Goal: Task Accomplishment & Management: Manage account settings

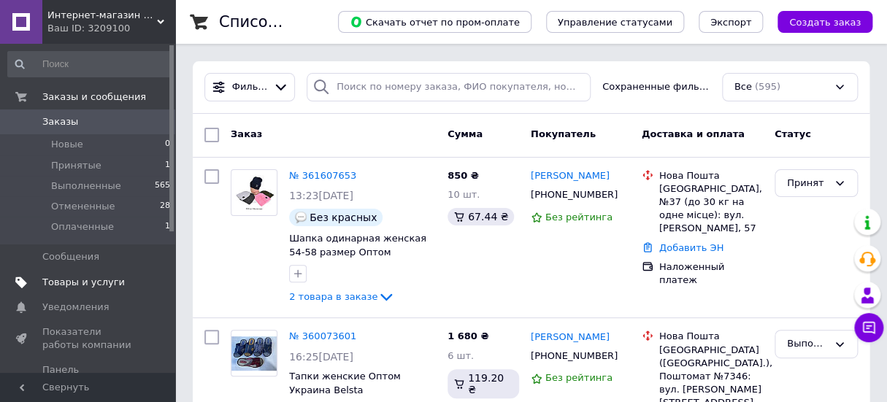
click at [49, 274] on link "Товары и услуги" at bounding box center [89, 282] width 179 height 25
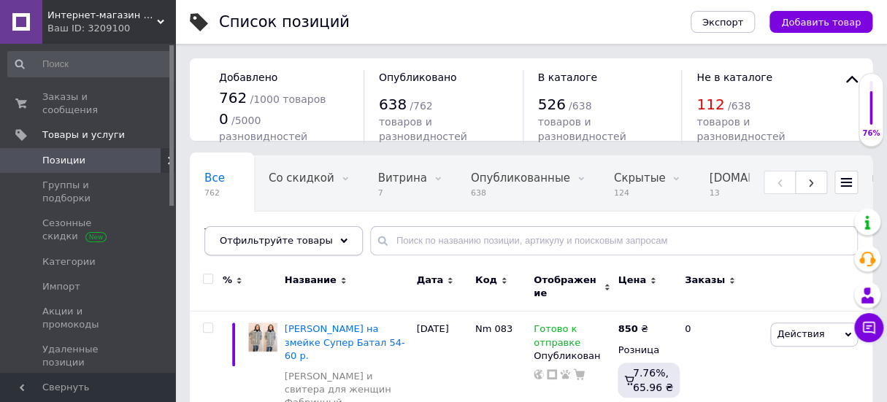
click at [282, 238] on span "Отфильтруйте товары" at bounding box center [276, 240] width 113 height 11
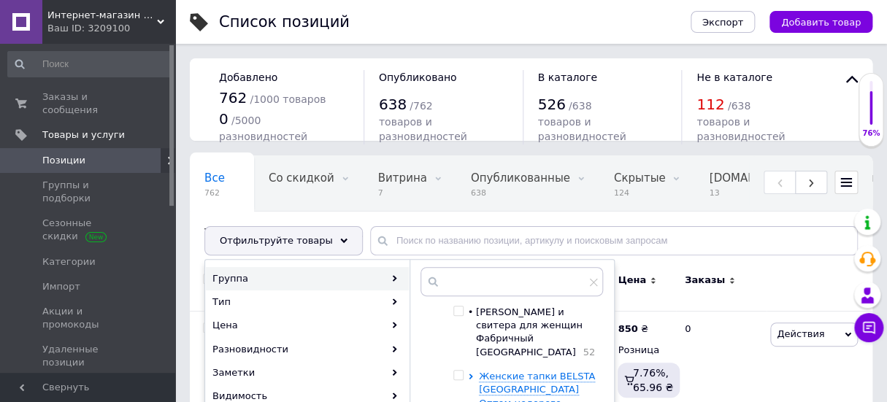
scroll to position [198, 0]
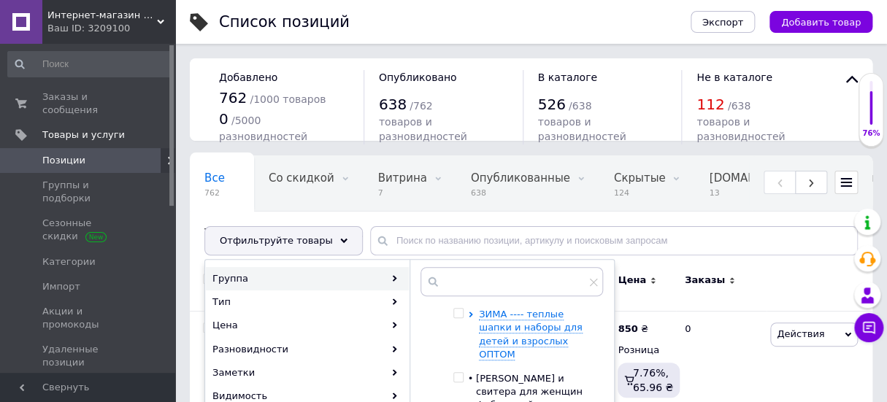
click at [456, 373] on input "checkbox" at bounding box center [457, 377] width 9 height 9
checkbox input "true"
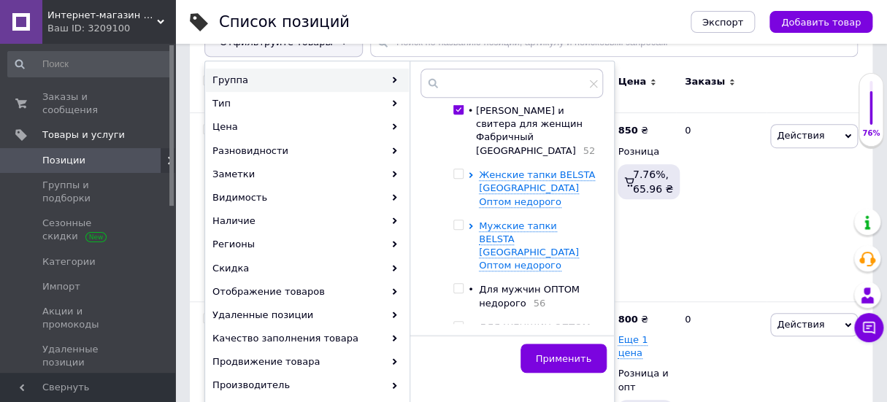
scroll to position [277, 0]
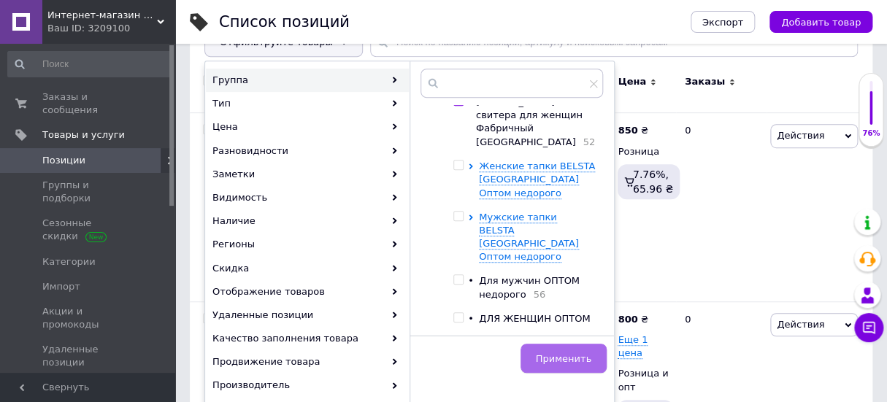
click at [562, 349] on button "Применить" at bounding box center [563, 358] width 86 height 29
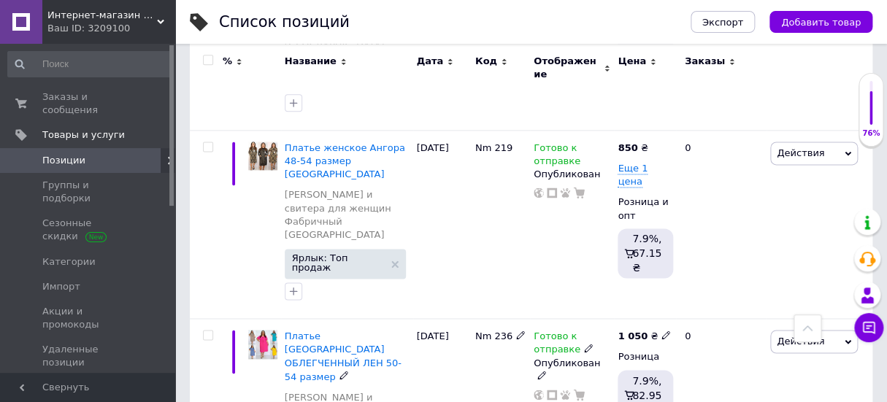
scroll to position [597, 0]
click at [796, 336] on span "Действия" at bounding box center [799, 341] width 47 height 11
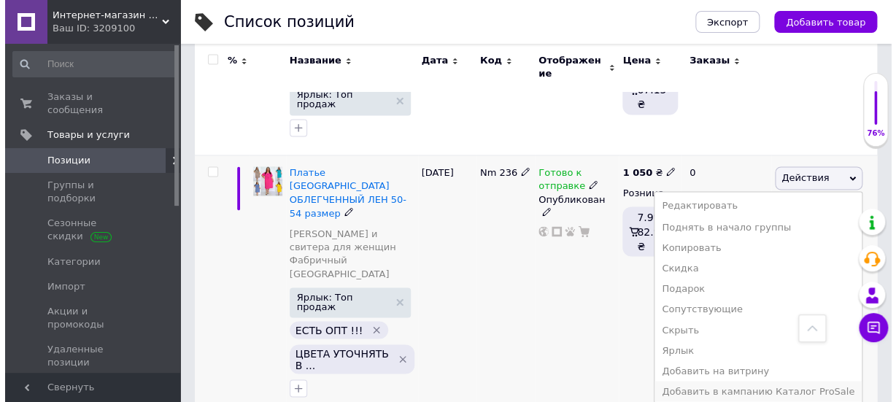
scroll to position [795, 0]
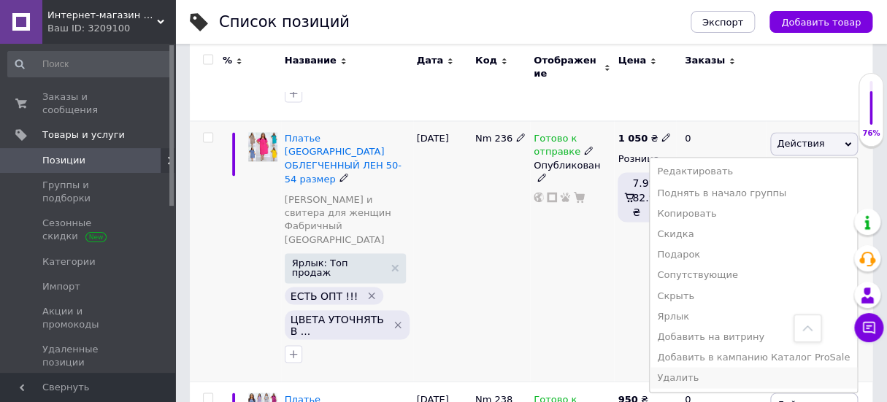
click at [700, 367] on li "Удалить" at bounding box center [752, 377] width 207 height 20
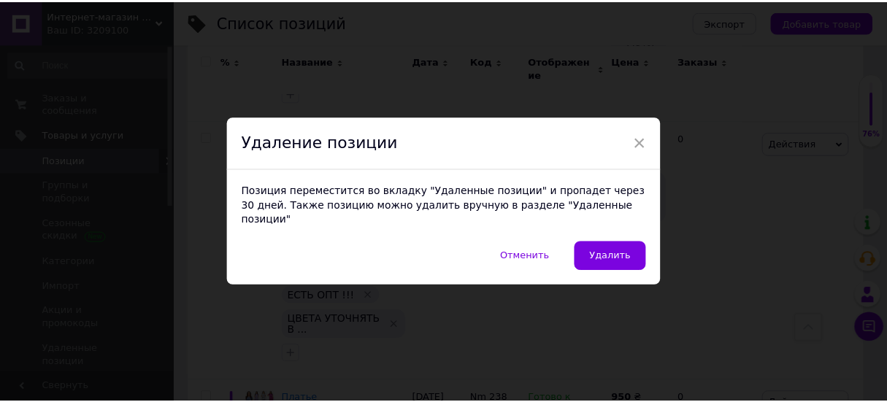
scroll to position [0, 1120]
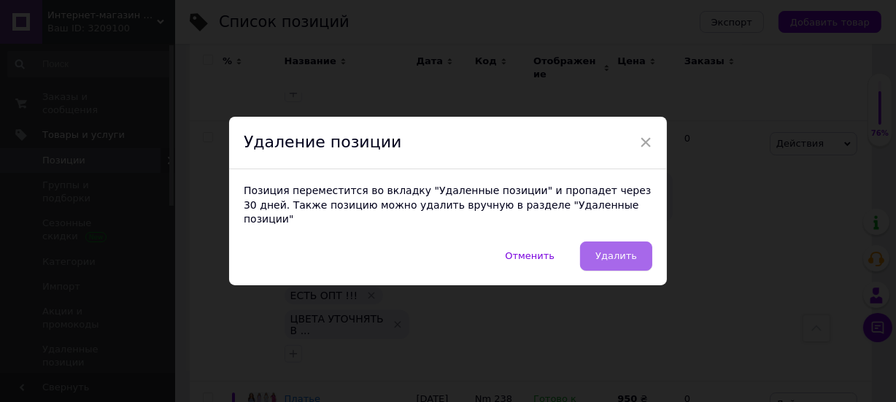
click at [610, 250] on span "Удалить" at bounding box center [616, 255] width 42 height 11
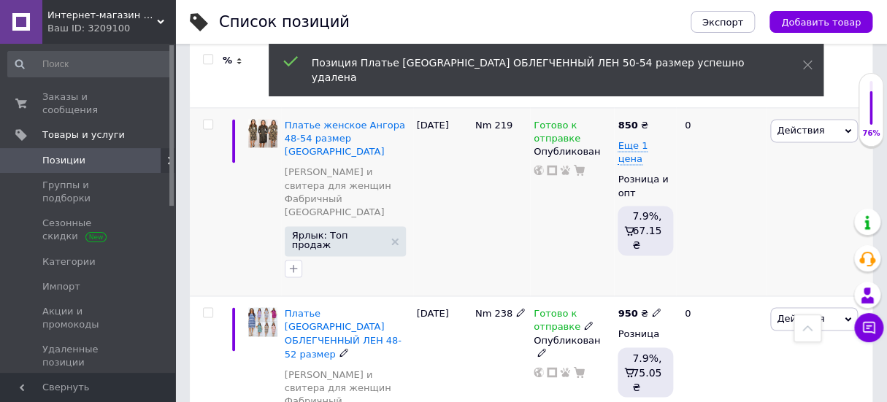
scroll to position [597, 0]
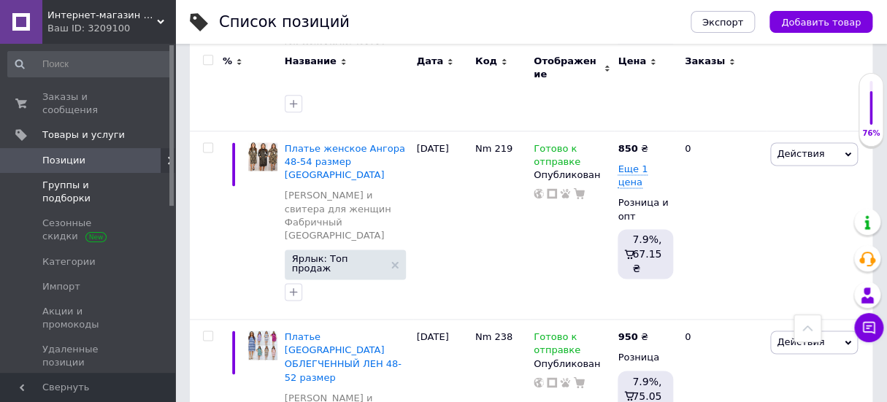
click at [73, 179] on span "Группы и подборки" at bounding box center [88, 192] width 93 height 26
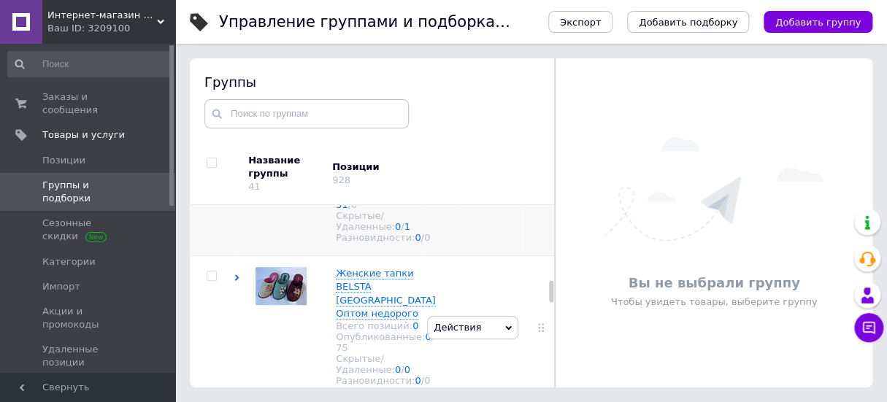
scroll to position [862, 0]
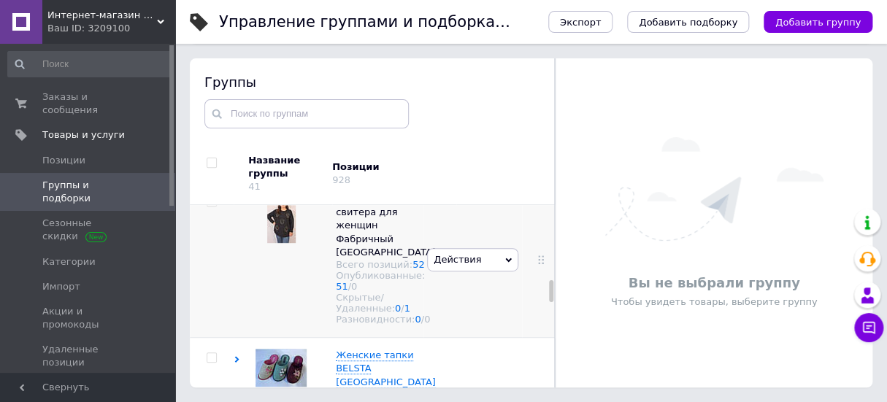
click at [207, 206] on input "checkbox" at bounding box center [210, 201] width 9 height 9
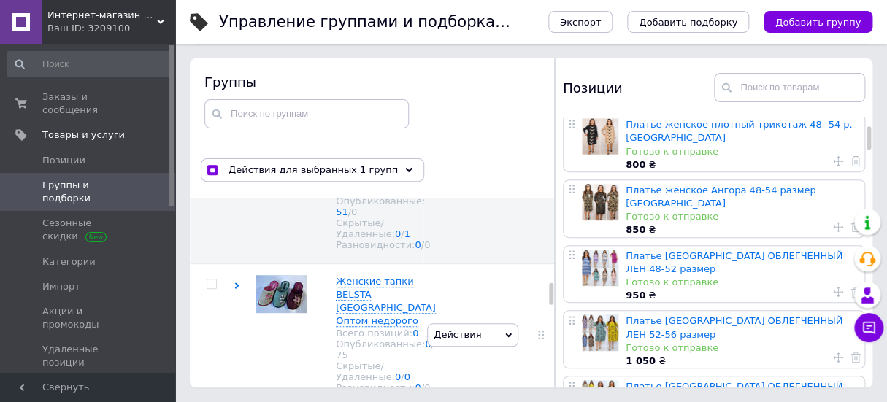
scroll to position [66, 0]
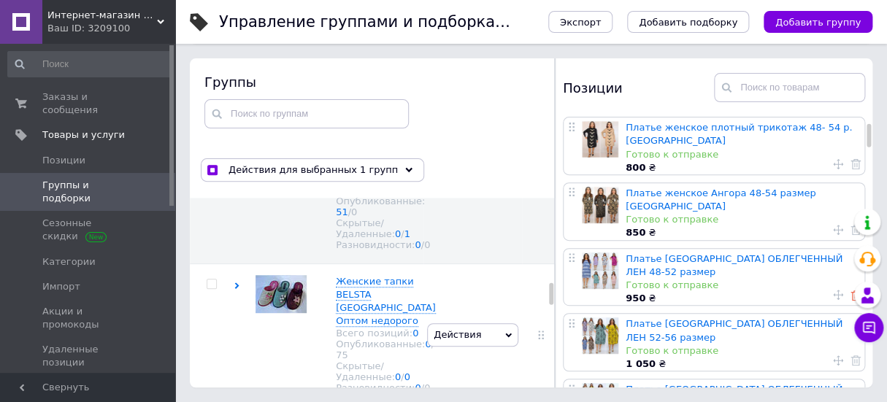
click at [851, 290] on icon at bounding box center [855, 295] width 10 height 10
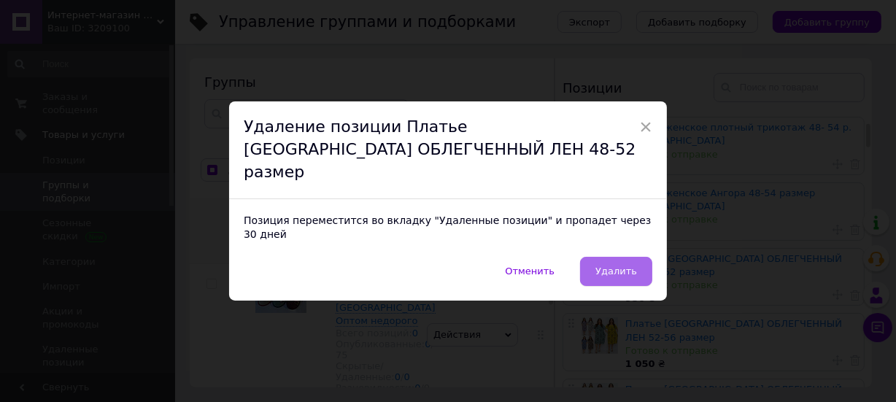
click at [611, 257] on button "Удалить" at bounding box center [616, 271] width 72 height 29
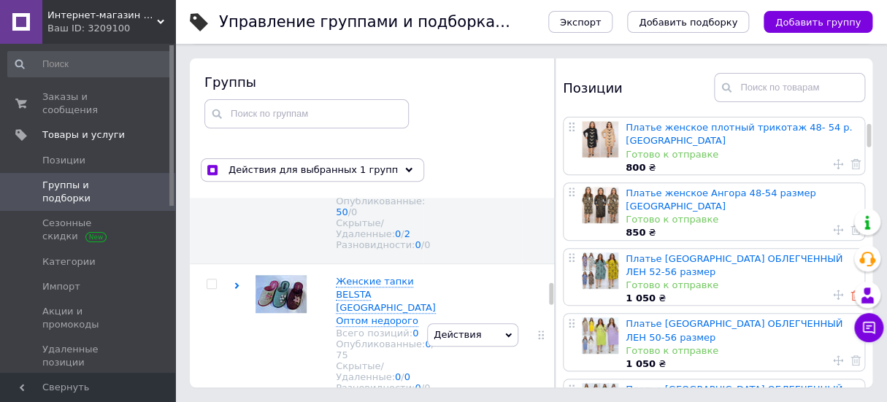
click at [850, 290] on use at bounding box center [855, 295] width 10 height 10
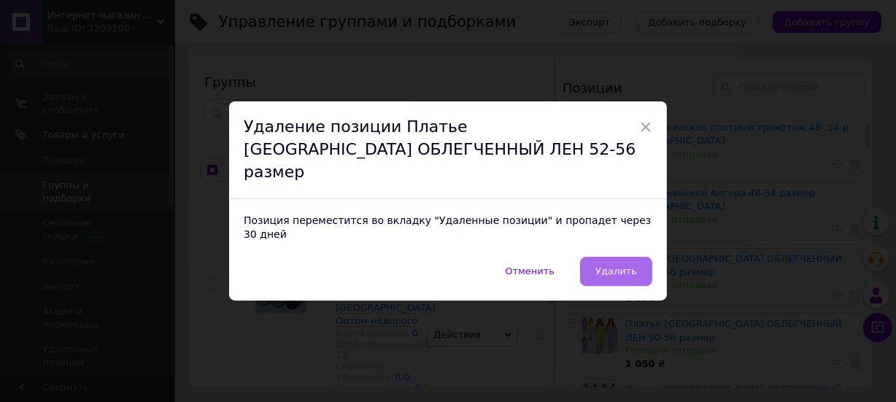
click at [609, 266] on span "Удалить" at bounding box center [616, 271] width 42 height 11
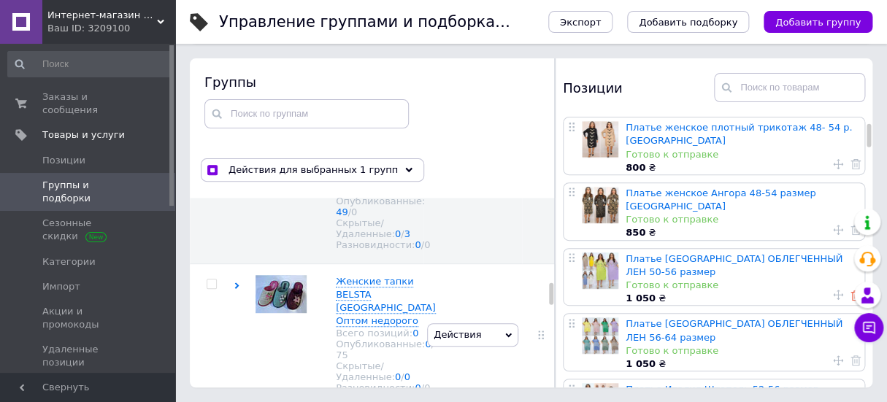
click at [850, 290] on icon at bounding box center [855, 295] width 10 height 10
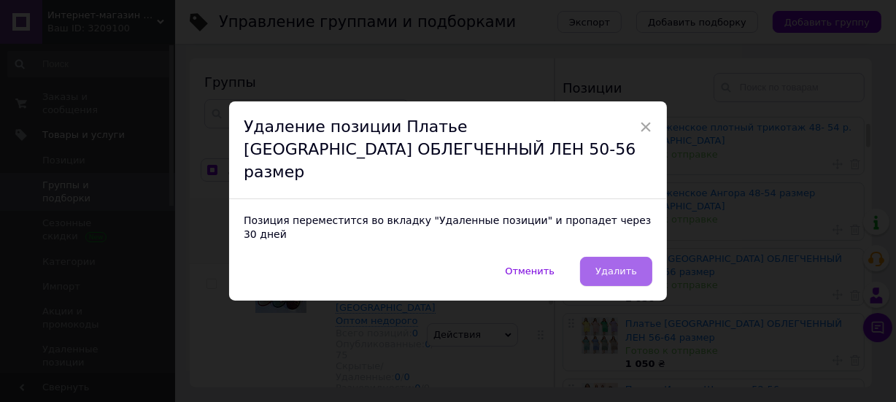
click at [600, 266] on span "Удалить" at bounding box center [616, 271] width 42 height 11
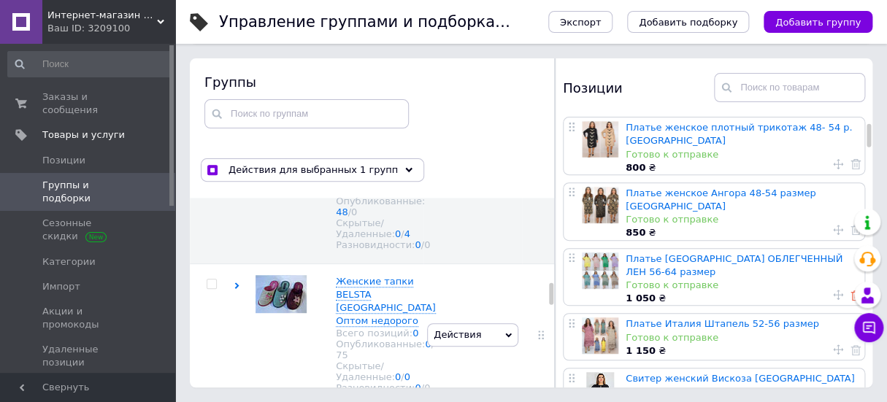
click at [850, 290] on icon at bounding box center [855, 295] width 10 height 10
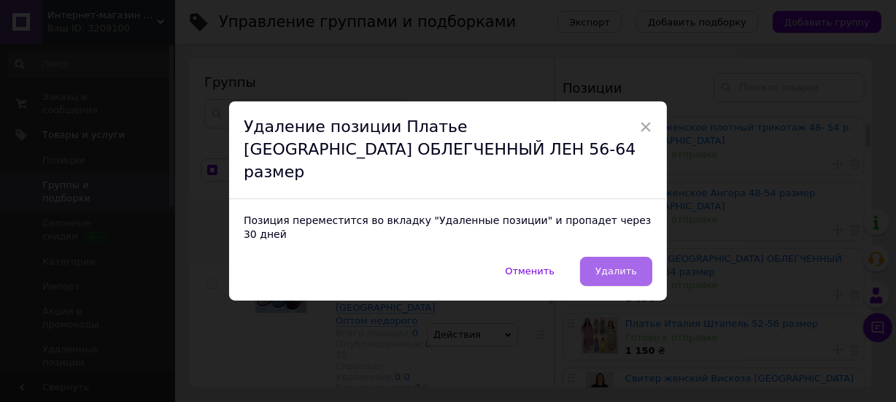
click at [615, 266] on span "Удалить" at bounding box center [616, 271] width 42 height 11
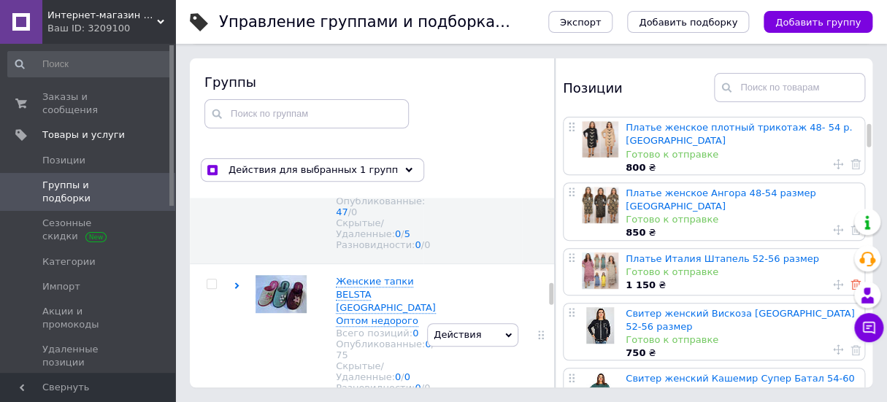
click at [850, 279] on use at bounding box center [855, 284] width 10 height 10
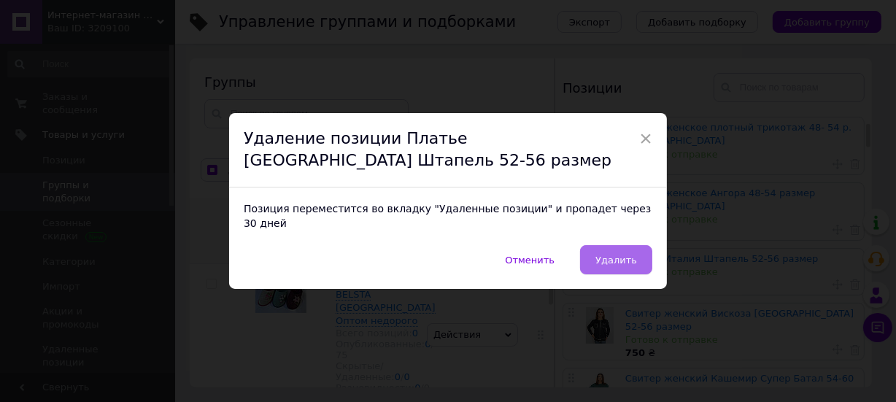
click at [607, 255] on span "Удалить" at bounding box center [616, 260] width 42 height 11
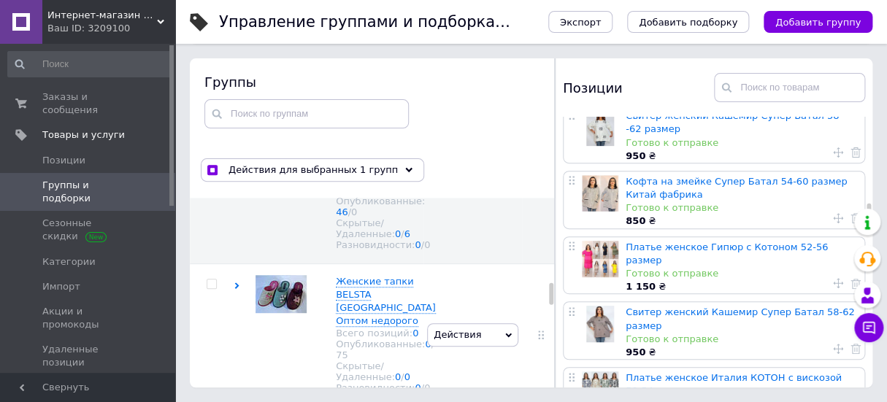
scroll to position [994, 0]
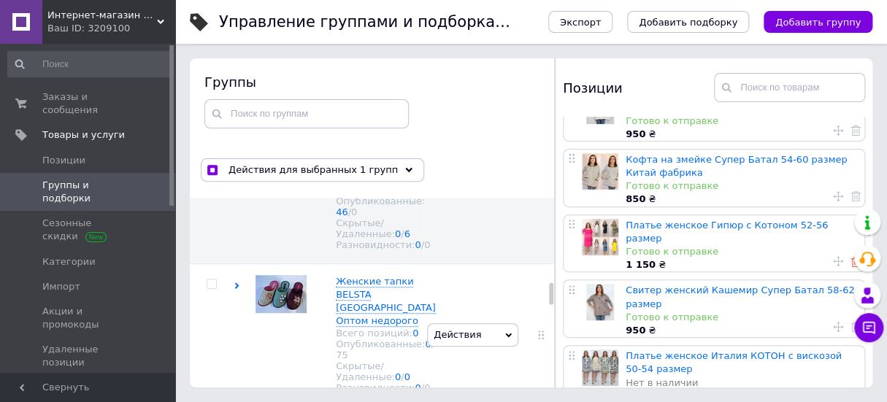
click at [850, 257] on use at bounding box center [855, 262] width 10 height 10
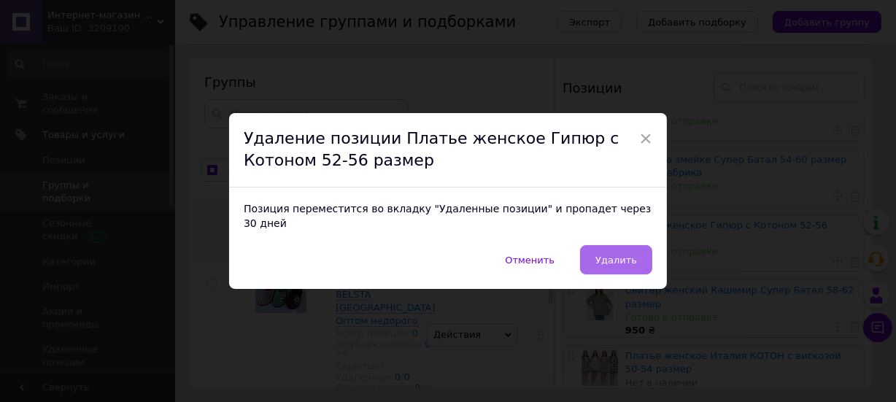
click at [627, 255] on span "Удалить" at bounding box center [616, 260] width 42 height 11
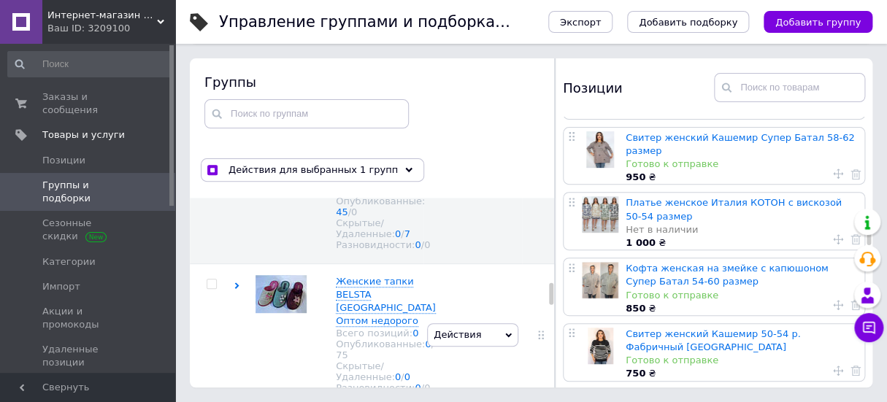
scroll to position [1061, 0]
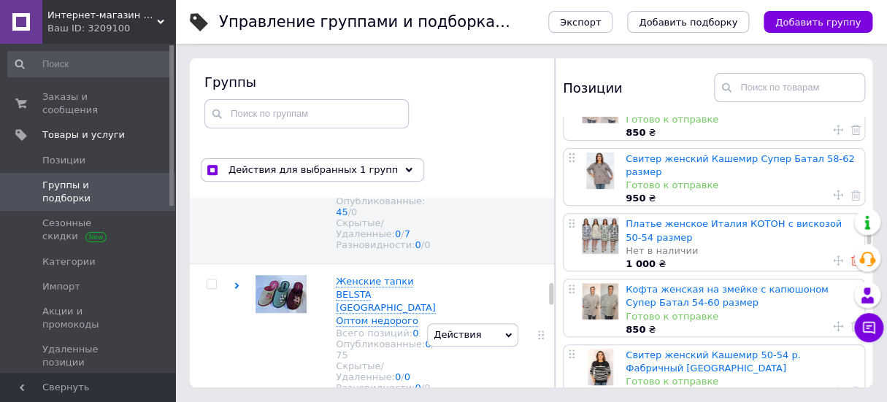
click at [850, 255] on icon at bounding box center [855, 260] width 10 height 10
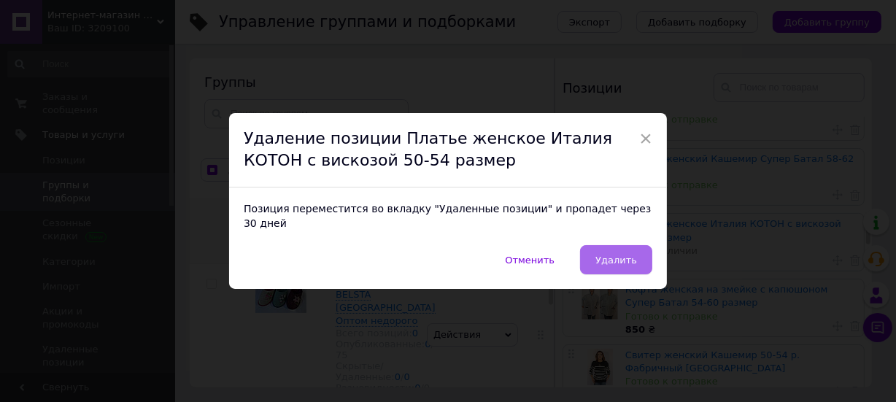
click at [609, 255] on span "Удалить" at bounding box center [616, 260] width 42 height 11
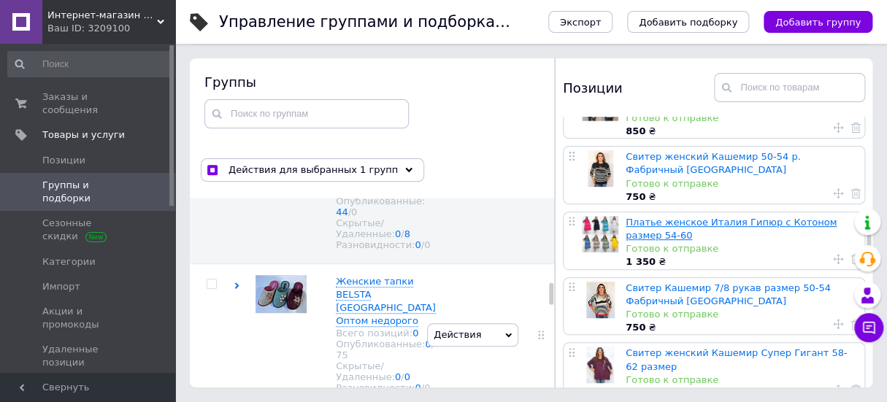
scroll to position [1127, 0]
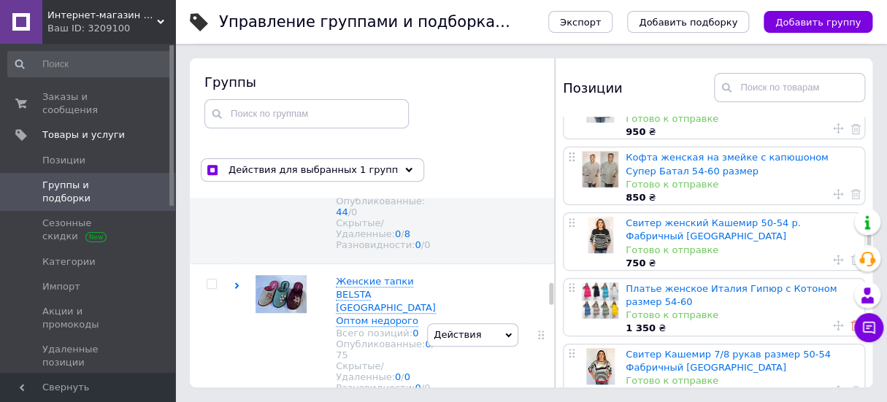
click at [850, 320] on icon at bounding box center [855, 325] width 10 height 10
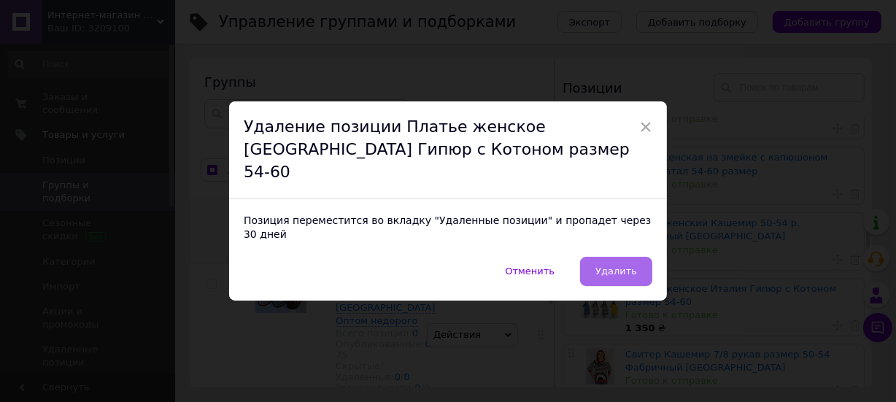
click at [612, 257] on button "Удалить" at bounding box center [616, 271] width 72 height 29
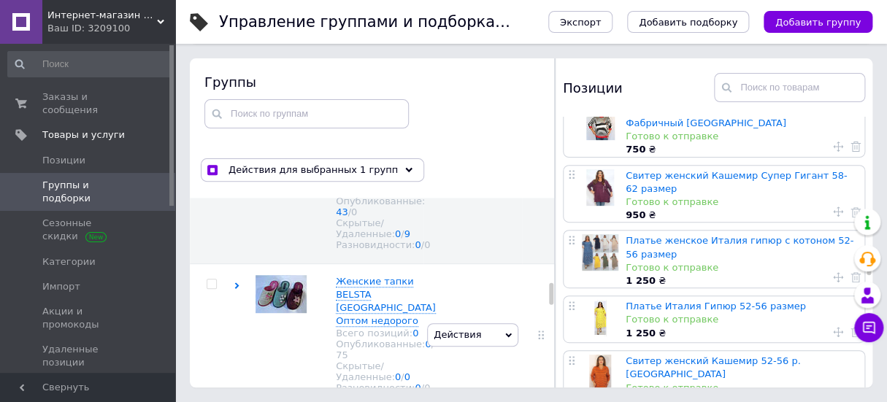
scroll to position [1326, 0]
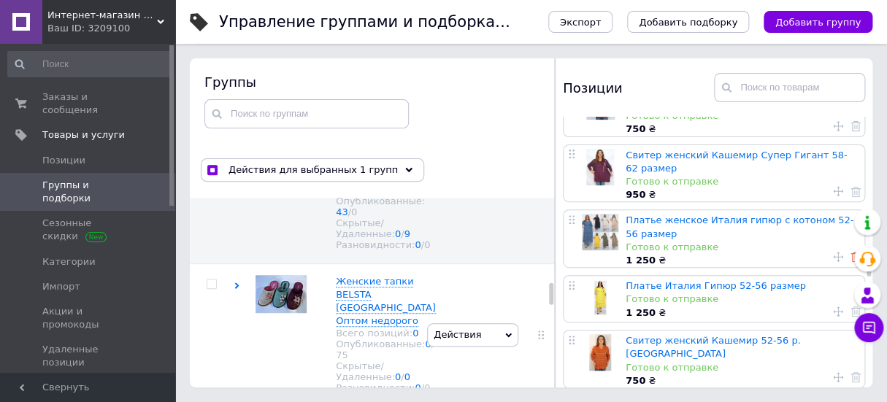
click at [850, 252] on icon at bounding box center [855, 257] width 10 height 10
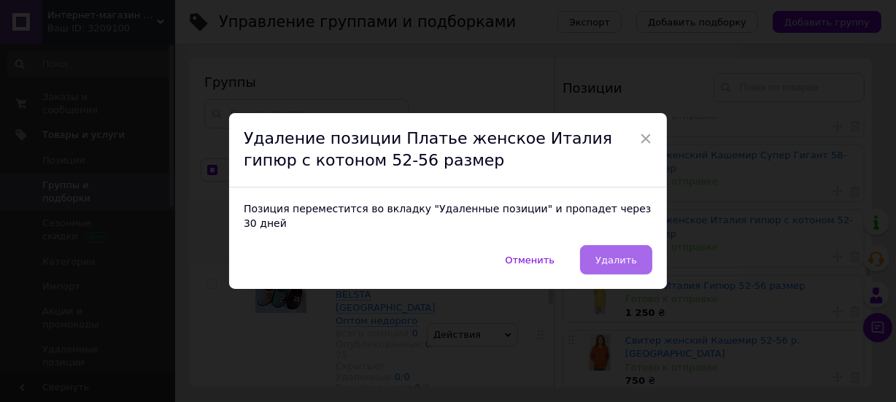
click at [617, 255] on span "Удалить" at bounding box center [616, 260] width 42 height 11
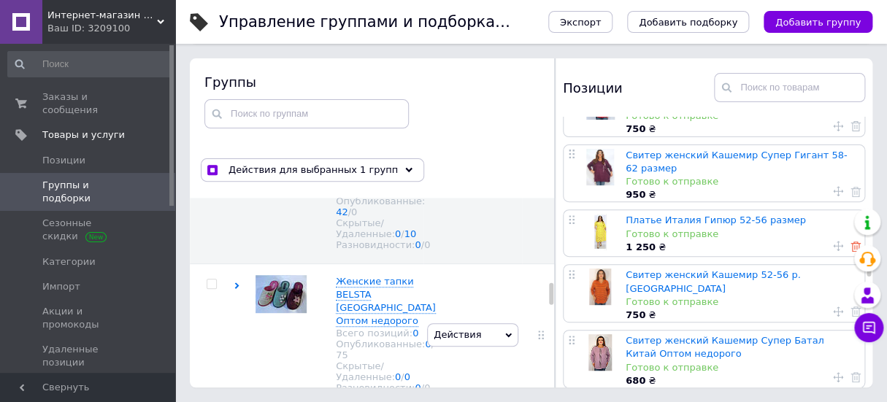
click at [850, 242] on use at bounding box center [855, 247] width 10 height 10
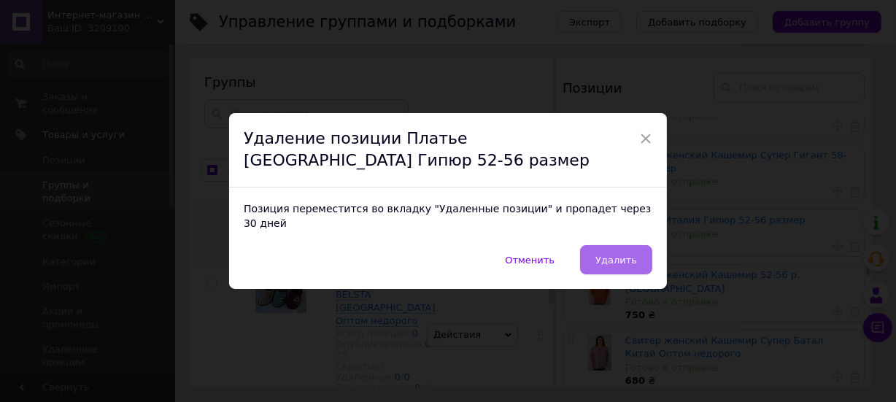
click at [606, 245] on button "Удалить" at bounding box center [616, 259] width 72 height 29
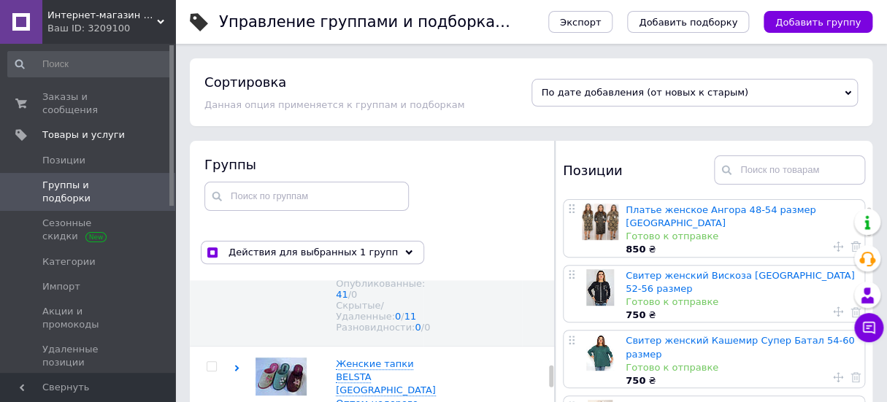
scroll to position [132, 0]
click at [211, 215] on input "checkbox" at bounding box center [210, 209] width 9 height 9
checkbox input "false"
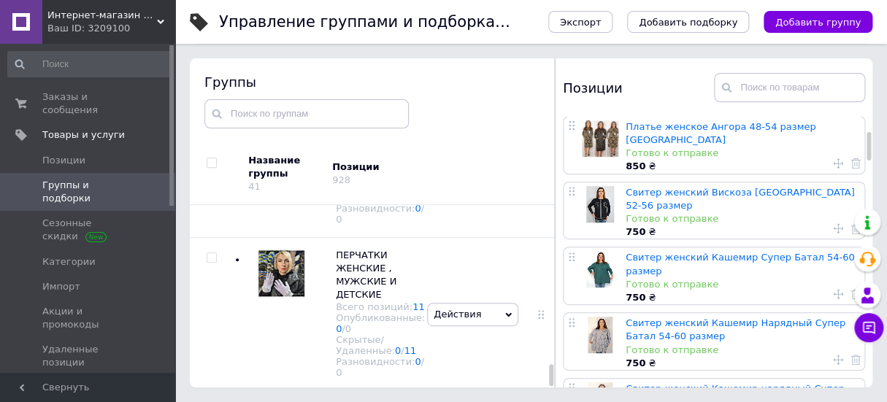
scroll to position [1848, 0]
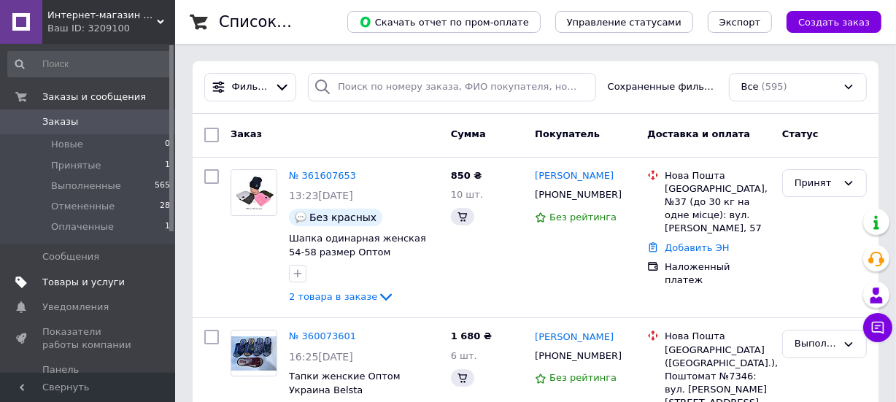
click at [58, 273] on link "Товары и услуги" at bounding box center [89, 282] width 179 height 25
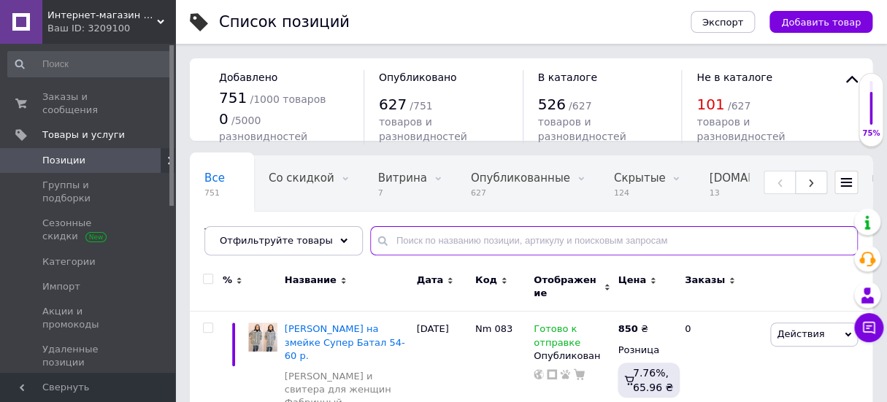
click at [374, 240] on input "text" at bounding box center [613, 240] width 487 height 29
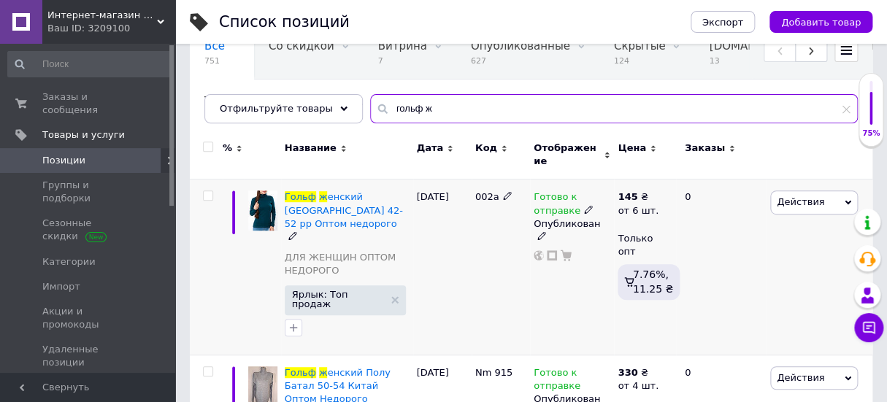
scroll to position [198, 0]
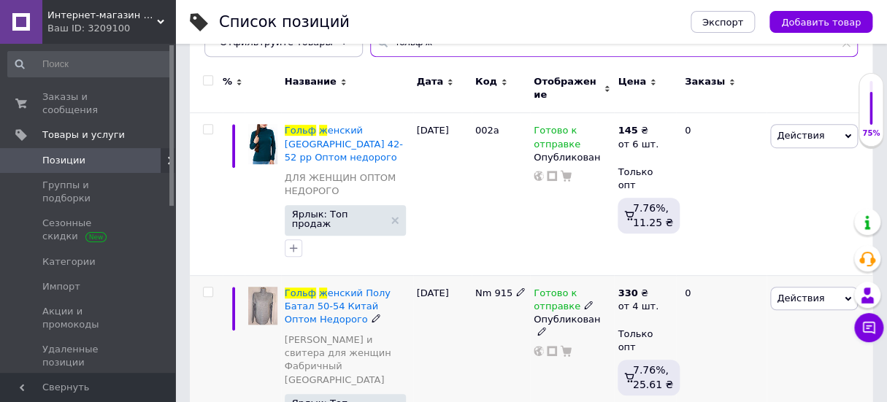
type input "гольф ж"
click at [205, 287] on input "checkbox" at bounding box center [207, 291] width 9 height 9
checkbox input "true"
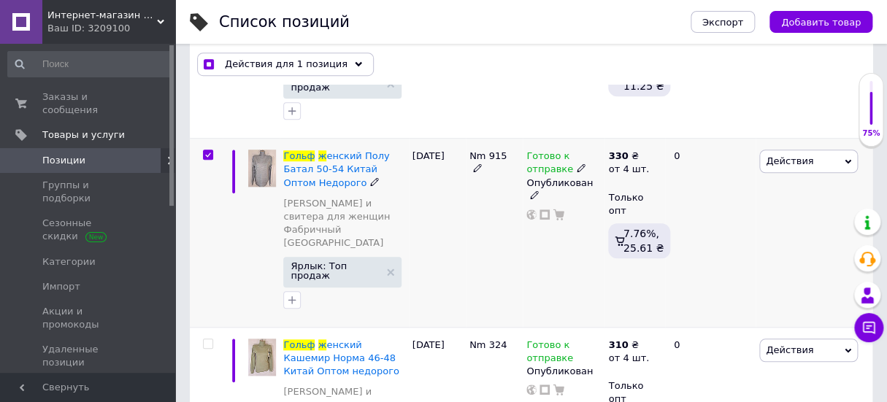
scroll to position [331, 0]
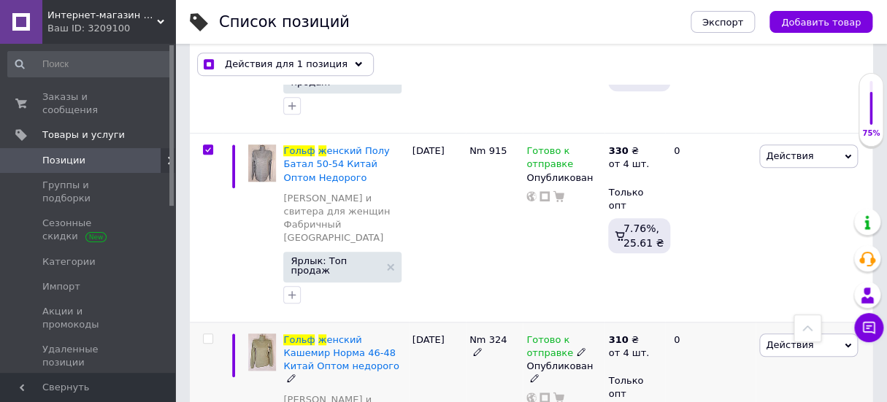
click at [207, 334] on input "checkbox" at bounding box center [207, 338] width 9 height 9
checkbox input "true"
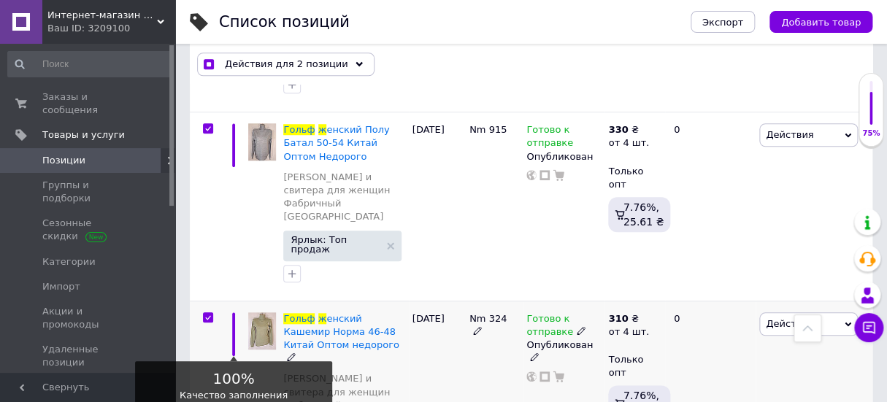
scroll to position [363, 0]
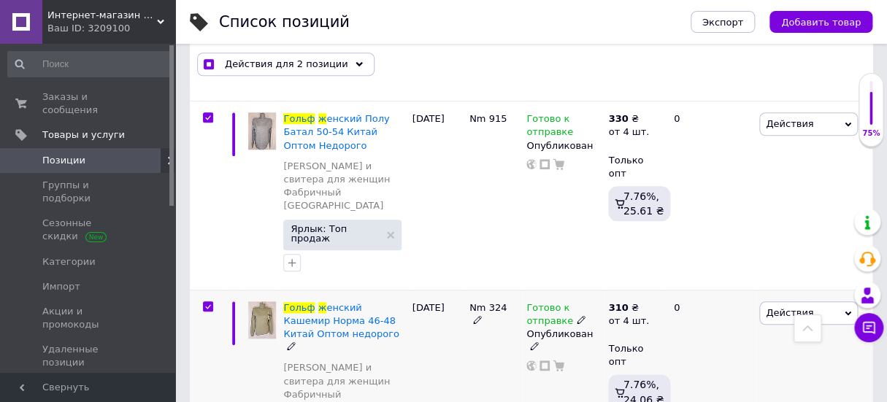
click at [787, 301] on span "Действия" at bounding box center [808, 312] width 99 height 23
click at [741, 351] on li "Поднять в начало группы" at bounding box center [752, 361] width 207 height 20
click at [252, 56] on div "Действия для 2 позиции" at bounding box center [285, 64] width 177 height 23
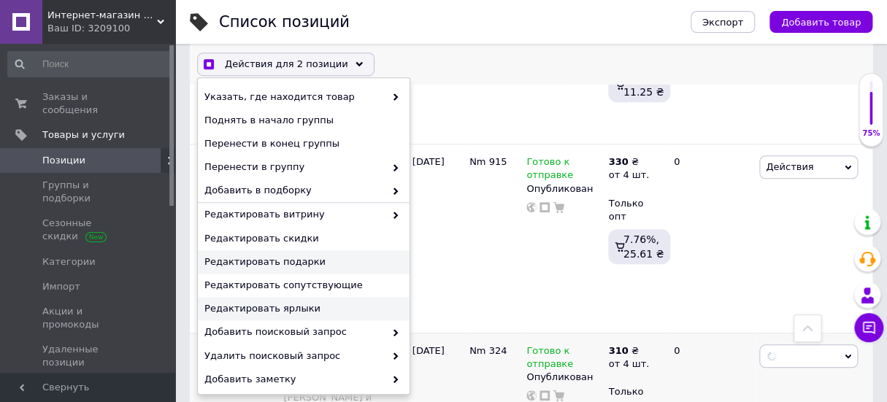
scroll to position [231, 0]
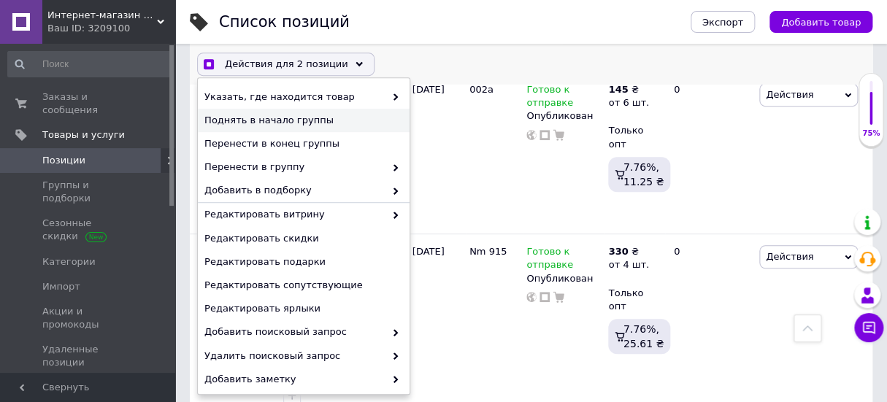
click at [247, 112] on div "Поднять в начало группы" at bounding box center [304, 120] width 212 height 23
click at [291, 116] on span "Поднять в начало группы" at bounding box center [301, 120] width 195 height 13
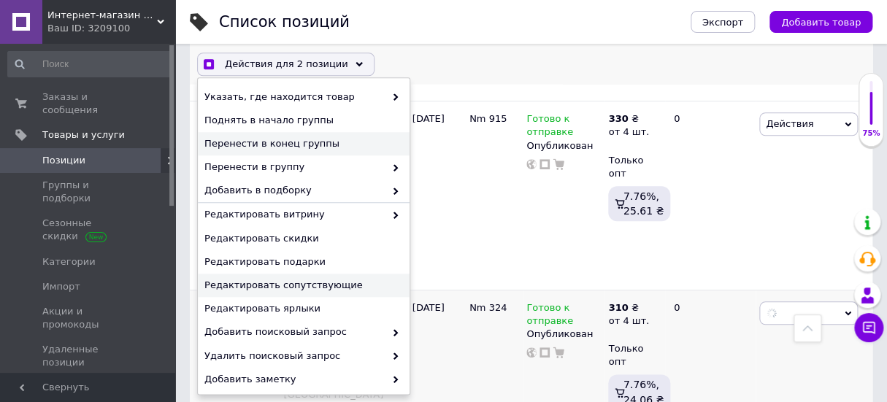
scroll to position [193, 0]
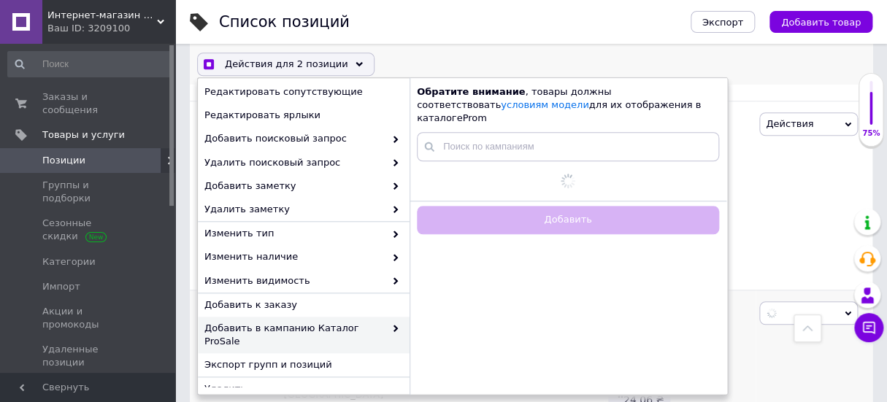
checkbox input "true"
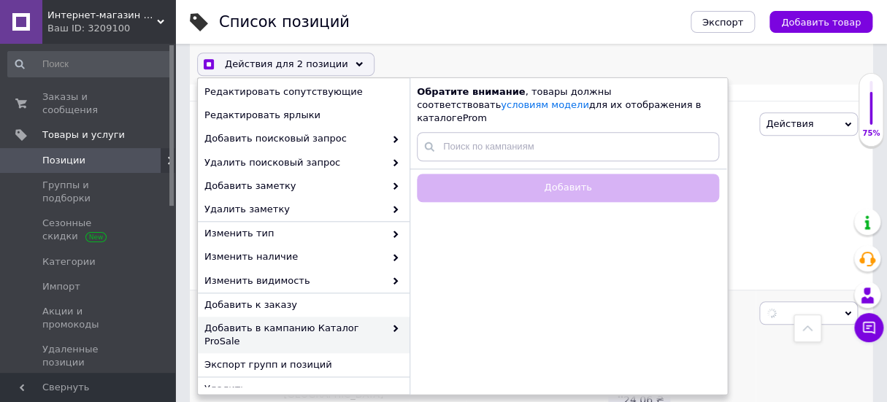
checkbox input "false"
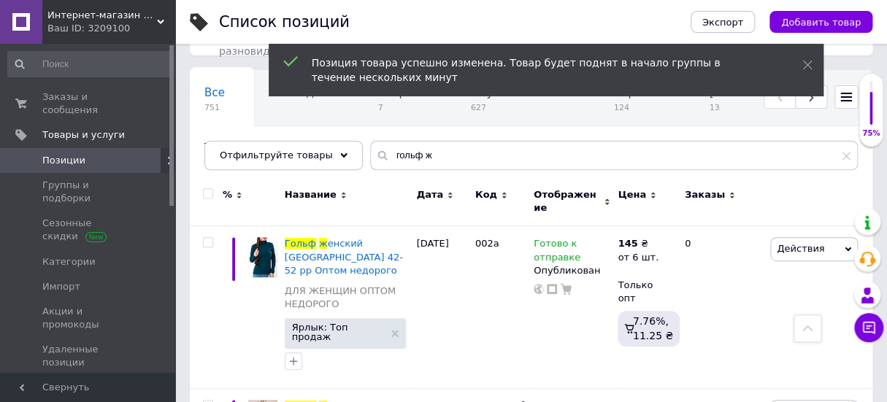
scroll to position [31, 0]
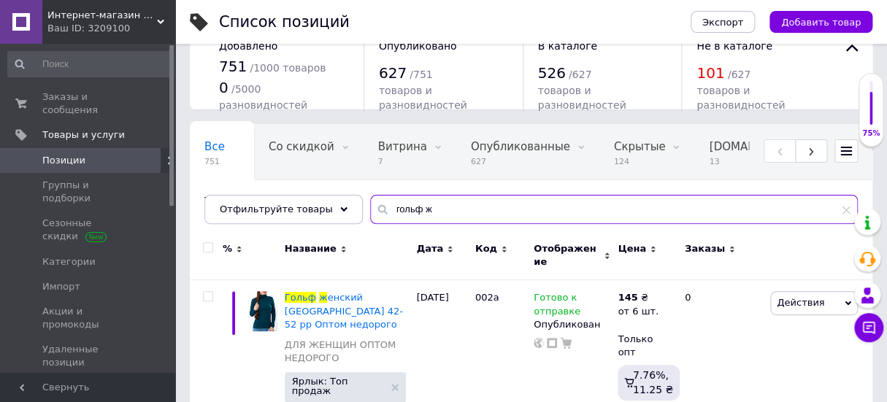
click at [413, 209] on input "гольф ж" at bounding box center [613, 209] width 487 height 29
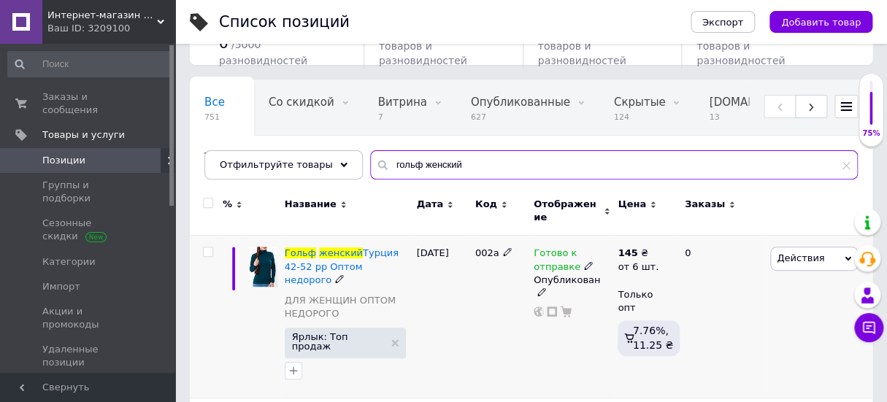
scroll to position [164, 0]
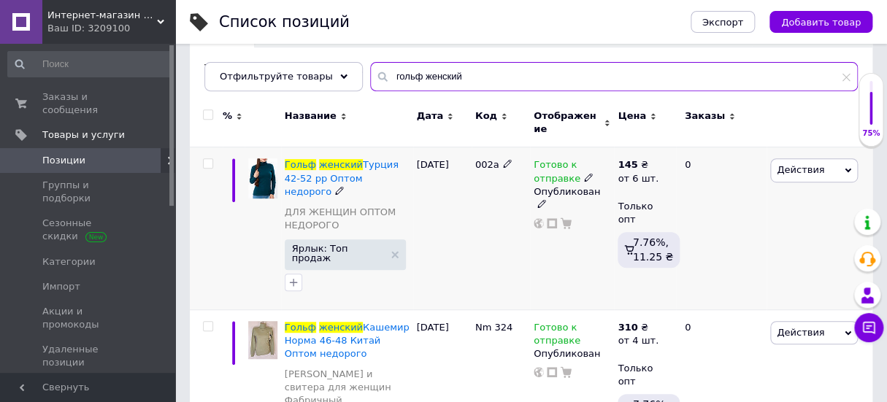
type input "гольф женский"
click at [204, 159] on input "checkbox" at bounding box center [207, 163] width 9 height 9
checkbox input "true"
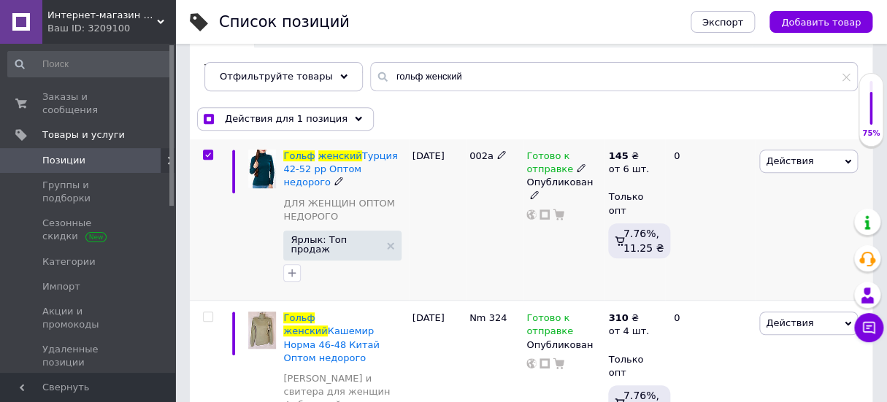
click at [787, 155] on span "Действия" at bounding box center [788, 160] width 47 height 11
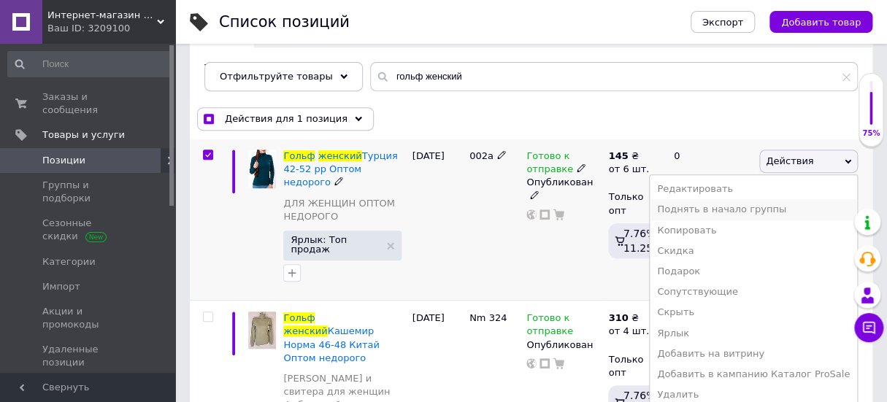
click at [755, 201] on li "Поднять в начало группы" at bounding box center [752, 209] width 207 height 20
checkbox input "true"
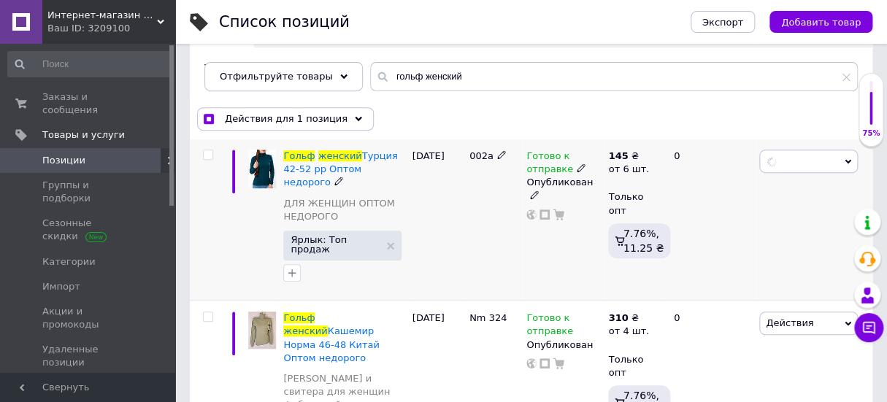
checkbox input "false"
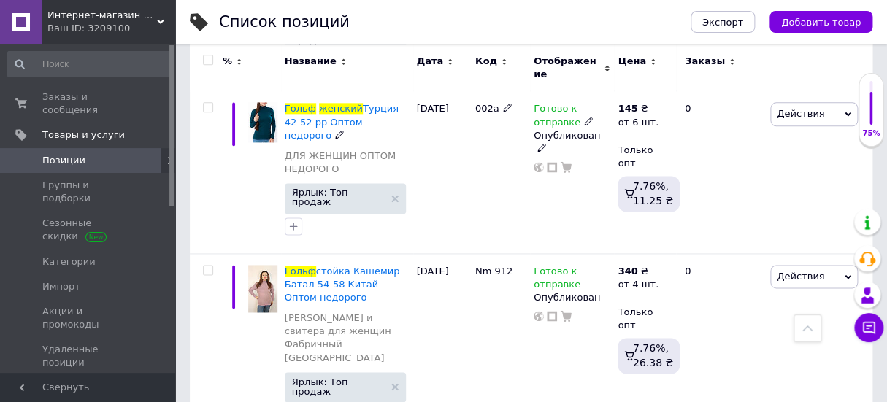
scroll to position [628, 0]
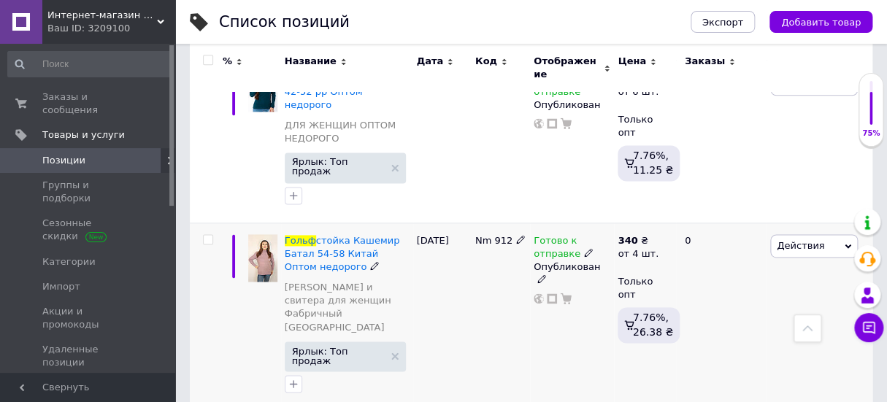
click at [204, 235] on input "checkbox" at bounding box center [207, 239] width 9 height 9
checkbox input "true"
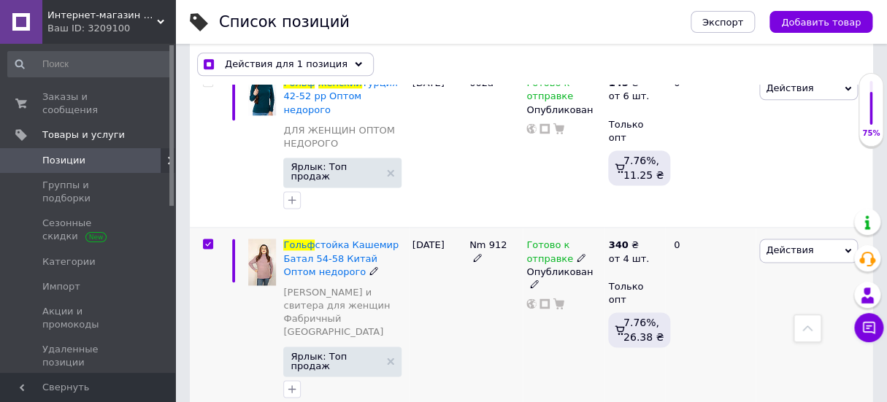
click at [787, 244] on span "Действия" at bounding box center [788, 249] width 47 height 11
click at [749, 289] on li "Поднять в начало группы" at bounding box center [752, 299] width 207 height 20
checkbox input "true"
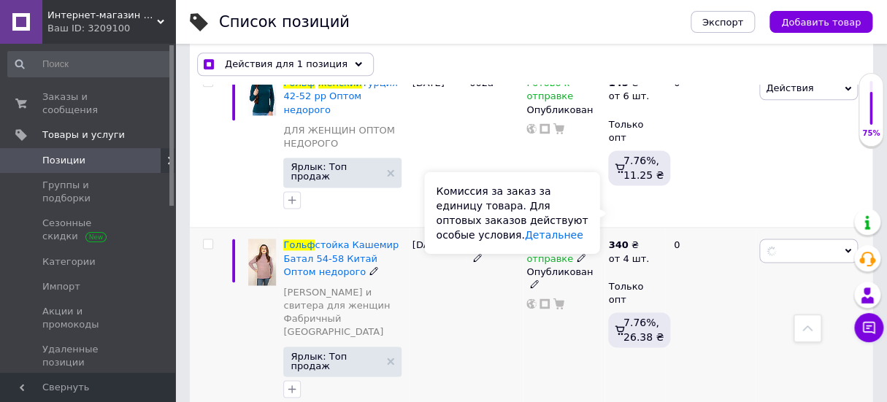
checkbox input "false"
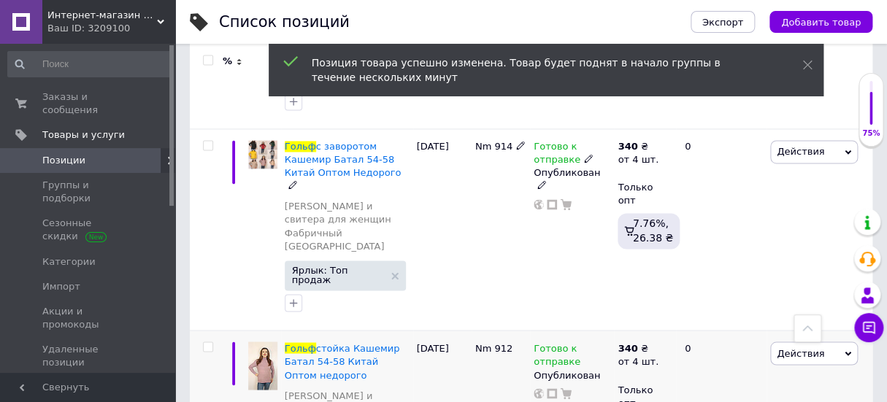
scroll to position [761, 0]
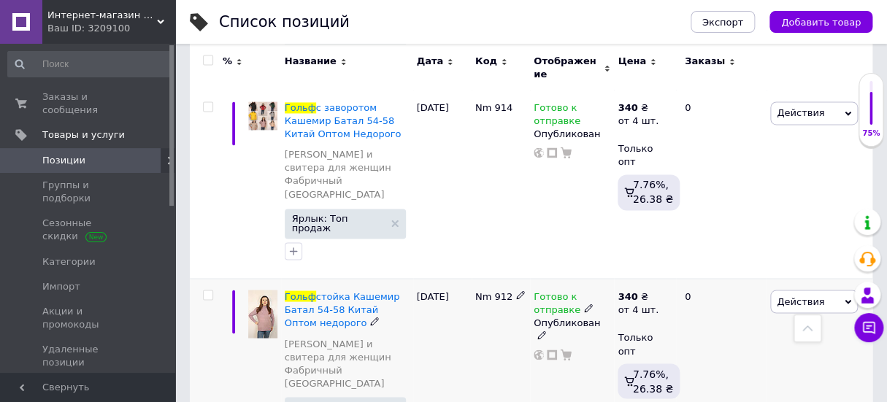
click at [208, 290] on input "checkbox" at bounding box center [207, 294] width 9 height 9
checkbox input "true"
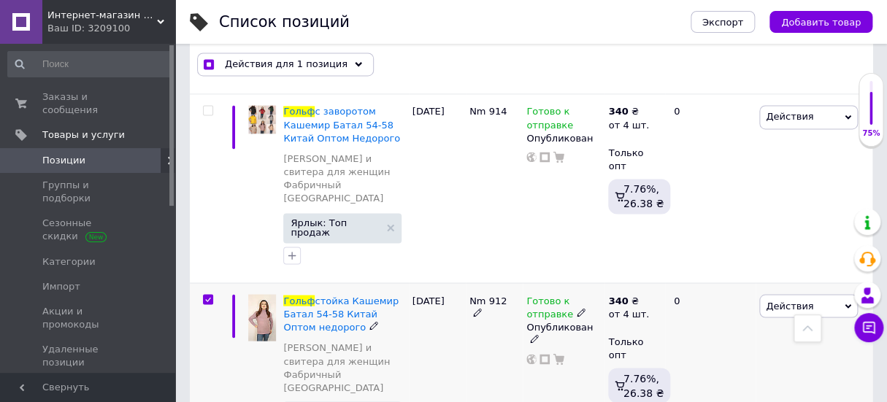
scroll to position [760, 0]
click at [792, 301] on span "Действия" at bounding box center [788, 306] width 47 height 11
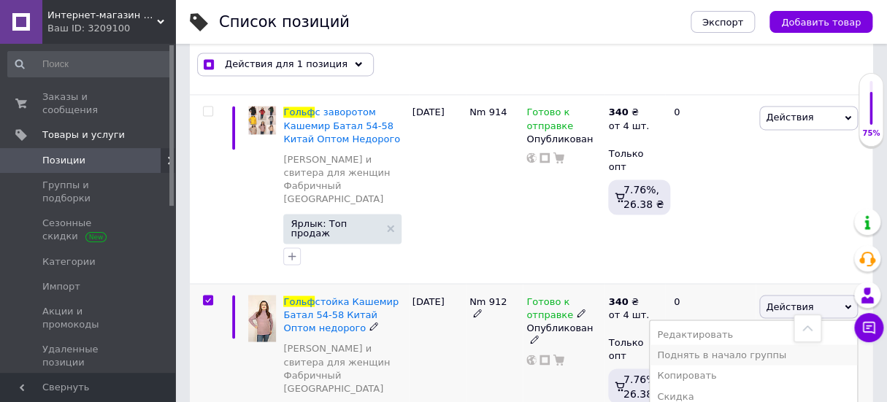
click at [714, 344] on li "Поднять в начало группы" at bounding box center [752, 354] width 207 height 20
checkbox input "true"
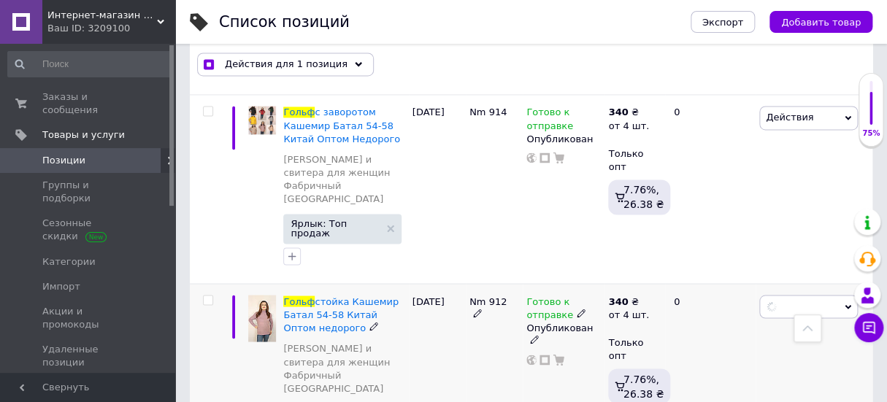
checkbox input "false"
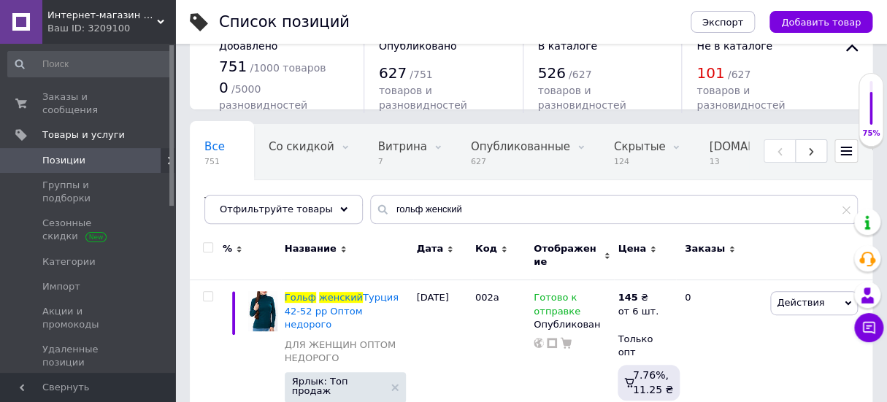
scroll to position [0, 0]
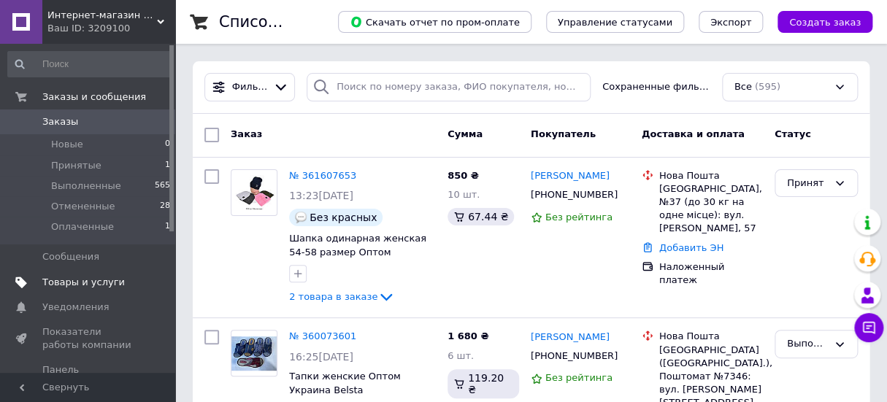
click at [77, 274] on link "Товары и услуги" at bounding box center [89, 282] width 179 height 25
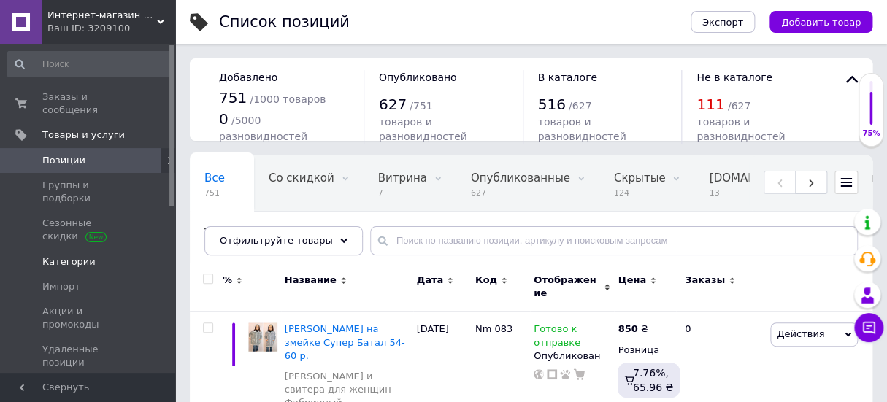
click at [65, 250] on link "Категории" at bounding box center [89, 262] width 179 height 25
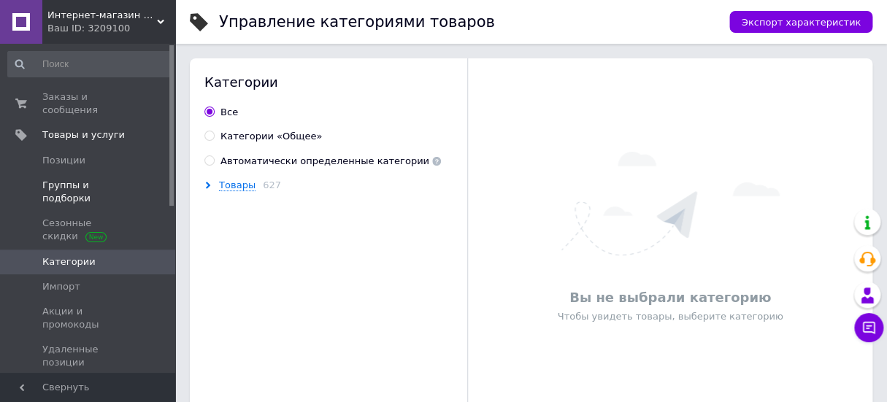
click at [61, 173] on link "Группы и подборки" at bounding box center [89, 192] width 179 height 38
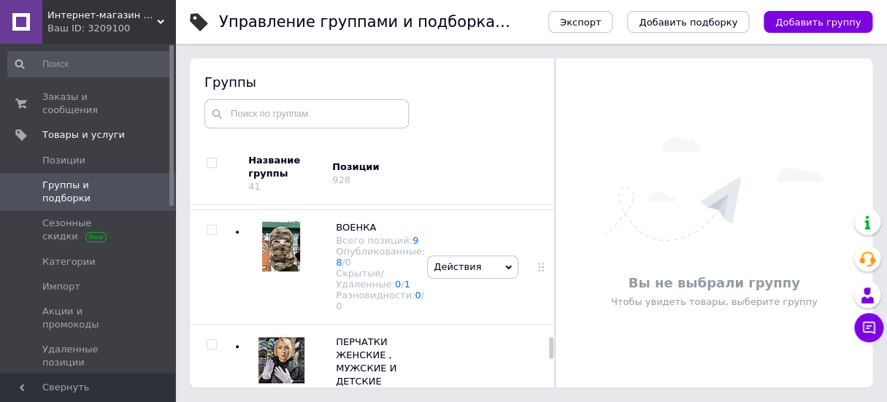
scroll to position [1525, 0]
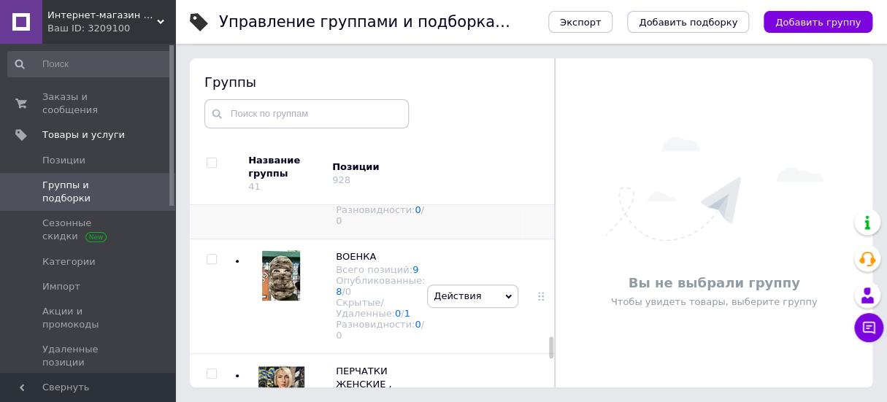
click at [208, 124] on input "checkbox" at bounding box center [210, 119] width 9 height 9
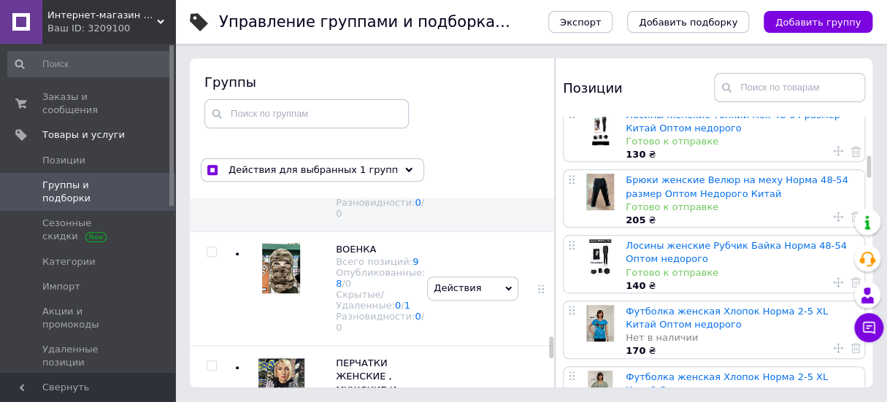
scroll to position [730, 0]
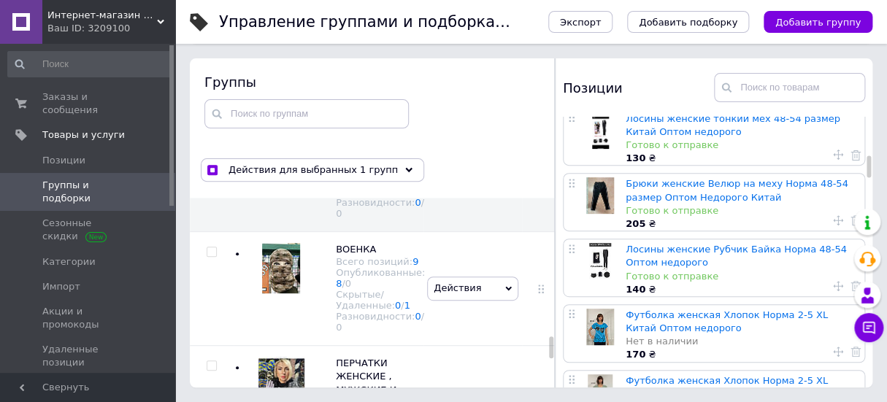
click at [850, 344] on link at bounding box center [855, 350] width 10 height 13
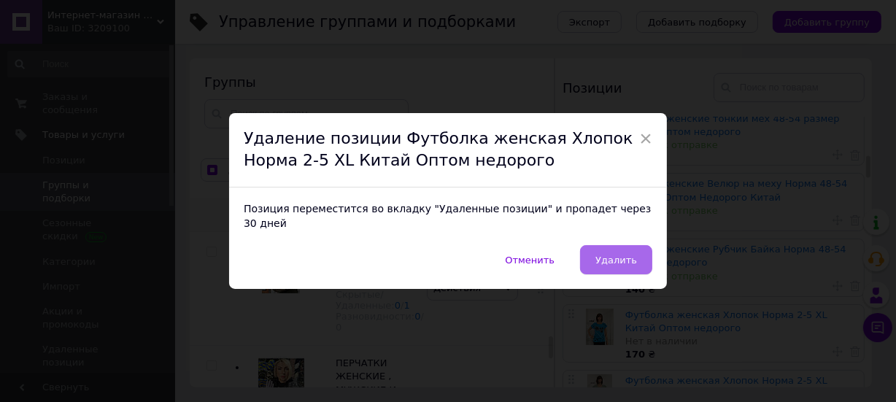
click at [609, 255] on span "Удалить" at bounding box center [616, 260] width 42 height 11
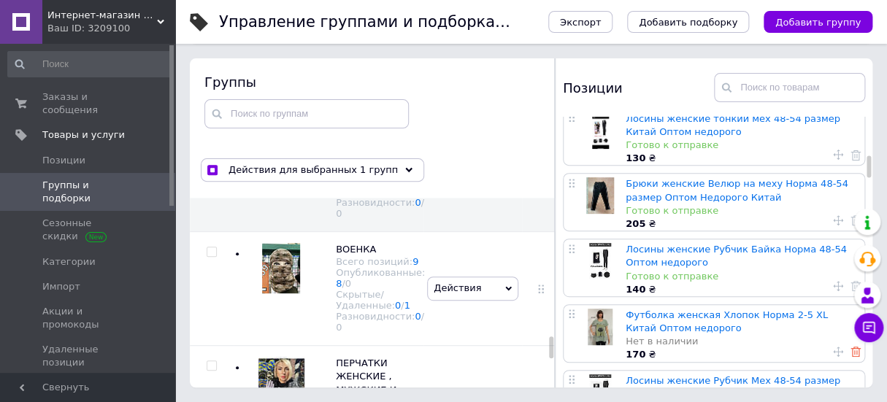
click at [850, 347] on icon at bounding box center [855, 352] width 10 height 10
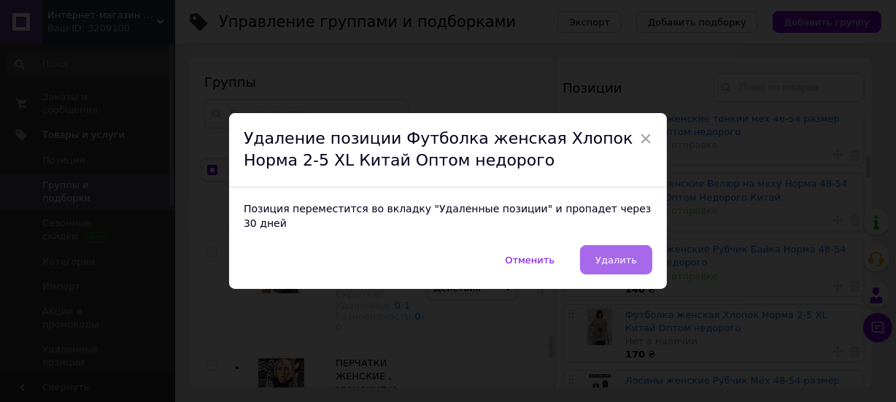
click at [611, 255] on span "Удалить" at bounding box center [616, 260] width 42 height 11
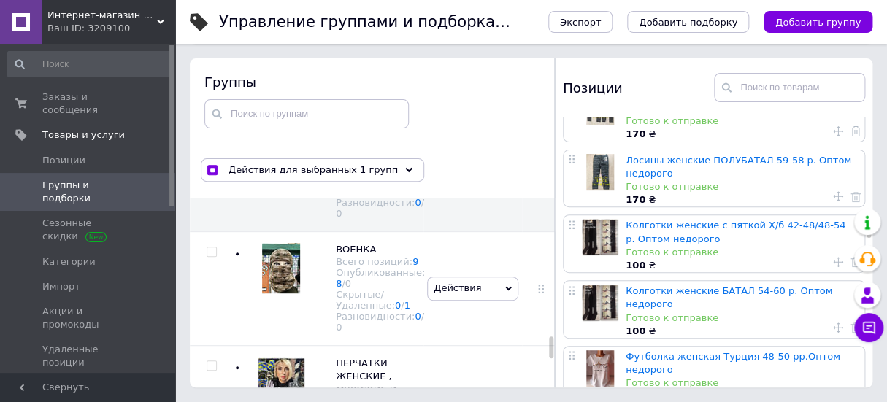
scroll to position [1857, 0]
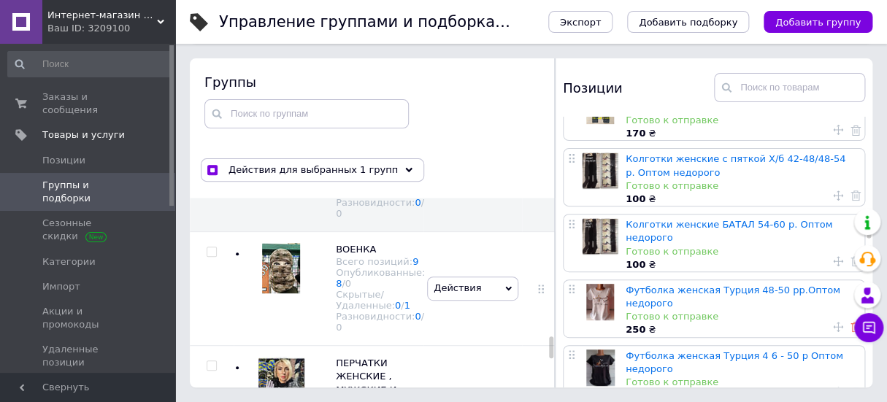
click at [851, 322] on icon at bounding box center [855, 327] width 10 height 10
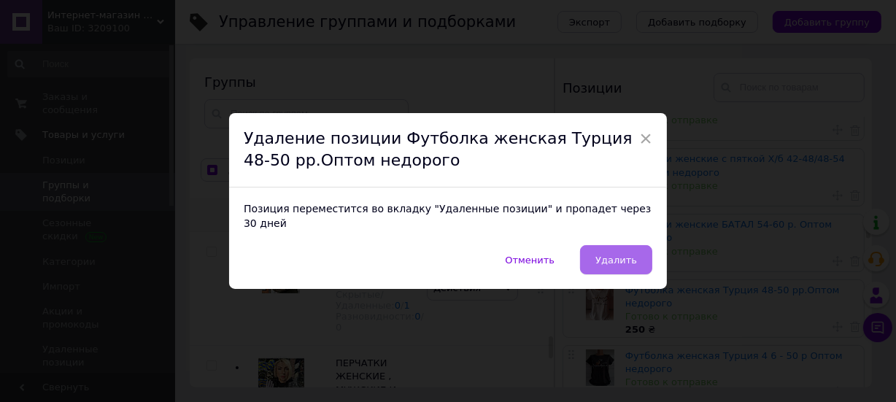
click at [598, 246] on button "Удалить" at bounding box center [616, 259] width 72 height 29
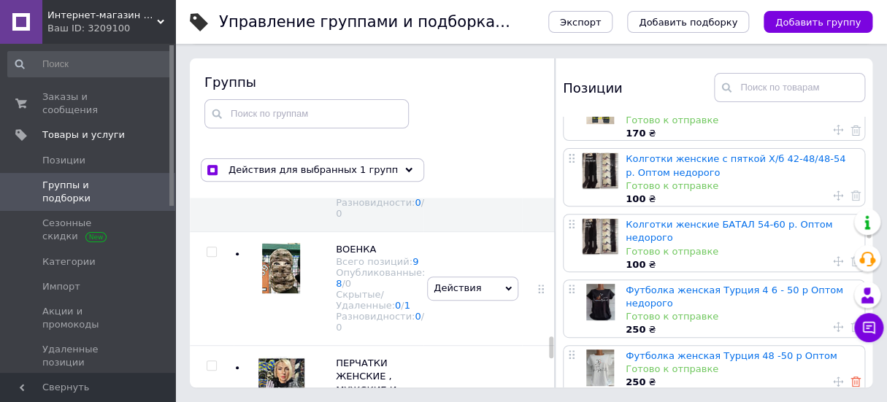
click at [850, 376] on icon at bounding box center [855, 381] width 10 height 10
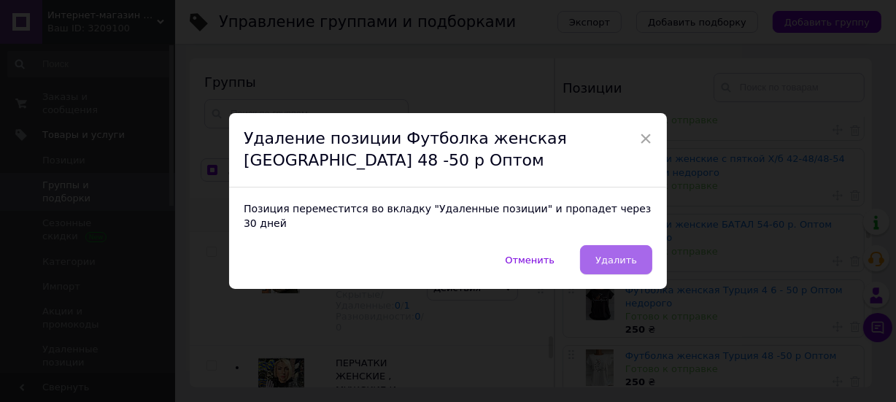
click at [611, 255] on span "Удалить" at bounding box center [616, 260] width 42 height 11
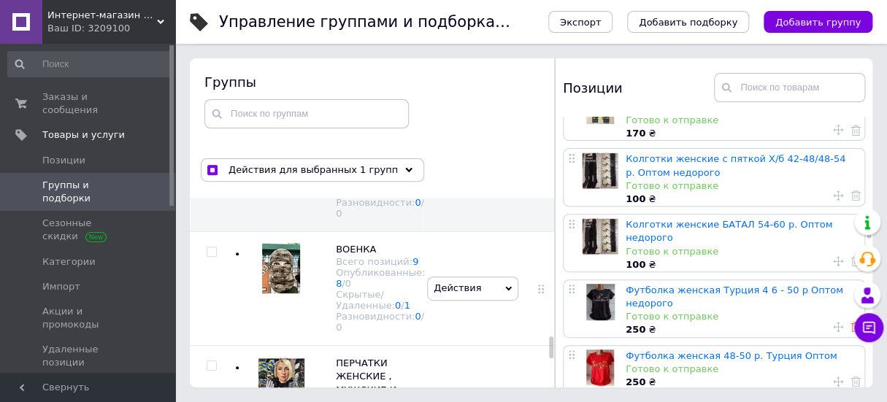
click at [850, 322] on use at bounding box center [855, 327] width 10 height 10
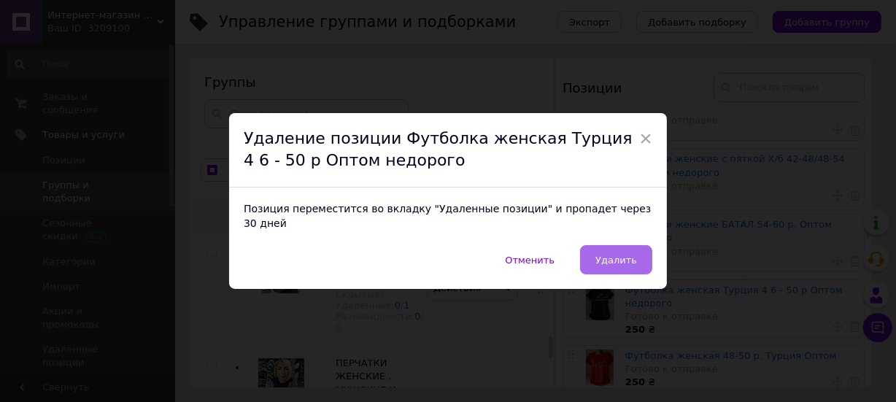
click at [603, 255] on span "Удалить" at bounding box center [616, 260] width 42 height 11
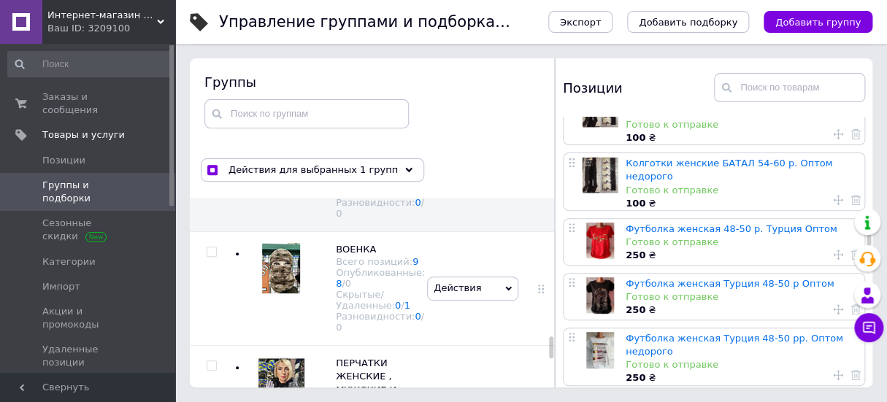
scroll to position [1923, 0]
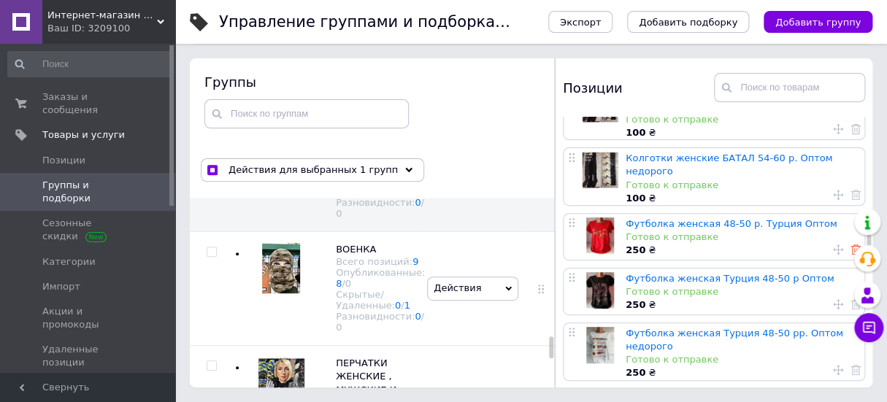
click at [850, 244] on icon at bounding box center [855, 249] width 10 height 10
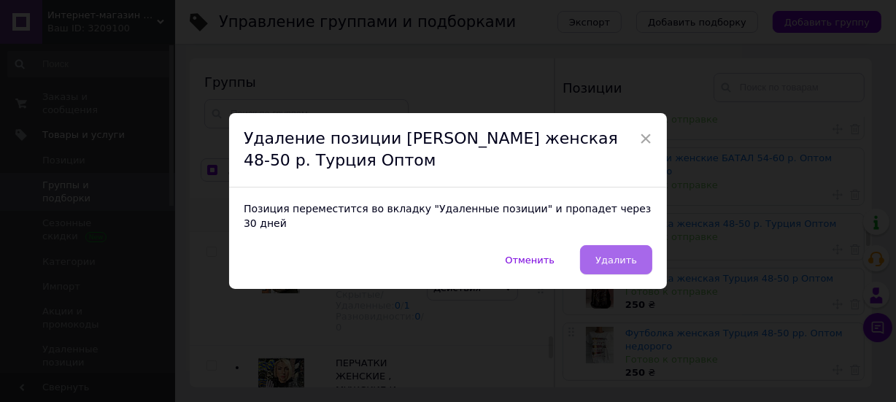
click at [611, 255] on span "Удалить" at bounding box center [616, 260] width 42 height 11
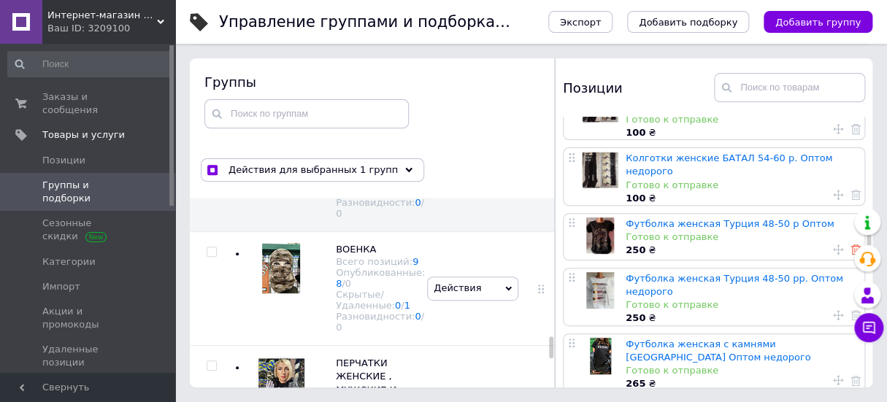
click at [851, 244] on icon at bounding box center [855, 249] width 10 height 10
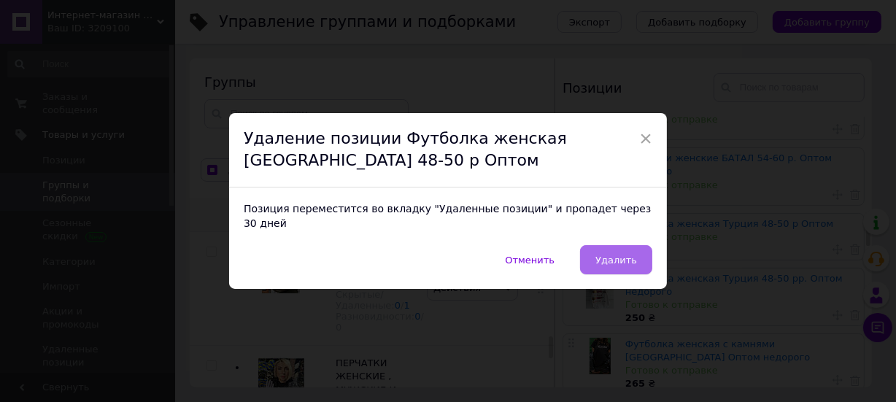
click at [609, 255] on span "Удалить" at bounding box center [616, 260] width 42 height 11
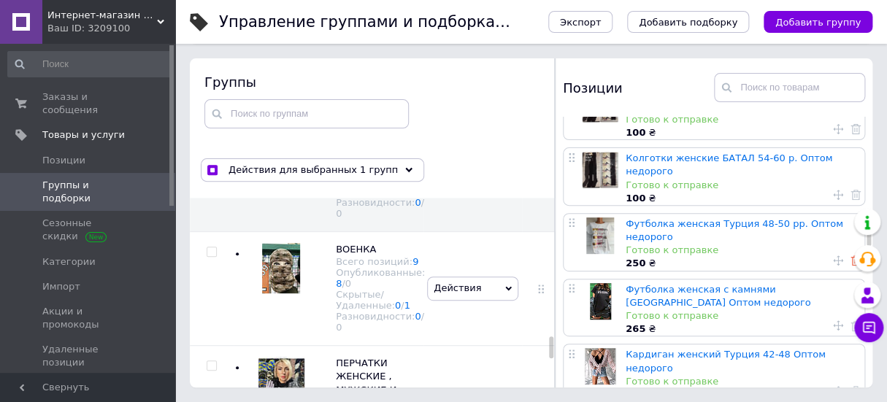
click at [850, 255] on icon at bounding box center [855, 260] width 10 height 10
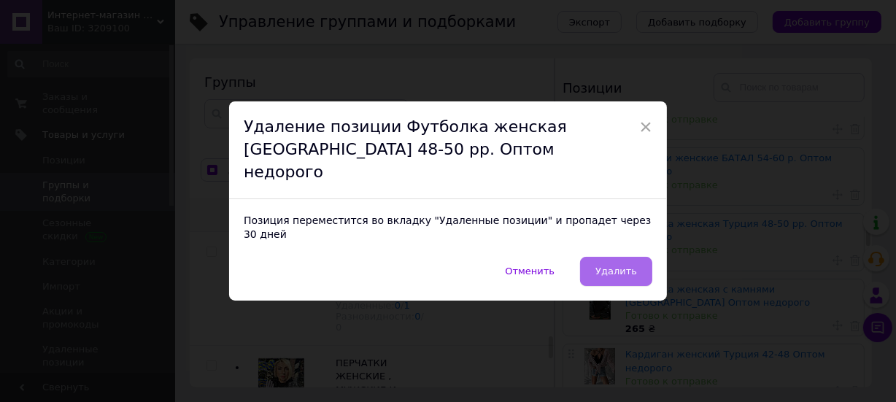
click at [606, 257] on button "Удалить" at bounding box center [616, 271] width 72 height 29
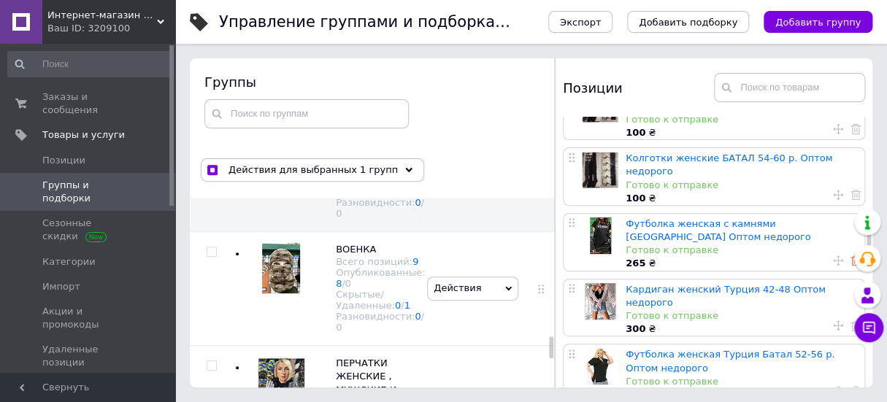
click at [850, 255] on icon at bounding box center [855, 260] width 10 height 10
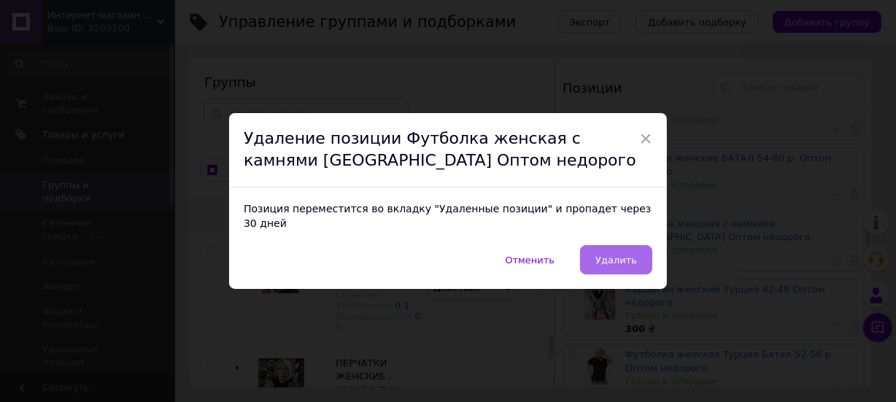
click at [606, 255] on span "Удалить" at bounding box center [616, 260] width 42 height 11
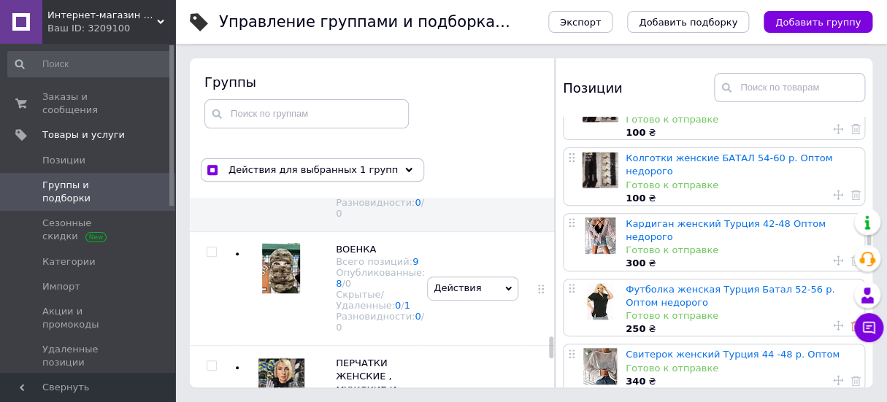
click at [850, 321] on use at bounding box center [855, 326] width 10 height 10
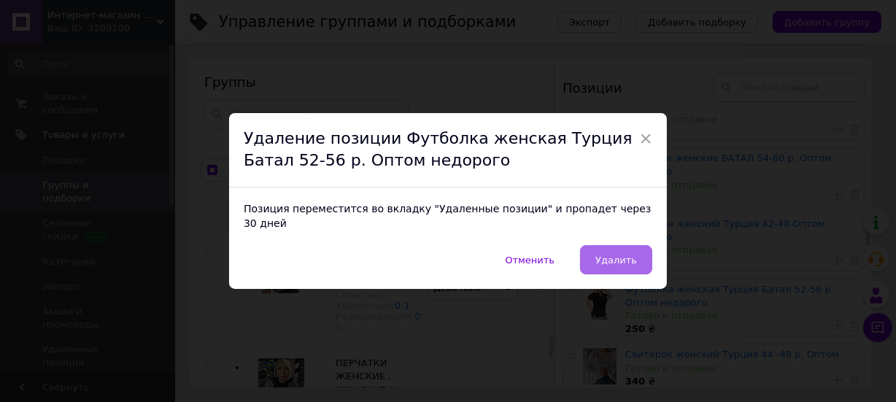
click at [616, 255] on span "Удалить" at bounding box center [616, 260] width 42 height 11
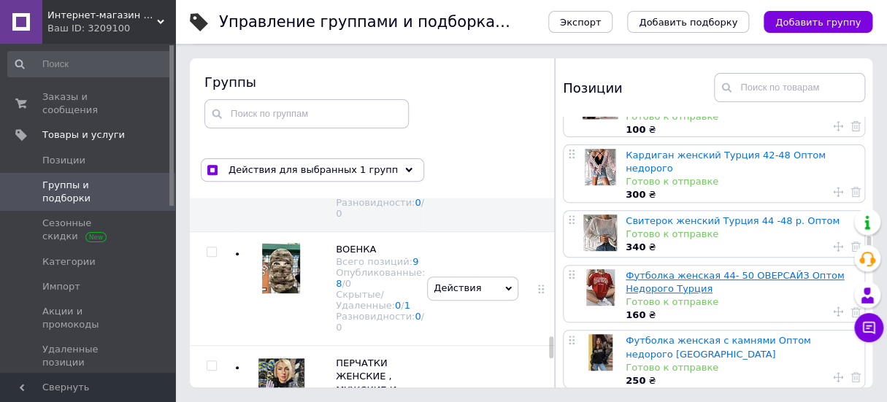
scroll to position [1990, 0]
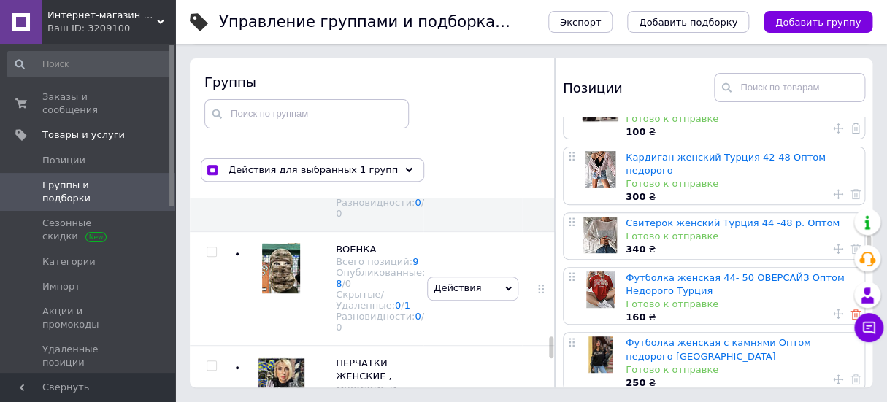
click at [850, 309] on icon at bounding box center [855, 314] width 10 height 10
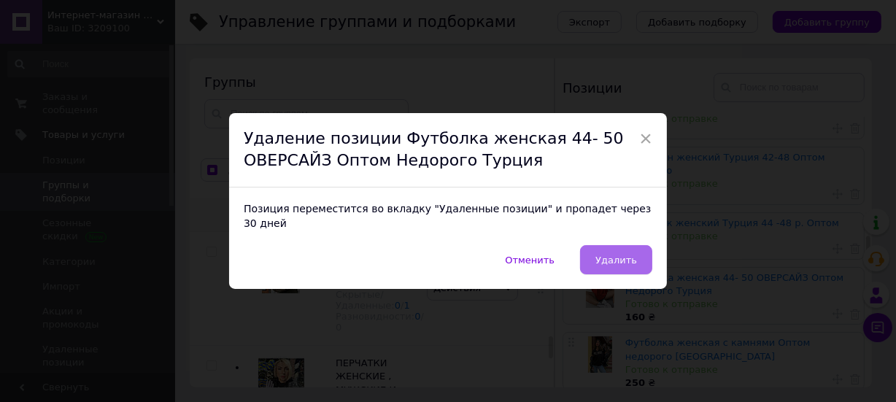
click at [613, 255] on span "Удалить" at bounding box center [616, 260] width 42 height 11
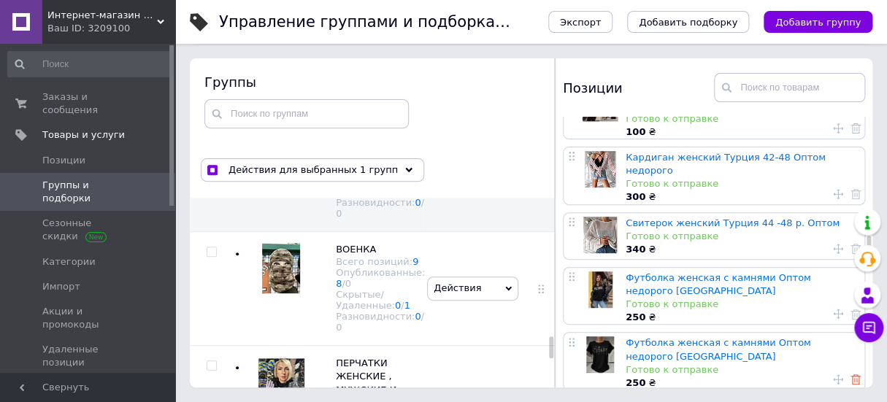
click at [850, 374] on icon at bounding box center [855, 379] width 10 height 10
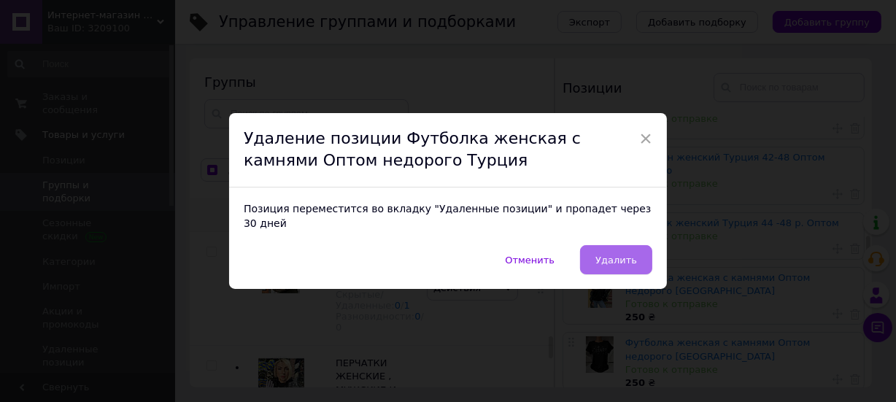
click at [618, 255] on span "Удалить" at bounding box center [616, 260] width 42 height 11
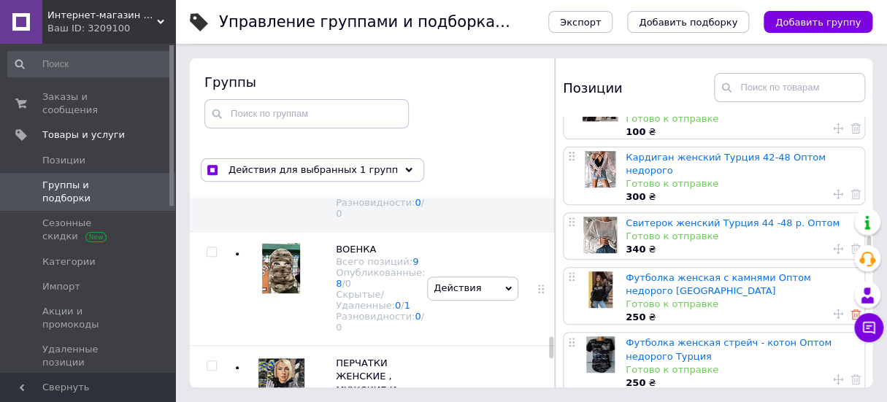
click at [850, 309] on use at bounding box center [855, 314] width 10 height 10
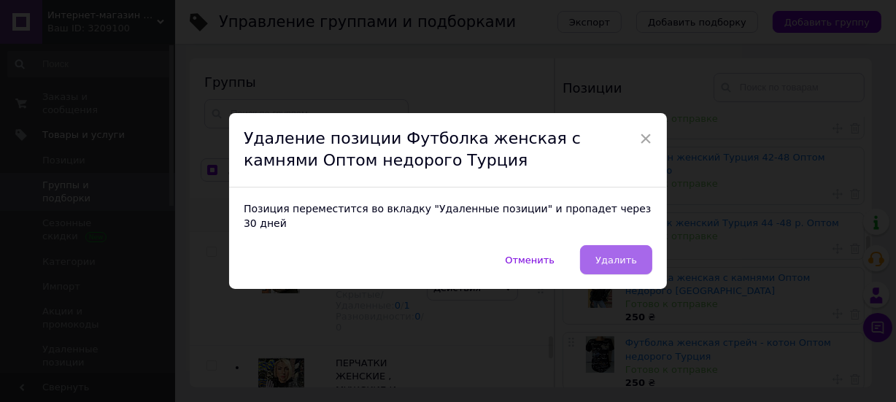
click at [609, 245] on button "Удалить" at bounding box center [616, 259] width 72 height 29
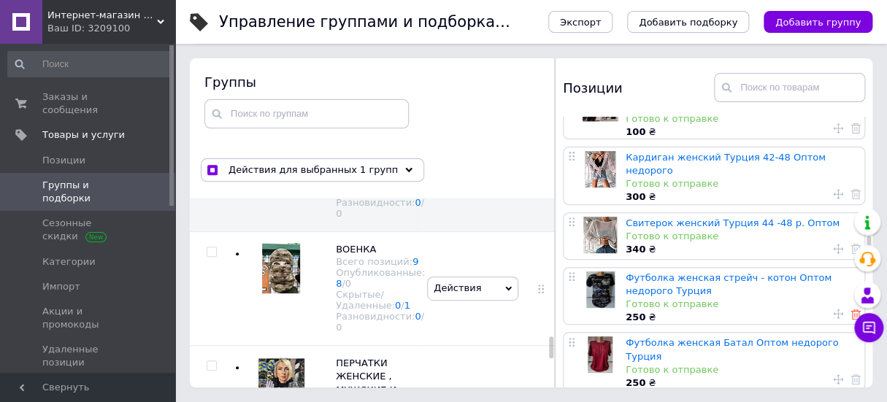
click at [850, 309] on use at bounding box center [855, 314] width 10 height 10
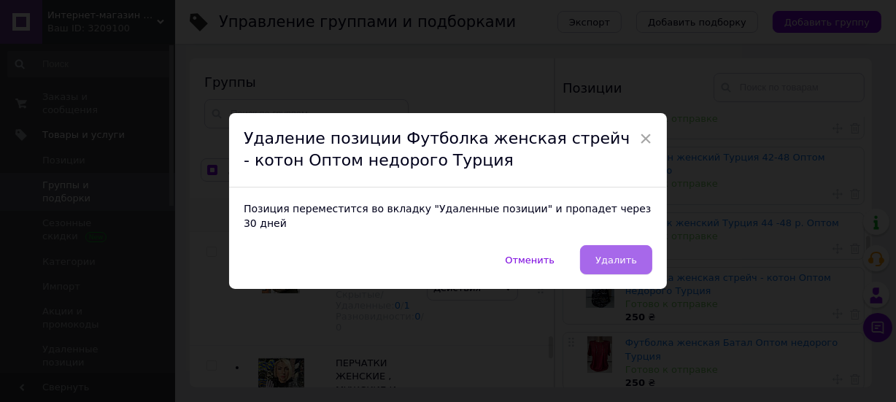
click at [602, 245] on button "Удалить" at bounding box center [616, 259] width 72 height 29
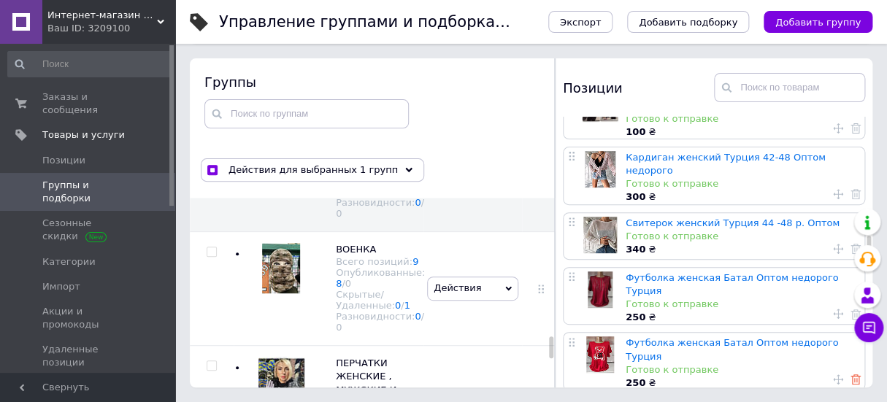
click at [851, 374] on use at bounding box center [855, 379] width 10 height 10
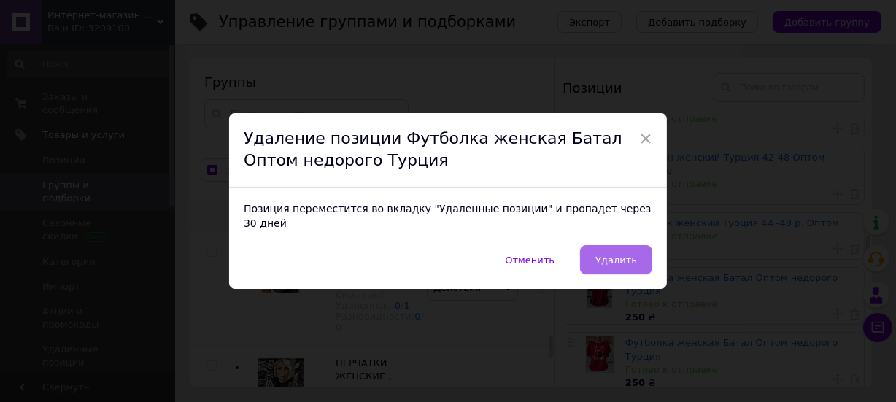
click at [614, 245] on button "Удалить" at bounding box center [616, 259] width 72 height 29
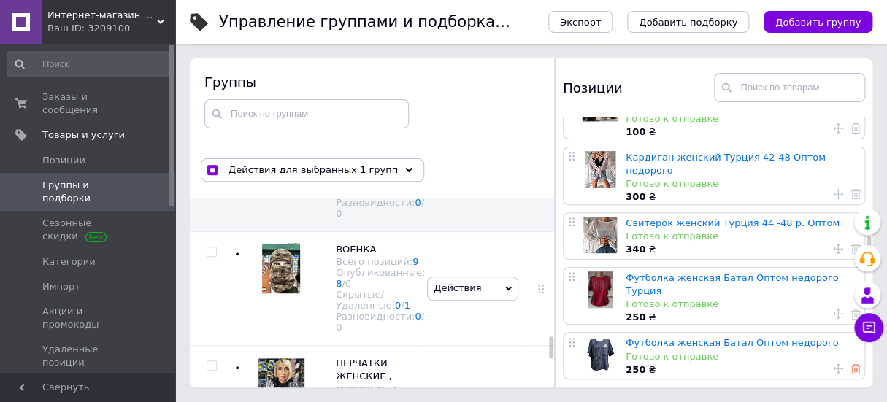
click at [850, 364] on icon at bounding box center [855, 369] width 10 height 10
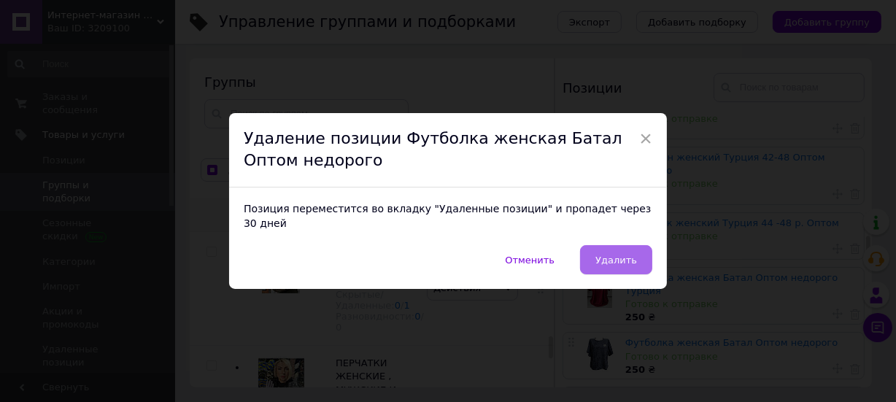
click at [606, 245] on button "Удалить" at bounding box center [616, 259] width 72 height 29
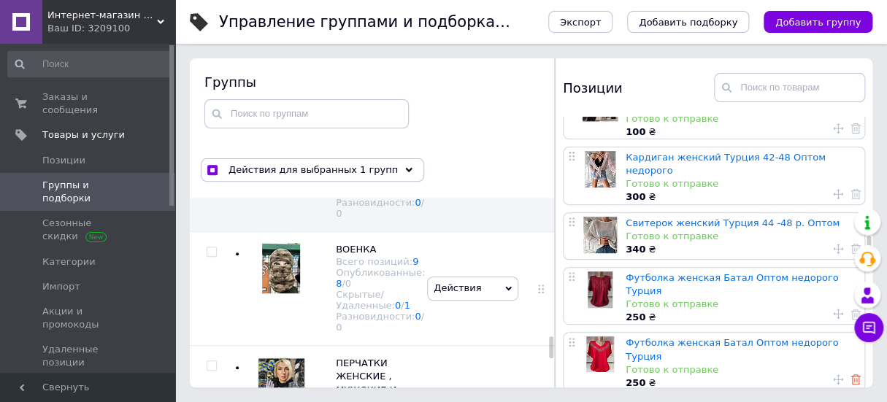
click at [851, 374] on icon at bounding box center [855, 379] width 10 height 10
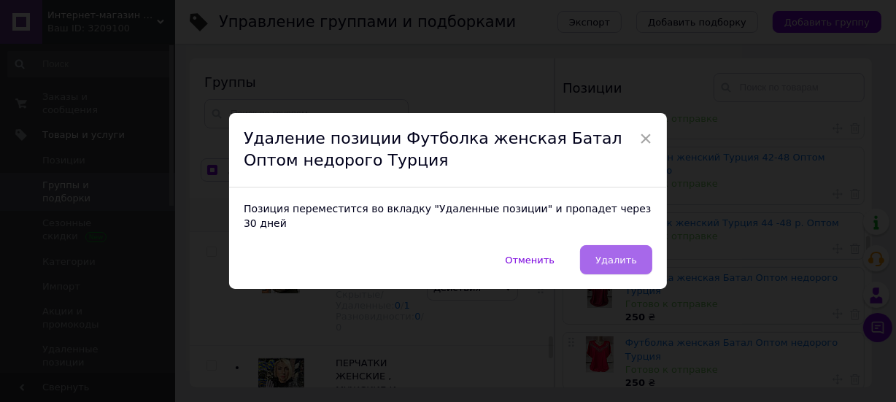
click at [613, 255] on span "Удалить" at bounding box center [616, 260] width 42 height 11
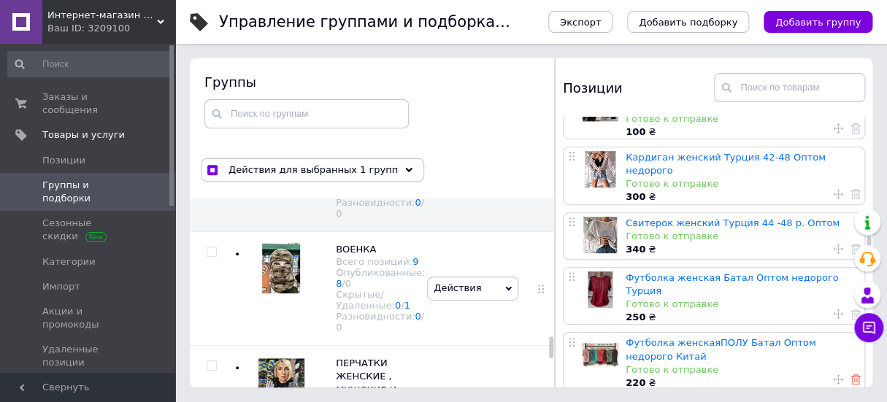
click at [850, 374] on icon at bounding box center [855, 379] width 10 height 10
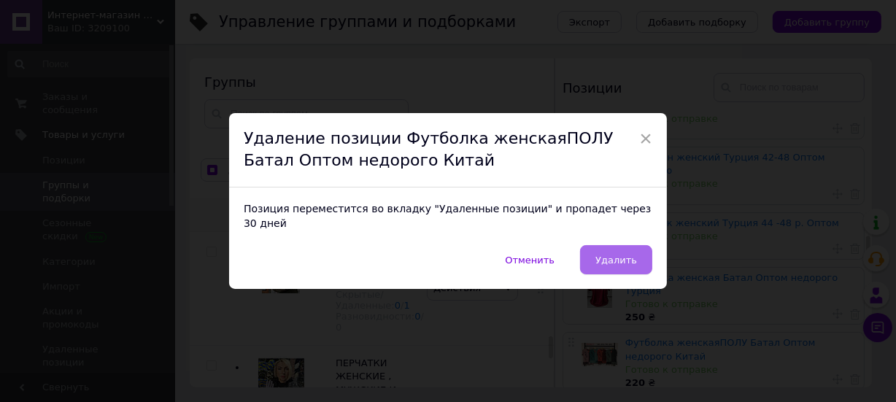
click at [609, 255] on span "Удалить" at bounding box center [616, 260] width 42 height 11
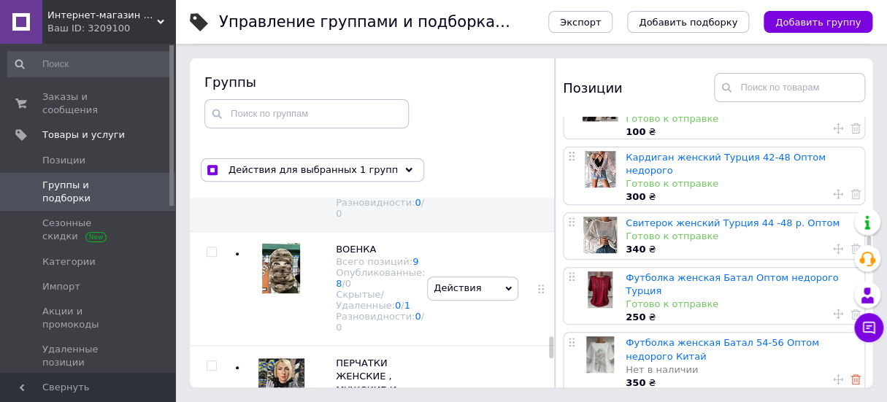
click at [850, 374] on use at bounding box center [855, 379] width 10 height 10
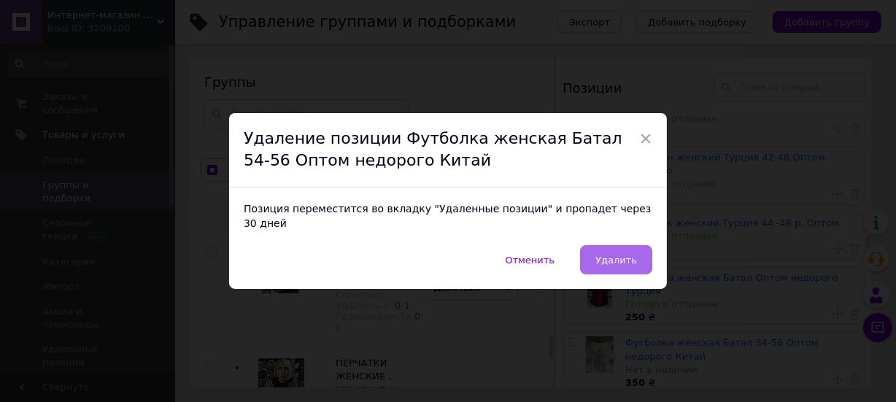
click at [606, 245] on button "Удалить" at bounding box center [616, 259] width 72 height 29
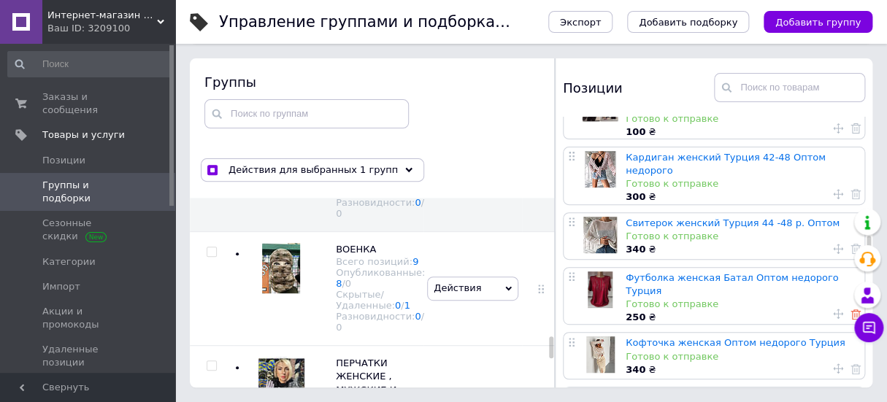
click at [850, 309] on icon at bounding box center [855, 314] width 10 height 10
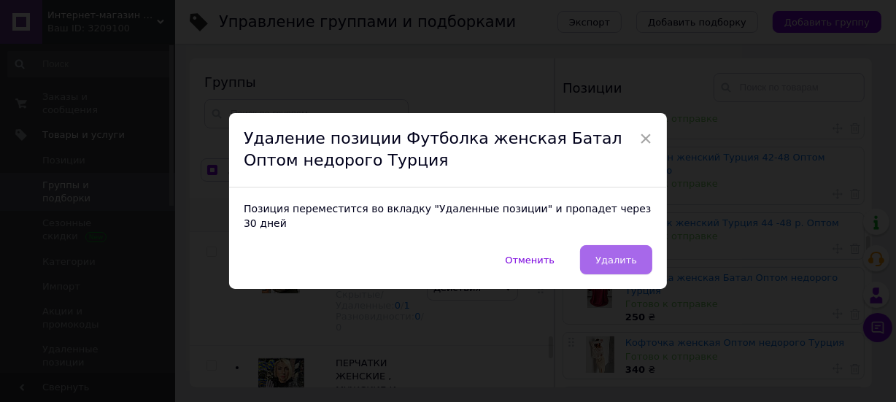
click at [606, 245] on button "Удалить" at bounding box center [616, 259] width 72 height 29
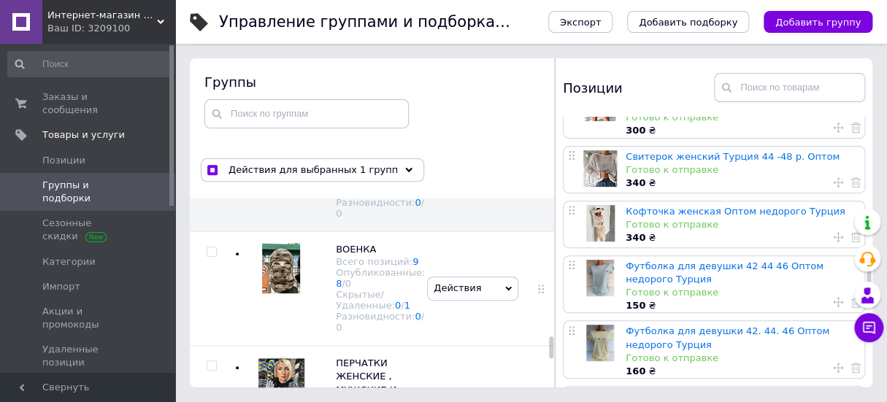
scroll to position [2123, 0]
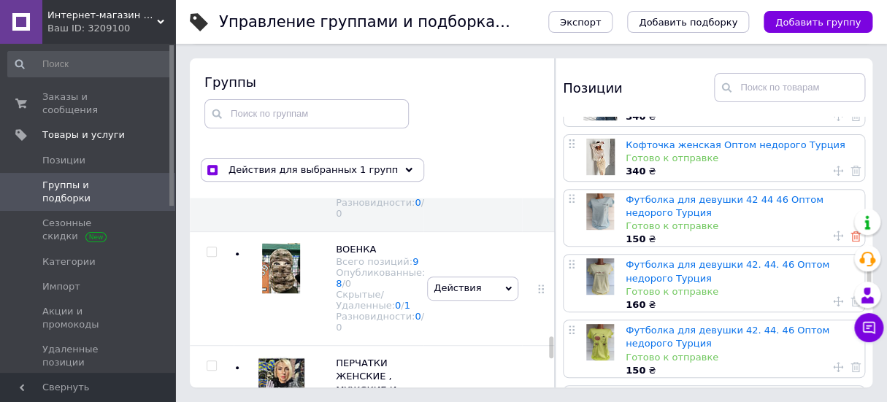
click at [850, 231] on use at bounding box center [855, 236] width 10 height 10
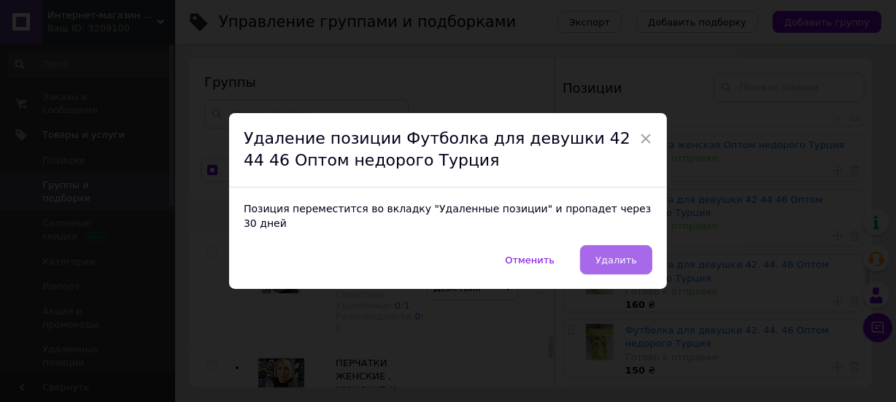
click at [606, 255] on span "Удалить" at bounding box center [616, 260] width 42 height 11
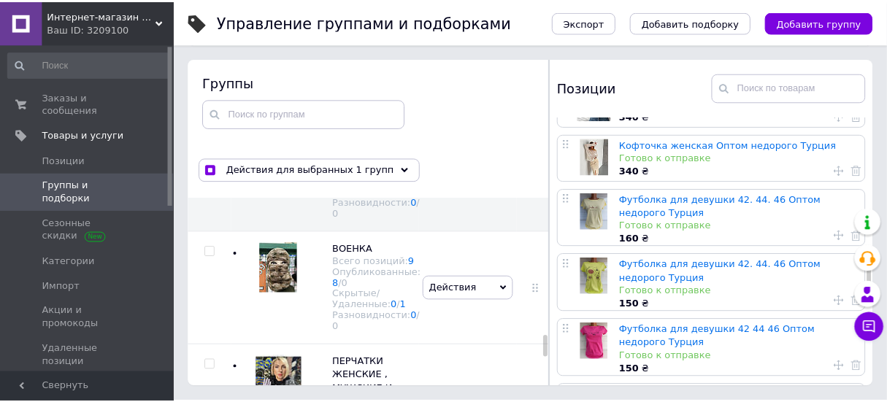
scroll to position [2057, 0]
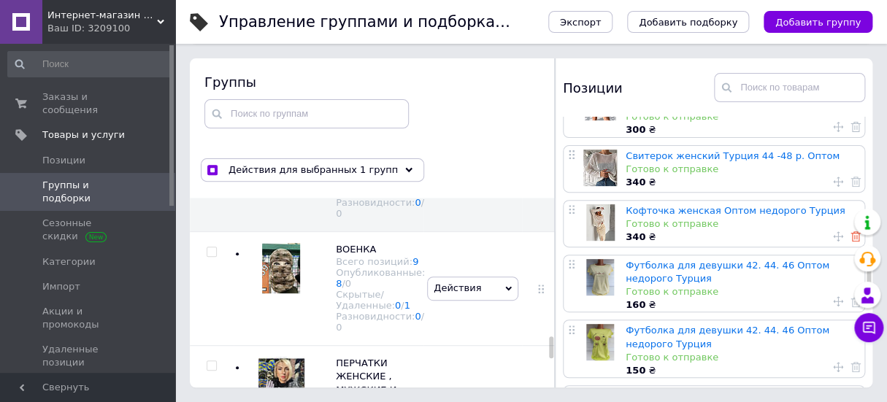
click at [850, 231] on icon at bounding box center [855, 236] width 10 height 10
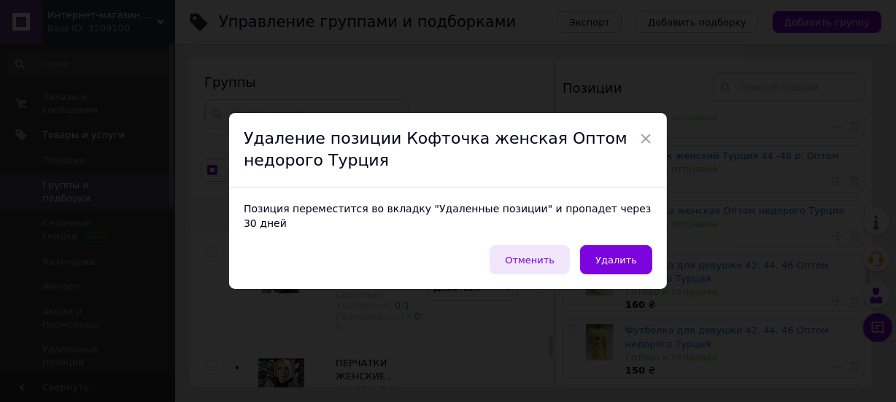
click at [528, 255] on span "Отменить" at bounding box center [530, 260] width 50 height 11
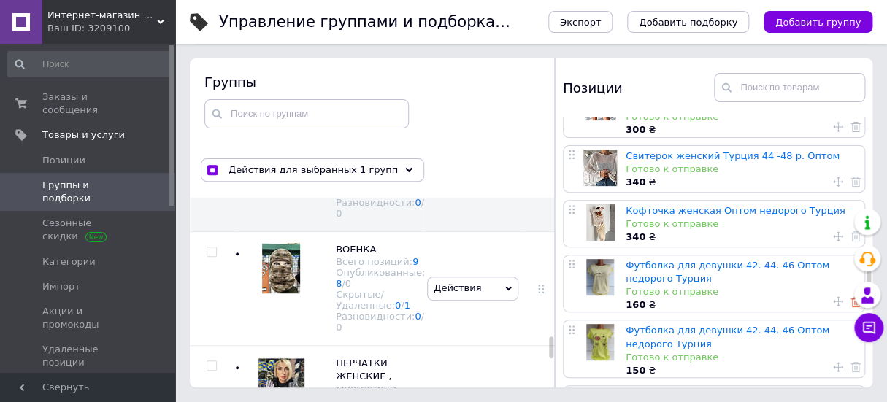
click at [850, 297] on icon at bounding box center [855, 302] width 10 height 10
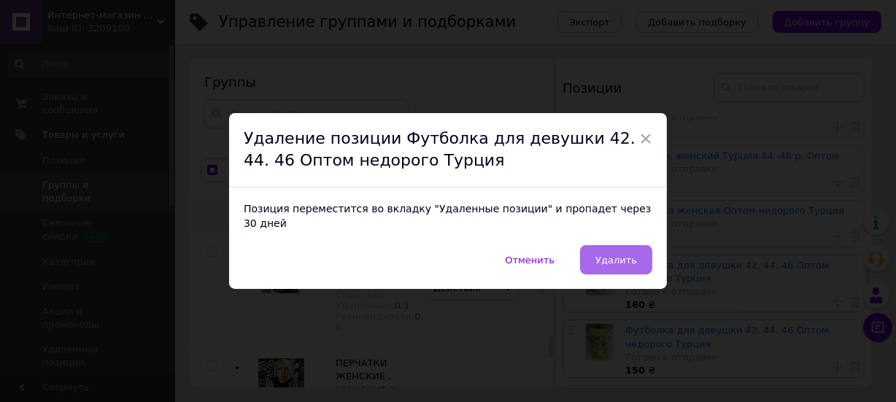
click at [609, 255] on span "Удалить" at bounding box center [616, 260] width 42 height 11
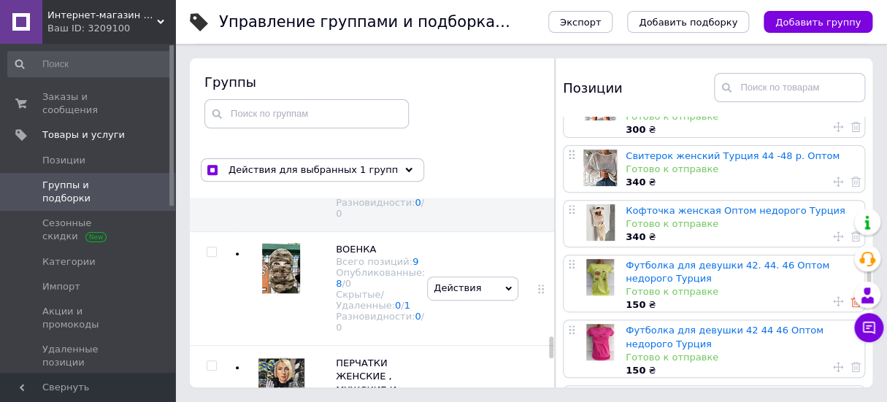
click at [850, 297] on icon at bounding box center [855, 302] width 10 height 10
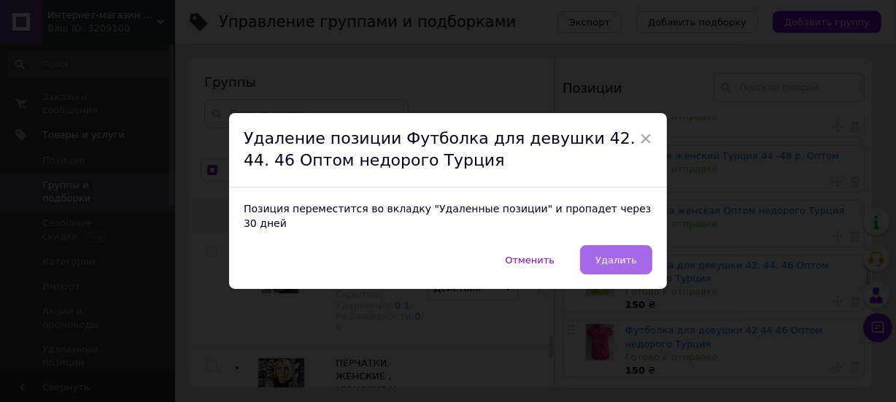
click at [609, 245] on button "Удалить" at bounding box center [616, 259] width 72 height 29
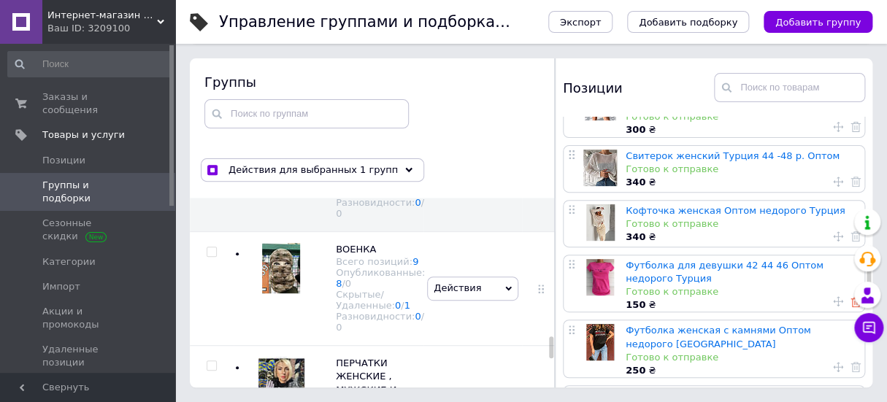
click at [850, 297] on use at bounding box center [855, 302] width 10 height 10
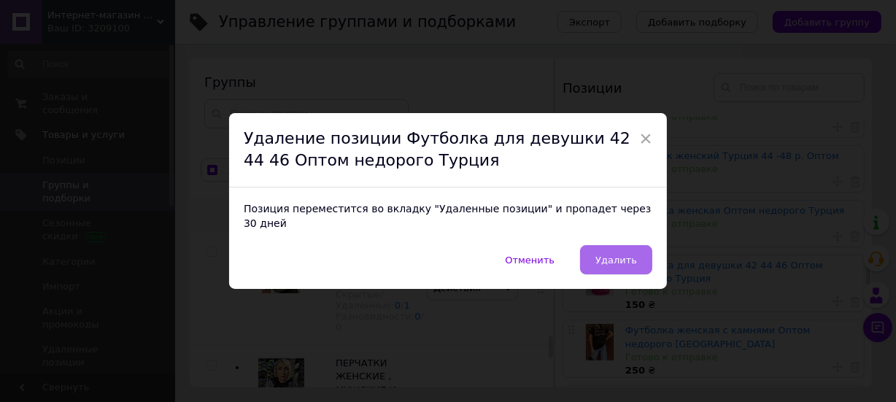
click at [612, 245] on button "Удалить" at bounding box center [616, 259] width 72 height 29
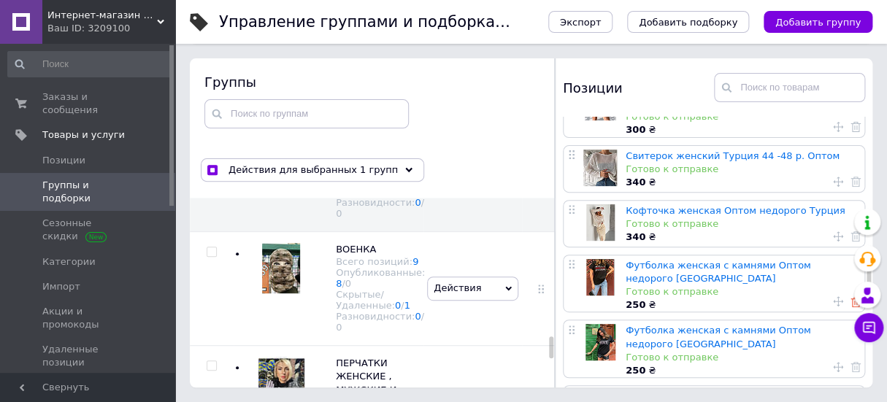
click at [850, 297] on icon at bounding box center [855, 302] width 10 height 10
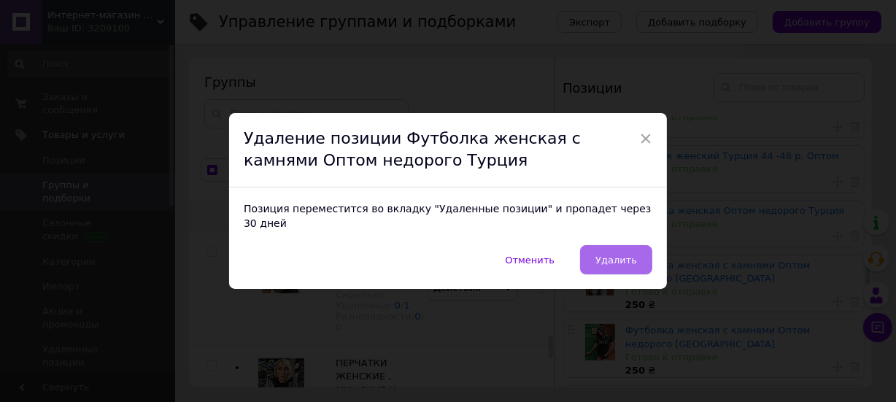
click at [613, 245] on button "Удалить" at bounding box center [616, 259] width 72 height 29
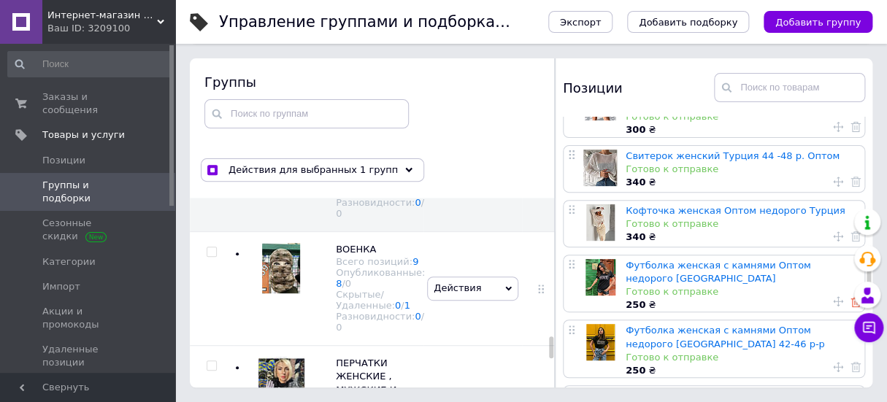
click at [850, 297] on icon at bounding box center [855, 302] width 10 height 10
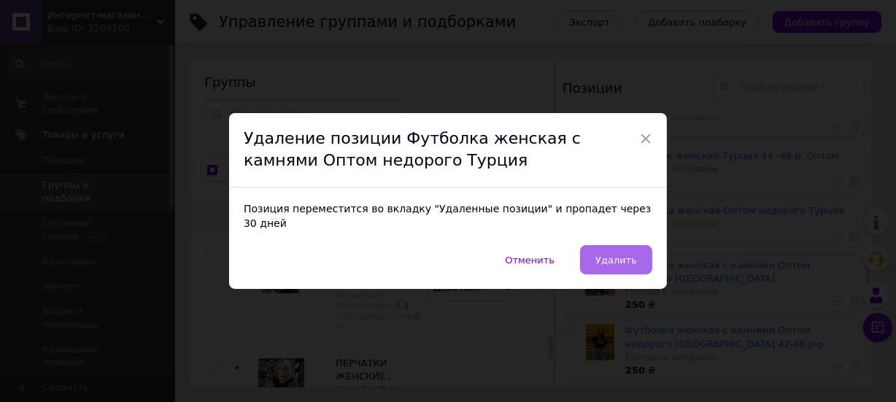
click at [610, 245] on button "Удалить" at bounding box center [616, 259] width 72 height 29
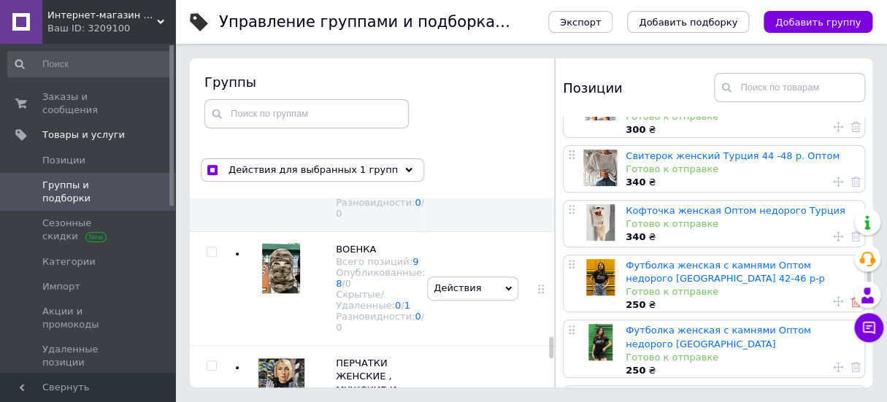
click at [850, 297] on use at bounding box center [855, 302] width 10 height 10
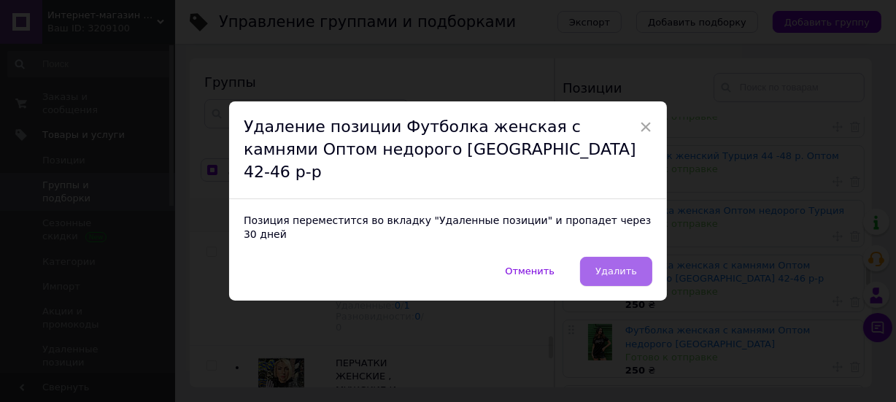
click at [615, 266] on span "Удалить" at bounding box center [616, 271] width 42 height 11
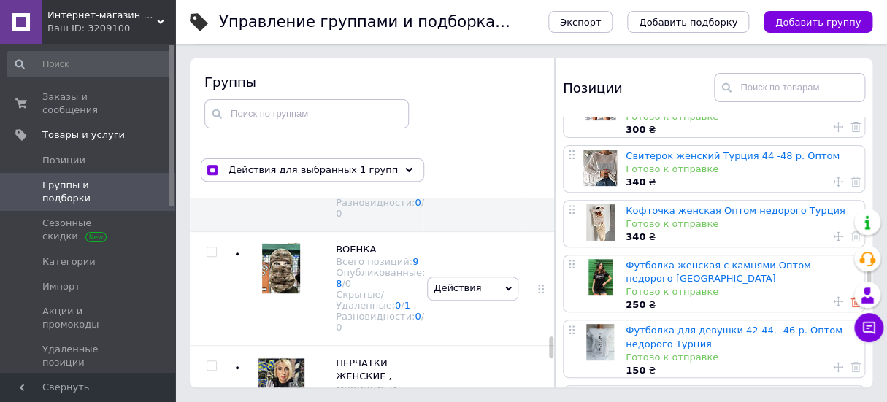
click at [850, 297] on icon at bounding box center [855, 302] width 10 height 10
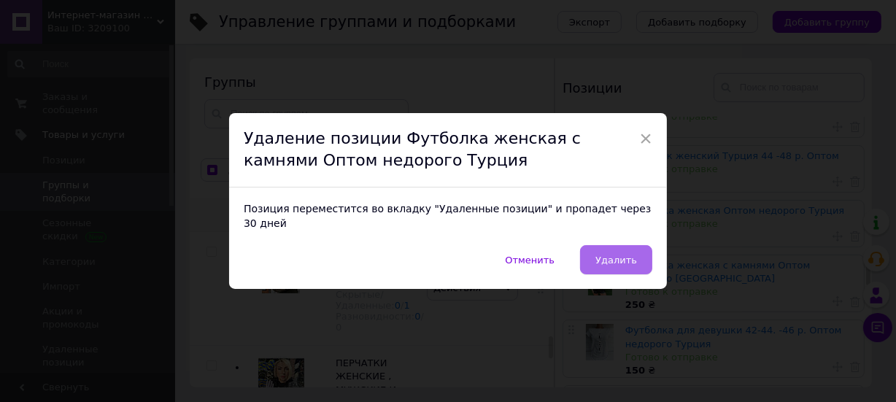
click at [609, 245] on button "Удалить" at bounding box center [616, 259] width 72 height 29
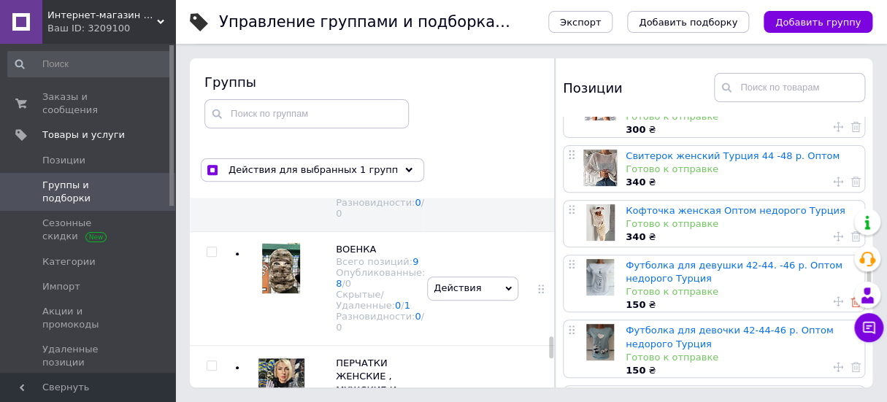
click at [851, 297] on icon at bounding box center [855, 302] width 10 height 10
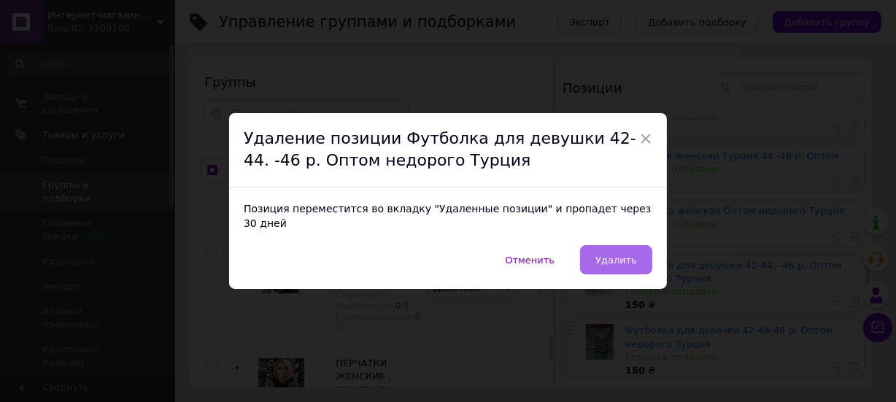
click at [615, 245] on button "Удалить" at bounding box center [616, 259] width 72 height 29
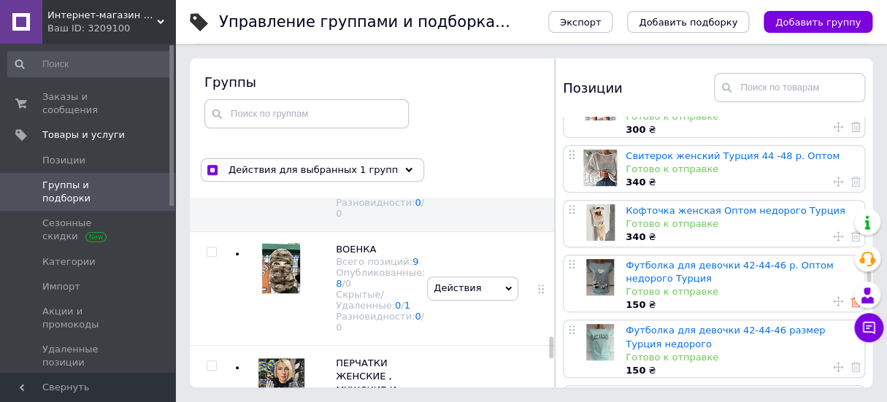
click at [850, 297] on icon at bounding box center [855, 302] width 10 height 10
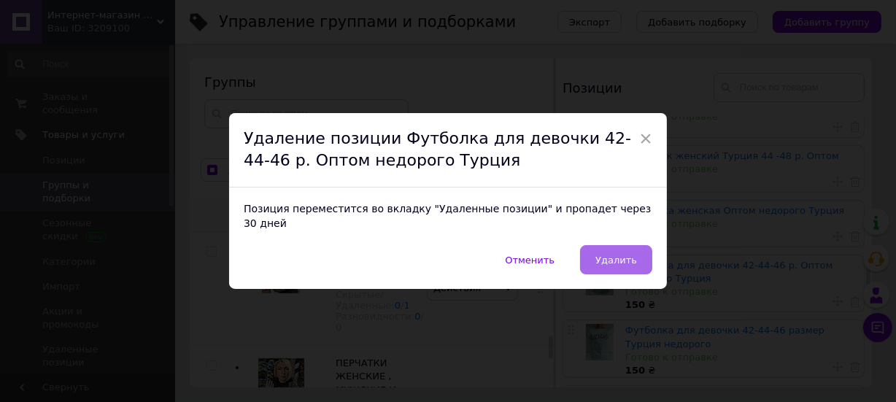
click at [609, 245] on button "Удалить" at bounding box center [616, 259] width 72 height 29
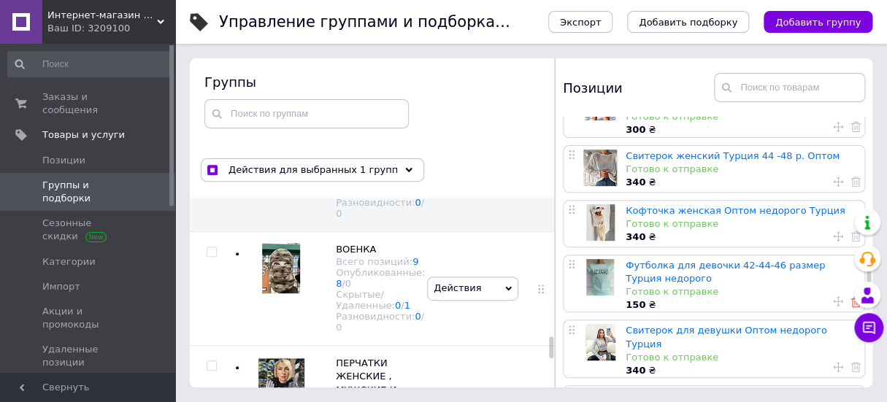
click at [850, 297] on icon at bounding box center [855, 302] width 10 height 10
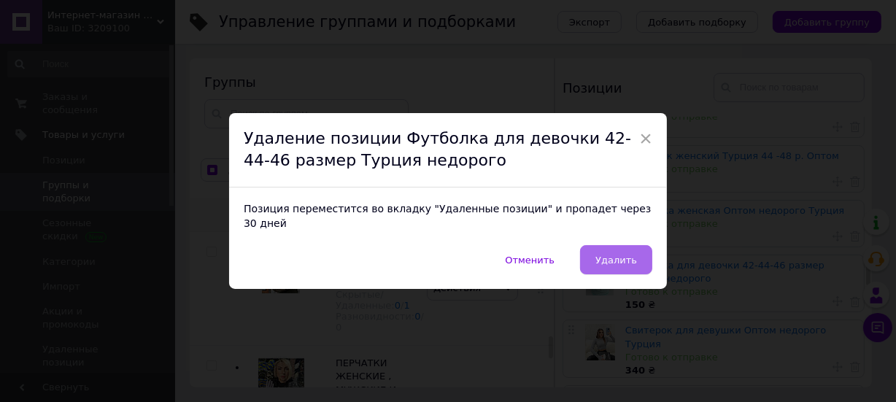
click at [611, 245] on button "Удалить" at bounding box center [616, 259] width 72 height 29
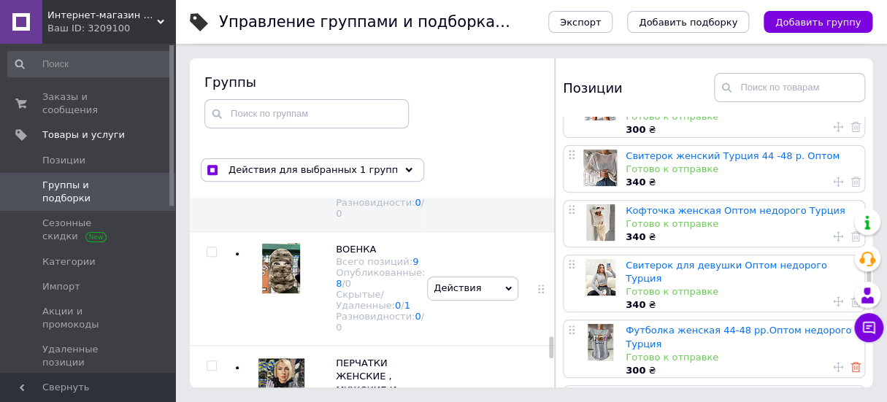
click at [851, 362] on use at bounding box center [855, 367] width 10 height 10
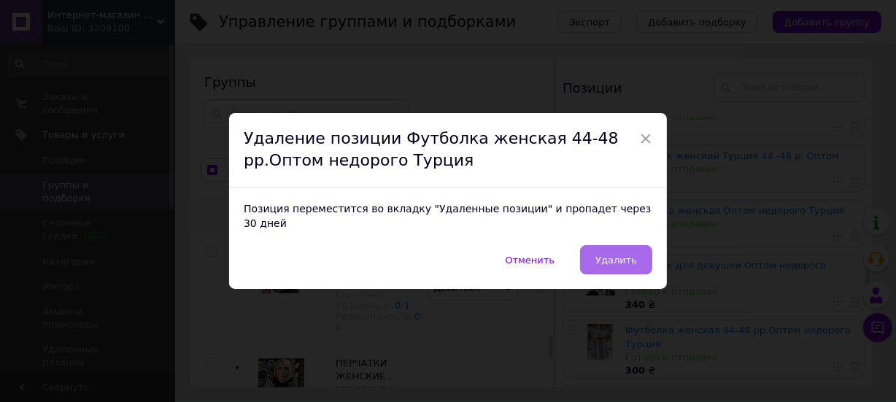
click at [620, 255] on span "Удалить" at bounding box center [616, 260] width 42 height 11
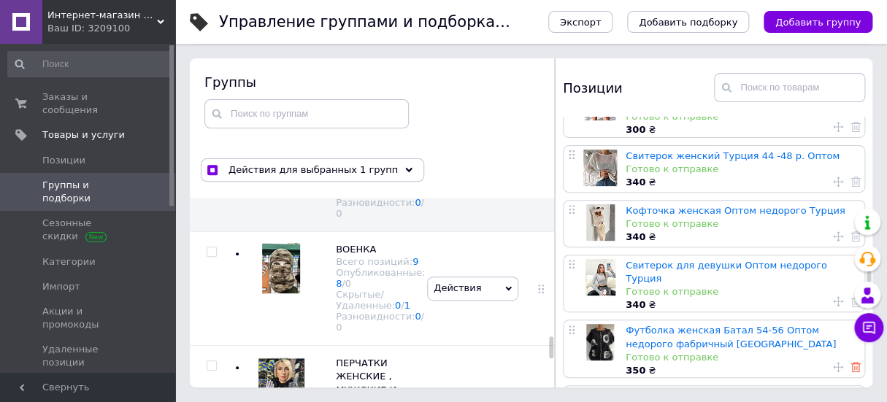
click at [852, 362] on use at bounding box center [855, 367] width 10 height 10
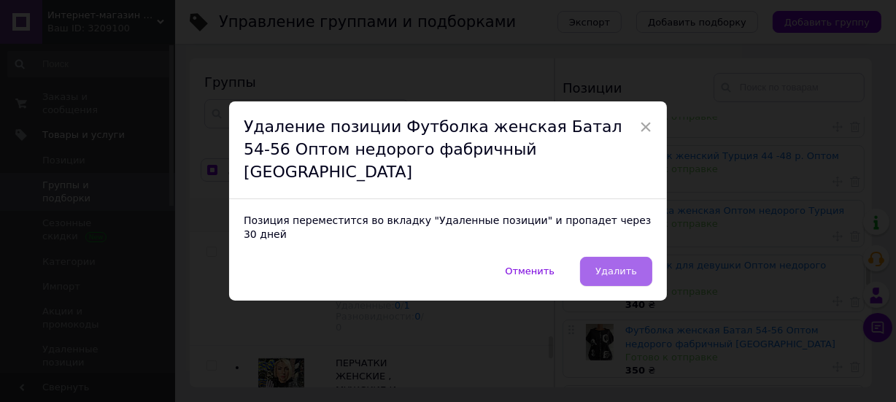
click at [607, 257] on button "Удалить" at bounding box center [616, 271] width 72 height 29
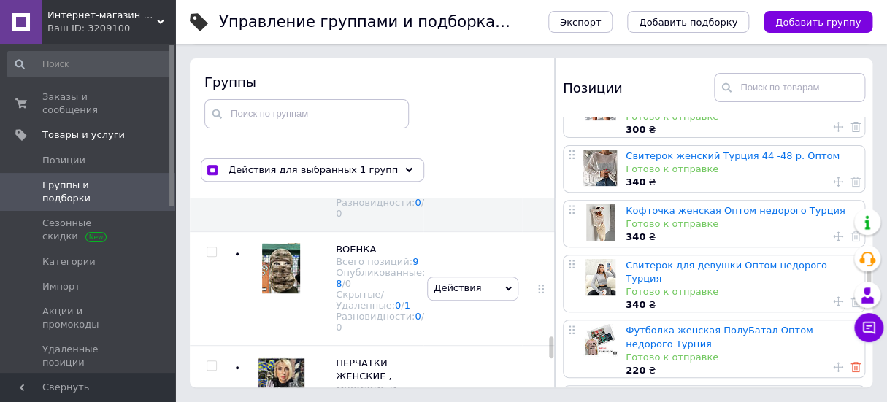
click at [851, 362] on icon at bounding box center [855, 367] width 10 height 10
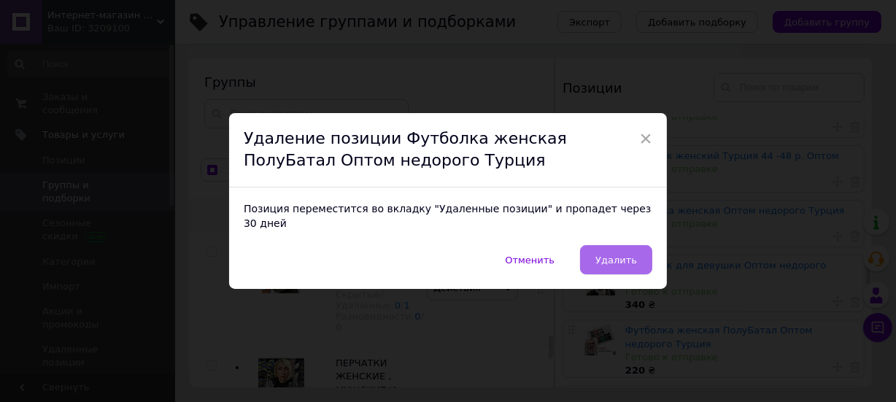
click at [614, 245] on button "Удалить" at bounding box center [616, 259] width 72 height 29
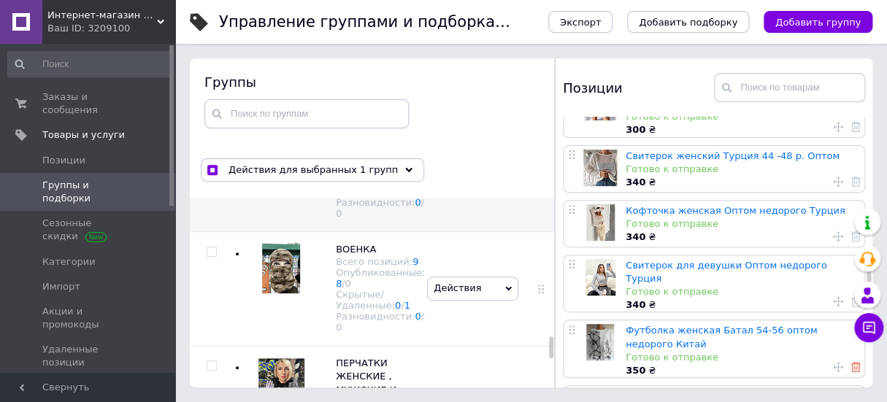
click at [850, 362] on icon at bounding box center [855, 367] width 10 height 10
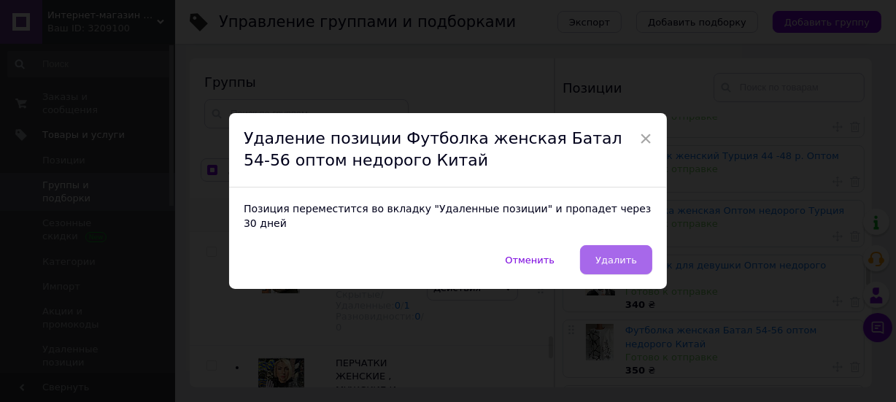
click at [606, 245] on button "Удалить" at bounding box center [616, 259] width 72 height 29
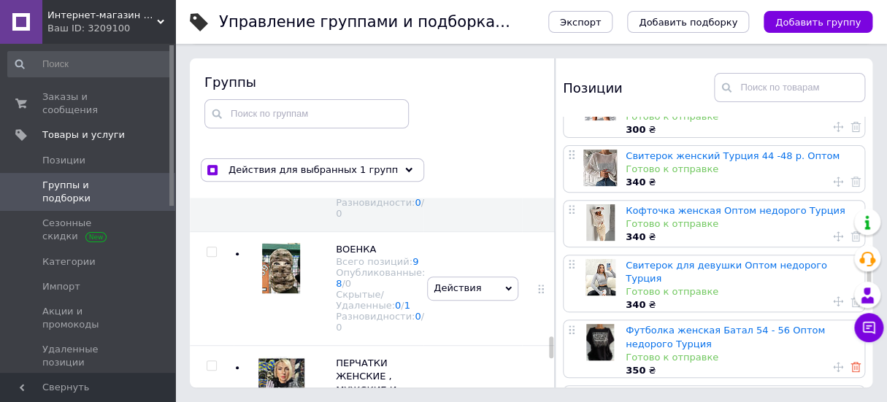
click at [850, 362] on use at bounding box center [855, 367] width 10 height 10
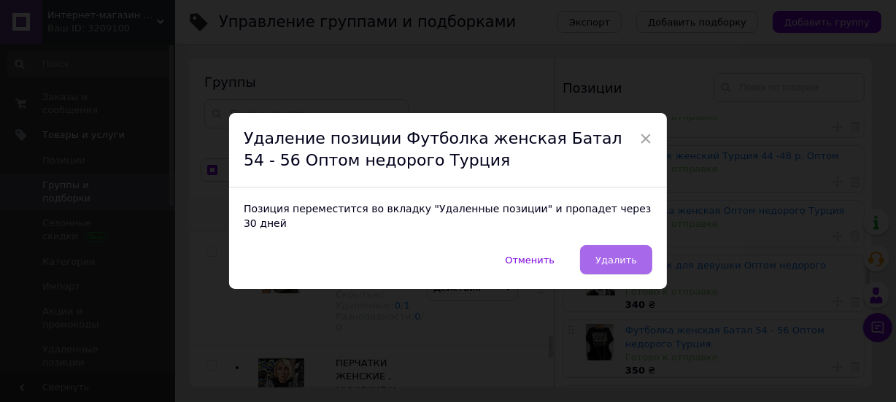
click at [620, 255] on span "Удалить" at bounding box center [616, 260] width 42 height 11
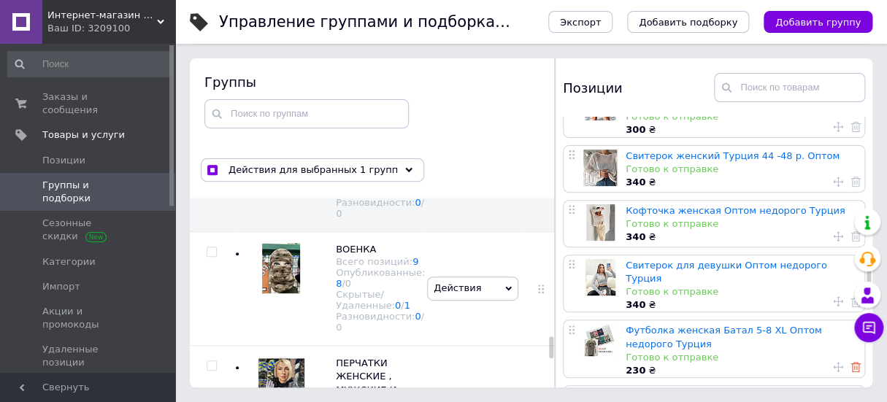
click at [850, 362] on icon at bounding box center [855, 367] width 10 height 10
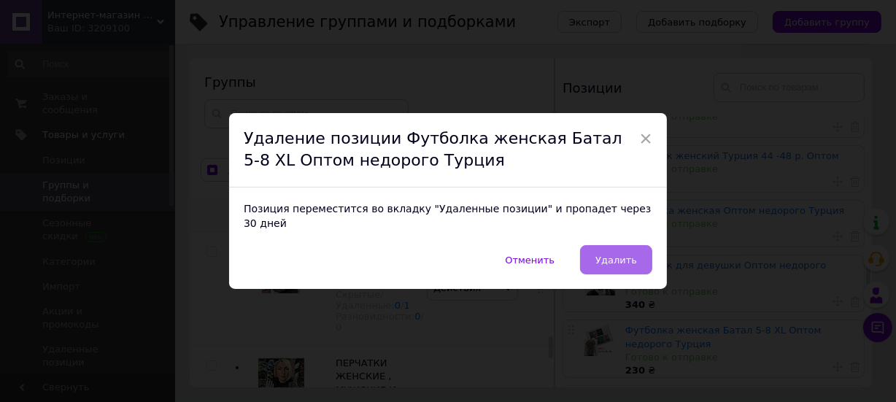
click at [609, 245] on button "Удалить" at bounding box center [616, 259] width 72 height 29
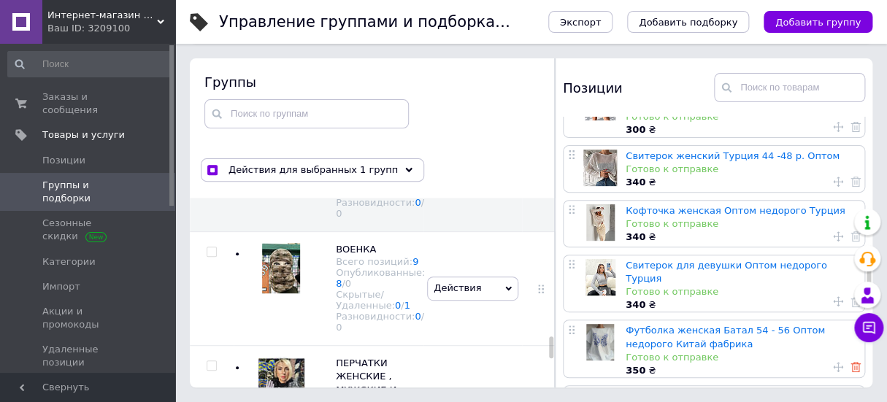
click at [850, 362] on icon at bounding box center [855, 367] width 10 height 10
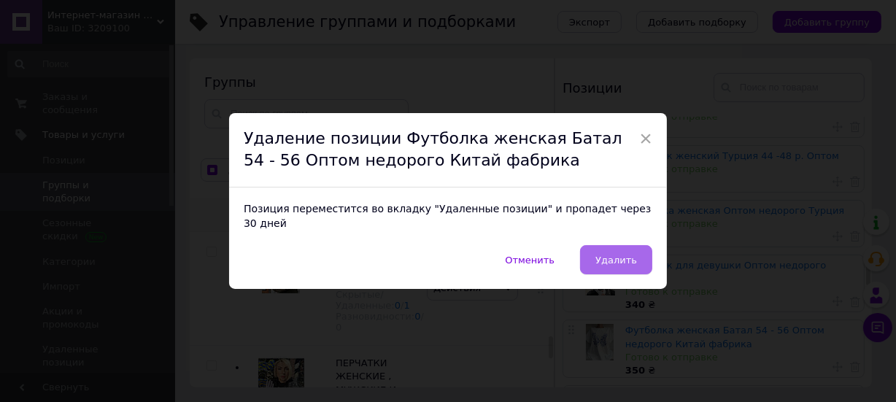
click at [617, 245] on button "Удалить" at bounding box center [616, 259] width 72 height 29
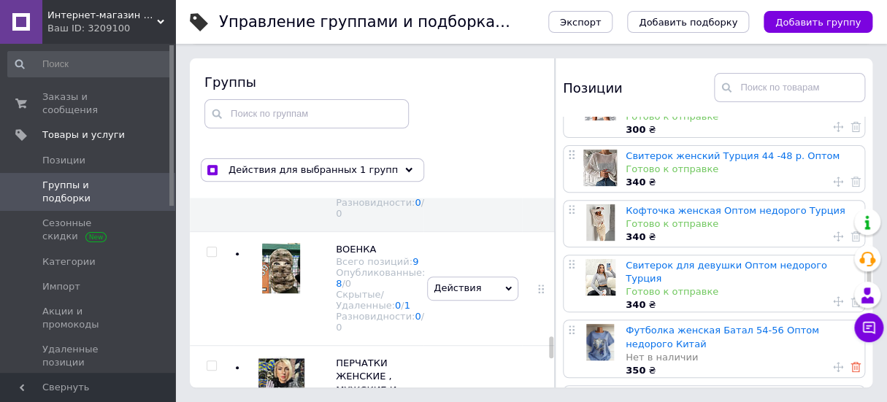
click at [850, 362] on icon at bounding box center [855, 367] width 10 height 10
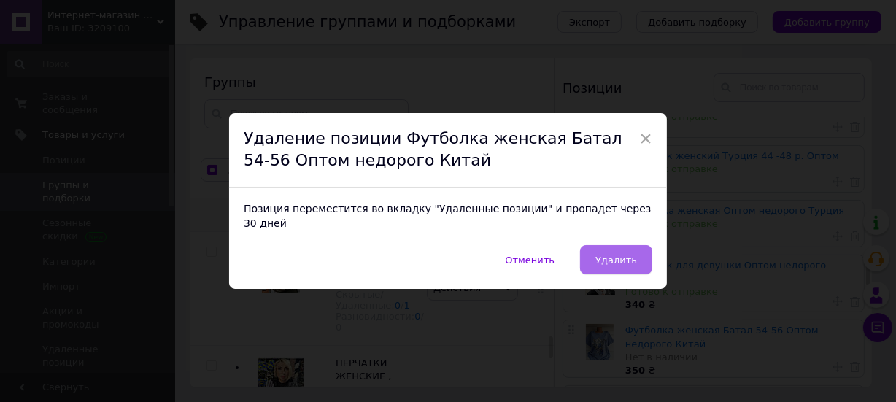
click at [614, 255] on span "Удалить" at bounding box center [616, 260] width 42 height 11
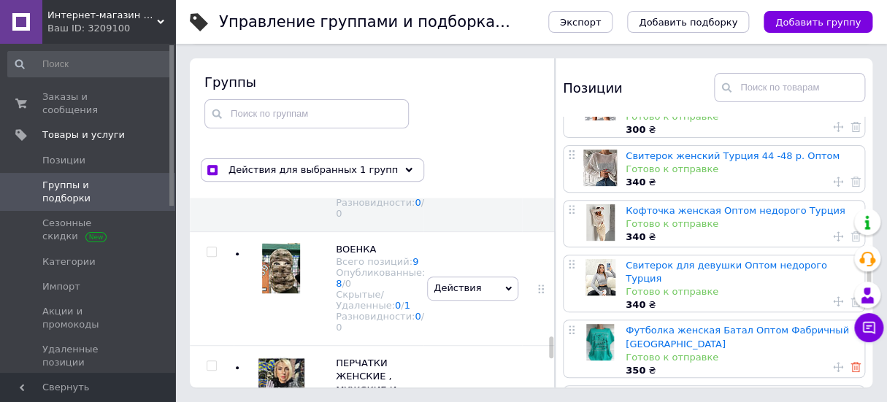
click at [850, 362] on use at bounding box center [855, 367] width 10 height 10
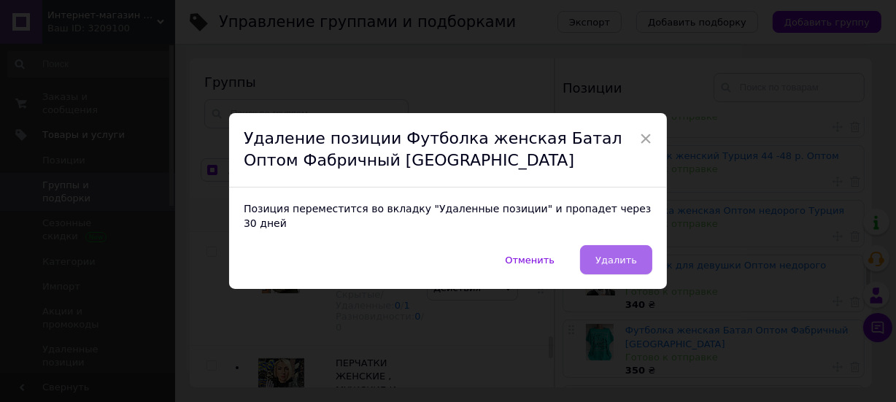
click at [625, 255] on span "Удалить" at bounding box center [616, 260] width 42 height 11
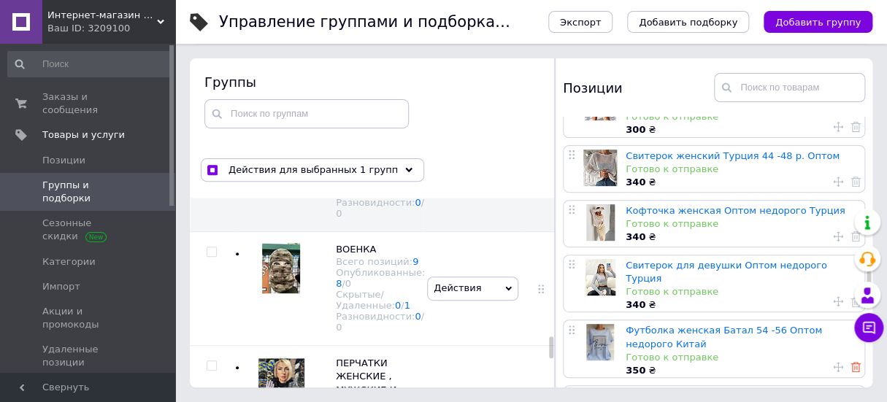
click at [850, 362] on use at bounding box center [855, 367] width 10 height 10
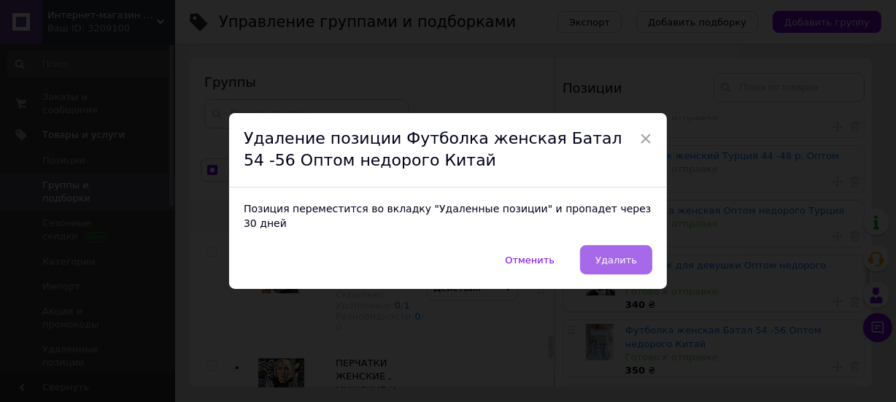
click at [616, 255] on span "Удалить" at bounding box center [616, 260] width 42 height 11
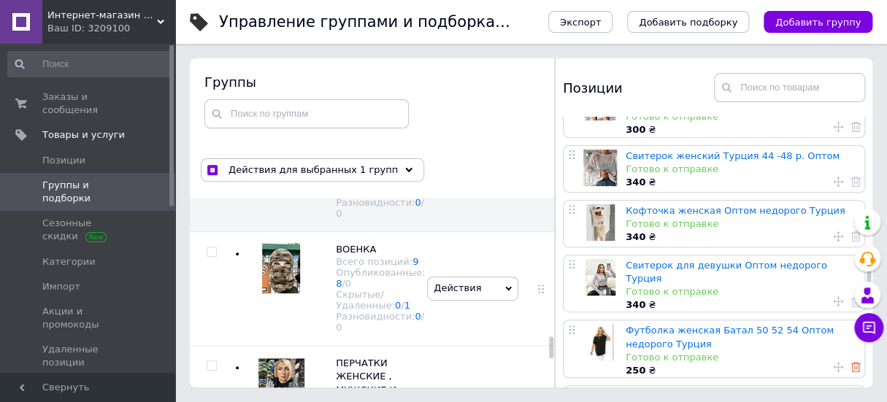
click at [851, 362] on icon at bounding box center [855, 367] width 10 height 10
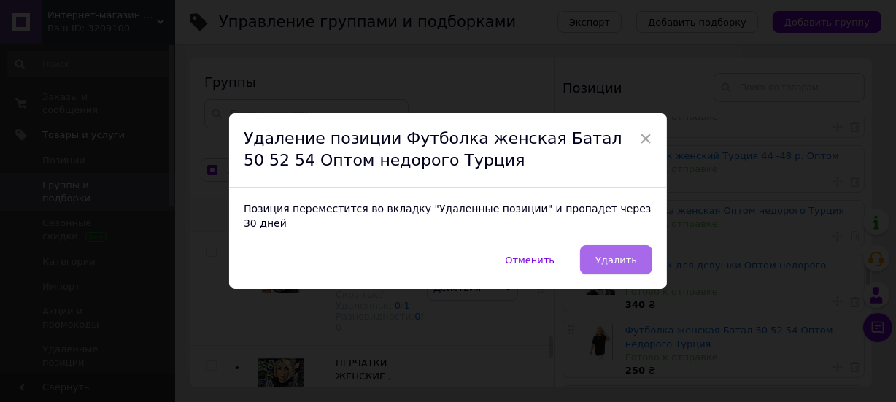
click at [607, 245] on button "Удалить" at bounding box center [616, 259] width 72 height 29
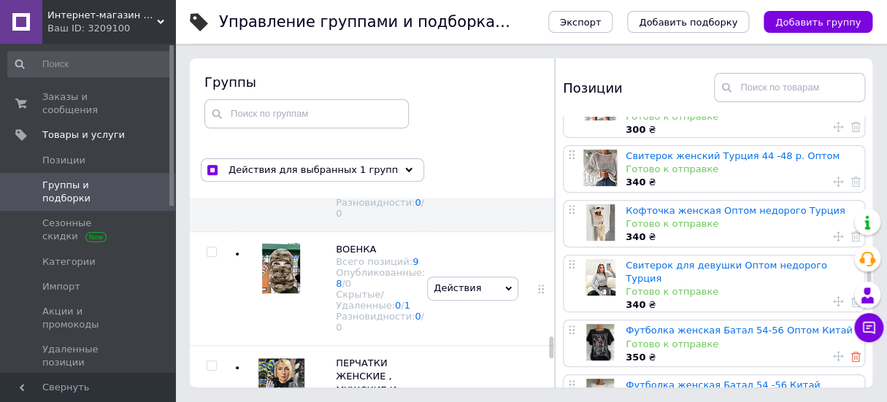
click at [851, 352] on icon at bounding box center [855, 357] width 10 height 10
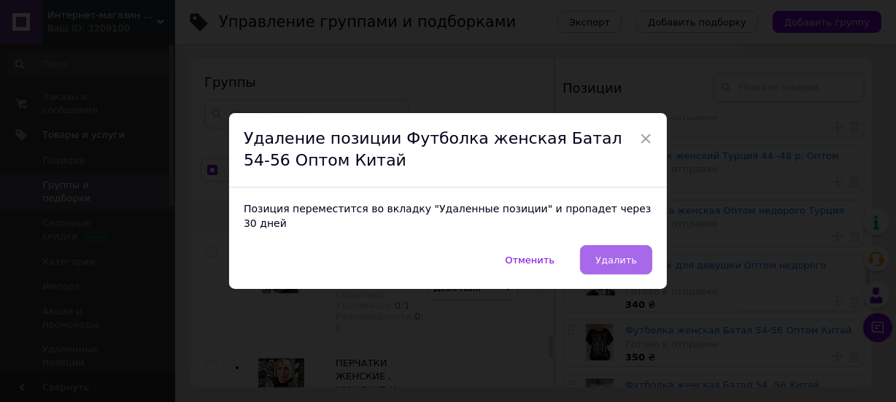
click at [620, 245] on button "Удалить" at bounding box center [616, 259] width 72 height 29
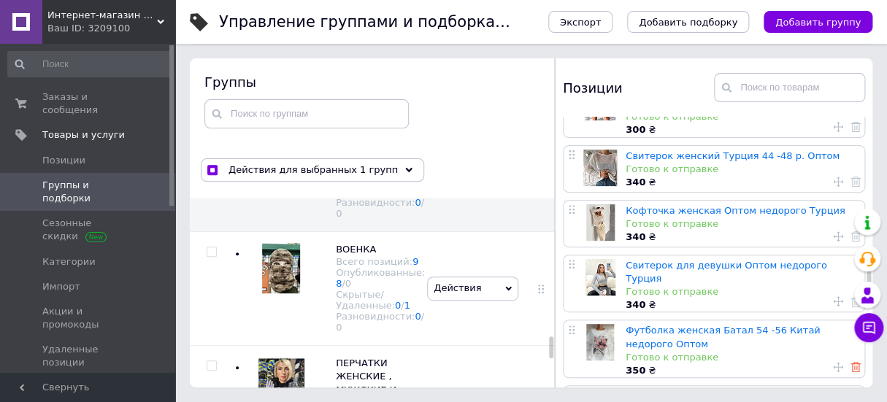
click at [850, 362] on use at bounding box center [855, 367] width 10 height 10
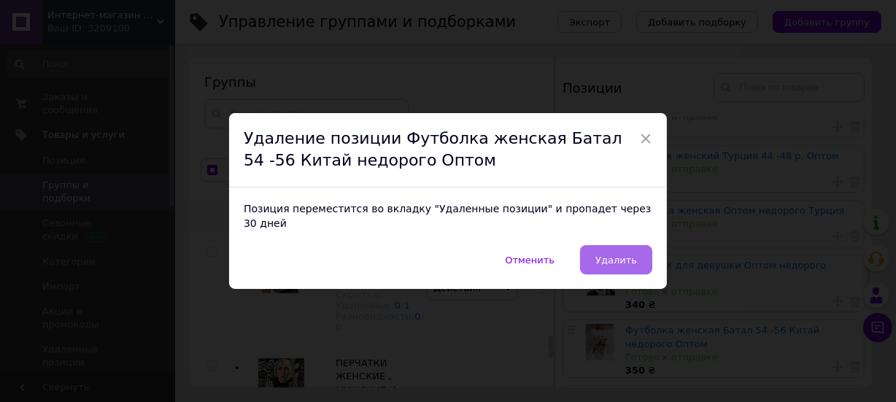
click at [617, 245] on button "Удалить" at bounding box center [616, 259] width 72 height 29
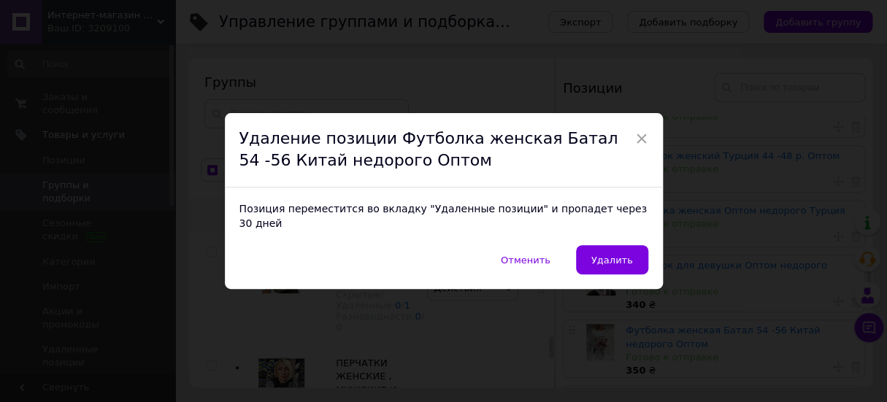
scroll to position [1999, 0]
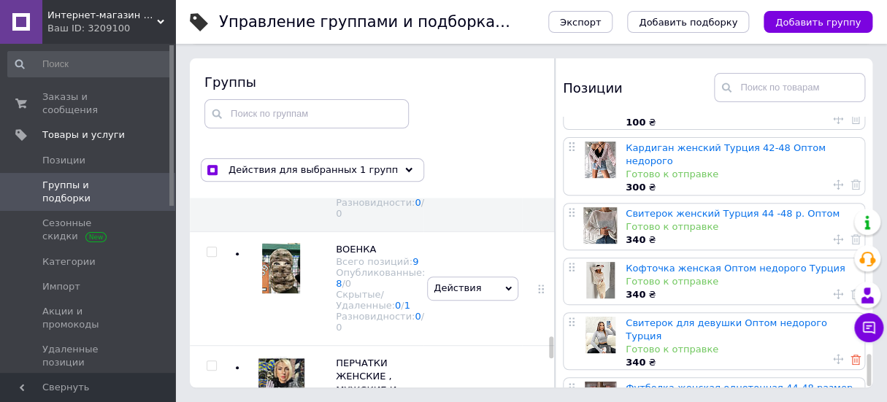
click at [850, 355] on icon at bounding box center [855, 360] width 10 height 10
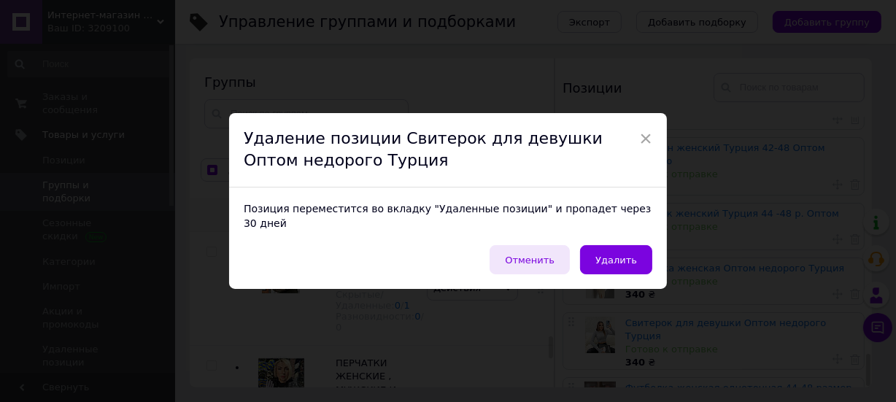
click at [536, 245] on button "Отменить" at bounding box center [530, 259] width 80 height 29
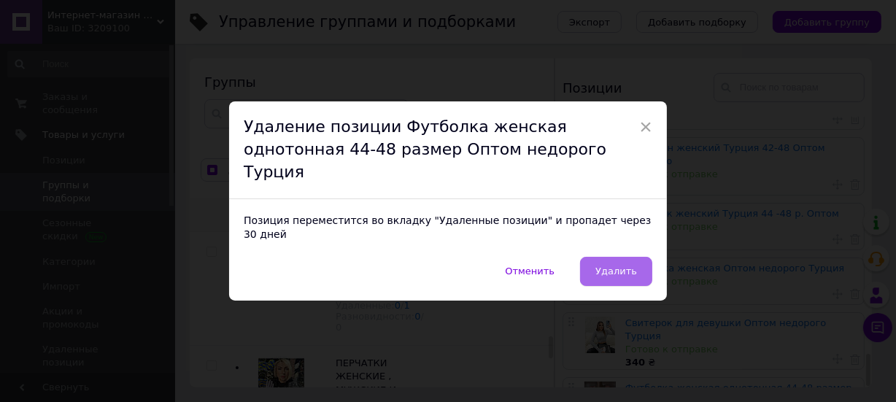
click at [610, 266] on span "Удалить" at bounding box center [616, 271] width 42 height 11
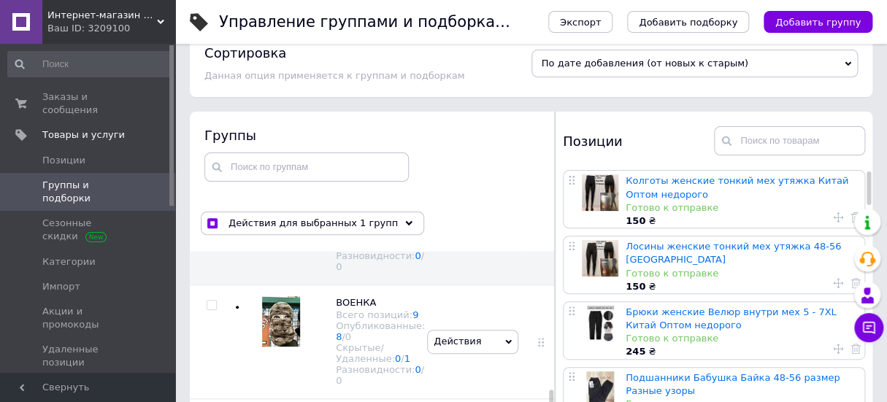
scroll to position [0, 0]
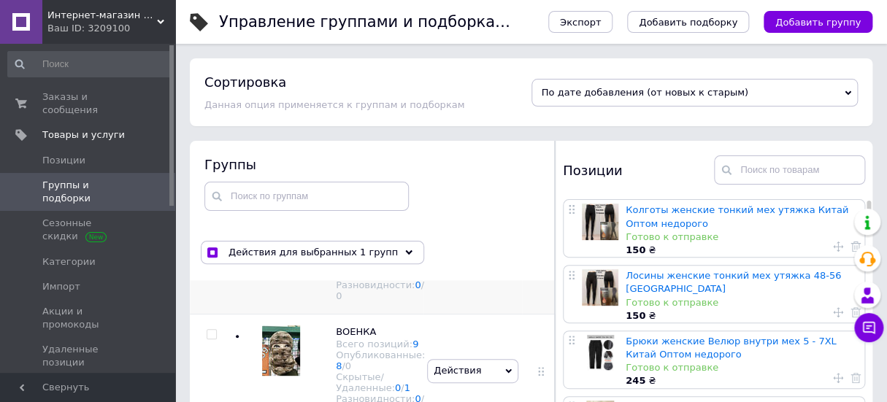
click at [210, 198] on input "checkbox" at bounding box center [210, 193] width 9 height 9
checkbox input "false"
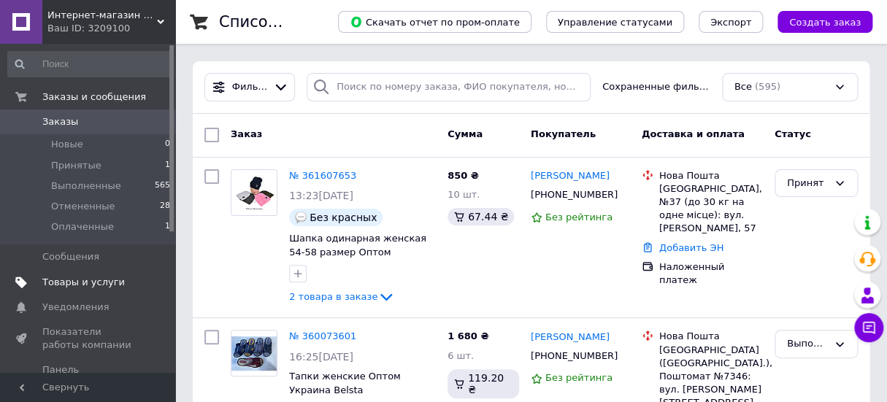
click at [79, 277] on span "Товары и услуги" at bounding box center [83, 282] width 82 height 13
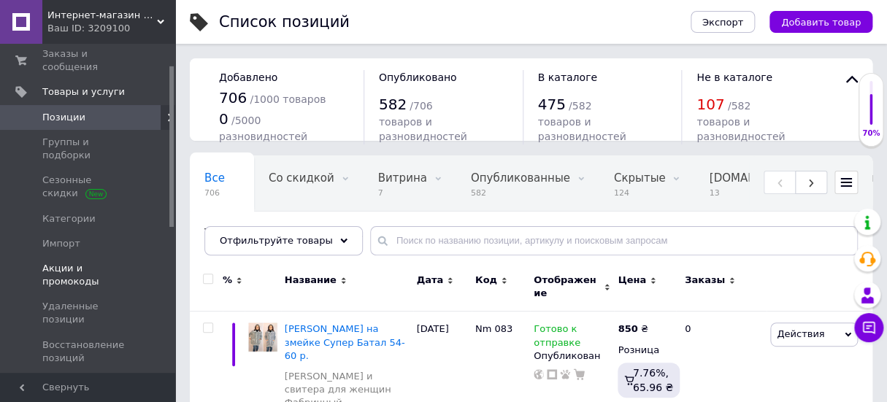
scroll to position [66, 0]
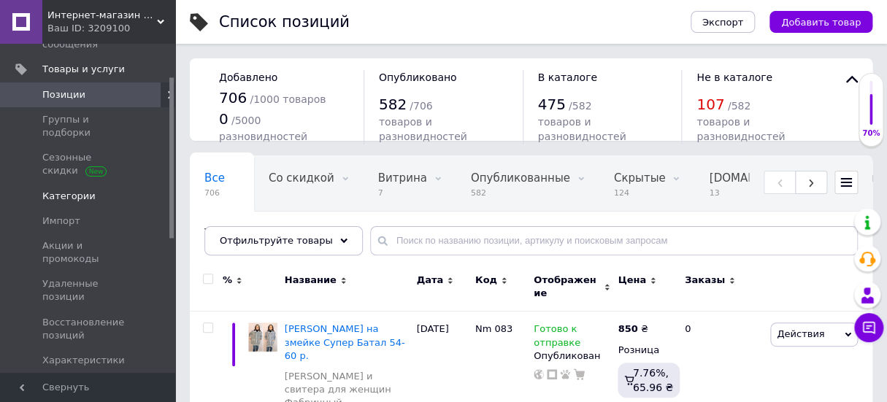
click at [58, 184] on link "Категории" at bounding box center [89, 196] width 179 height 25
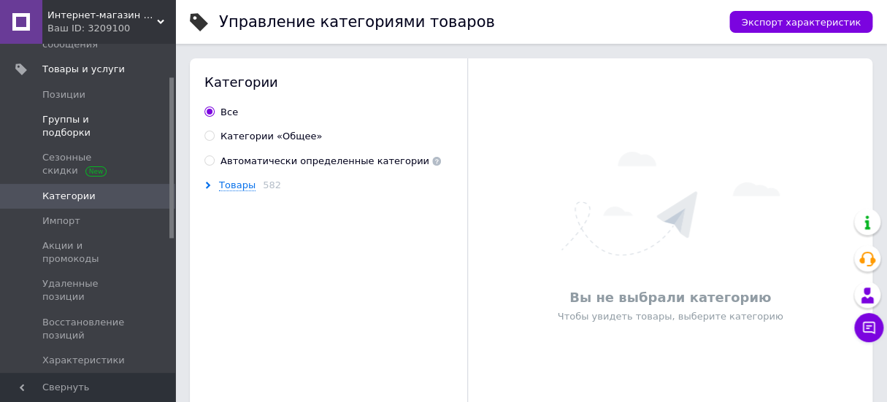
click at [59, 113] on span "Группы и подборки" at bounding box center [88, 126] width 93 height 26
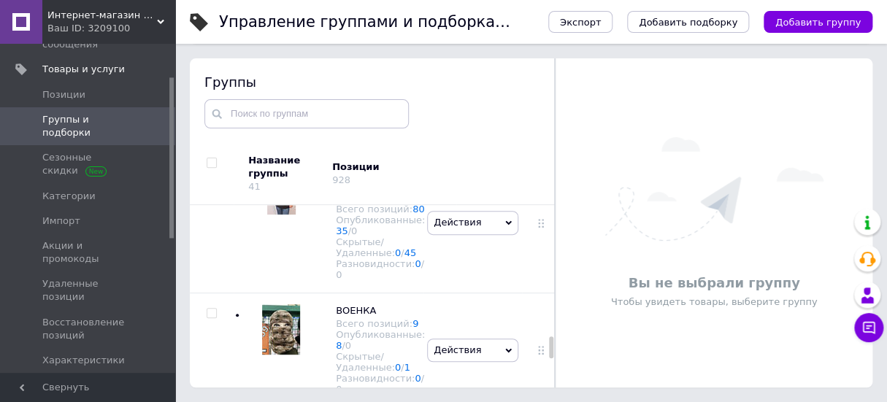
scroll to position [1525, 0]
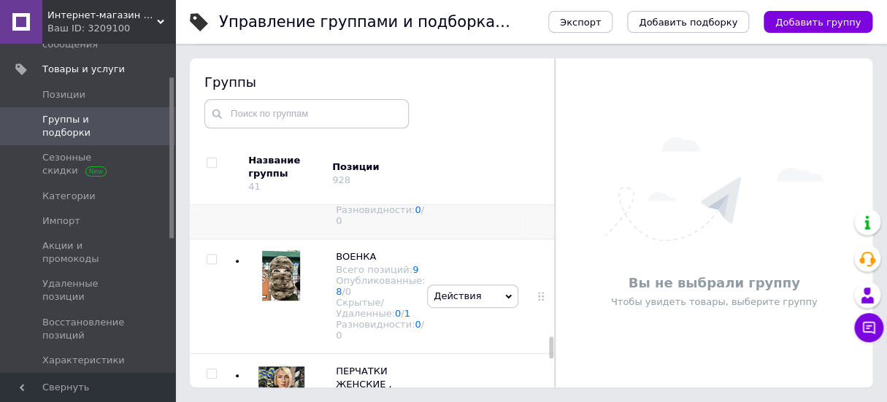
click at [452, 174] on span "Действия" at bounding box center [456, 168] width 47 height 11
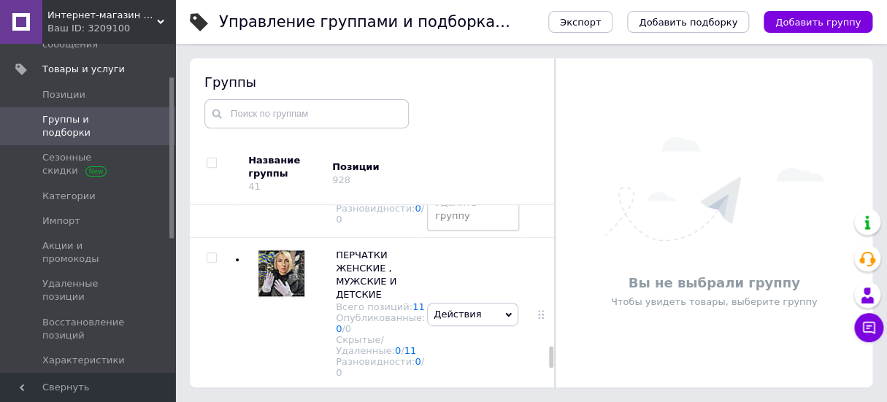
scroll to position [1658, 0]
click at [444, 125] on li "Редактировать группу" at bounding box center [473, 108] width 90 height 34
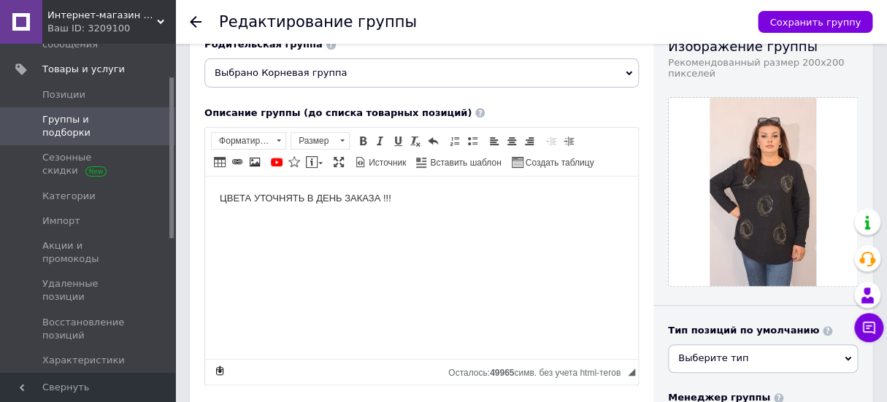
scroll to position [198, 0]
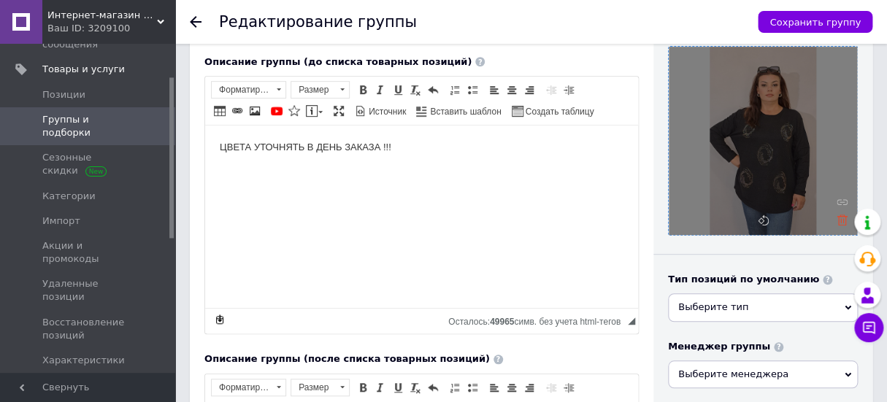
click at [839, 220] on icon at bounding box center [841, 220] width 11 height 11
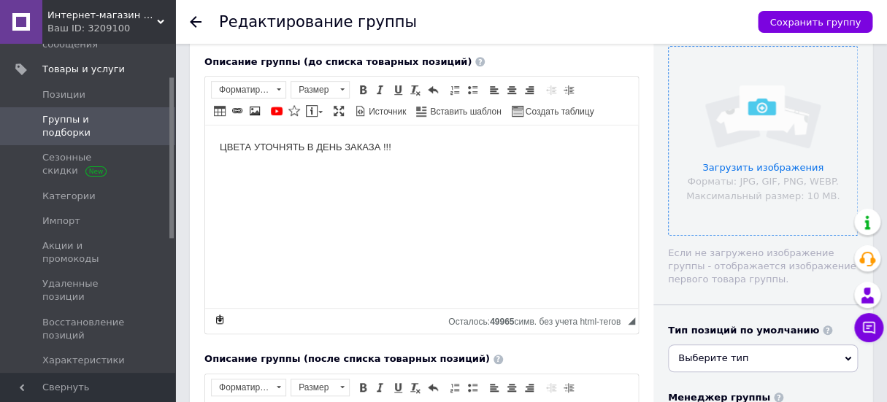
click at [746, 166] on input "file" at bounding box center [762, 141] width 188 height 188
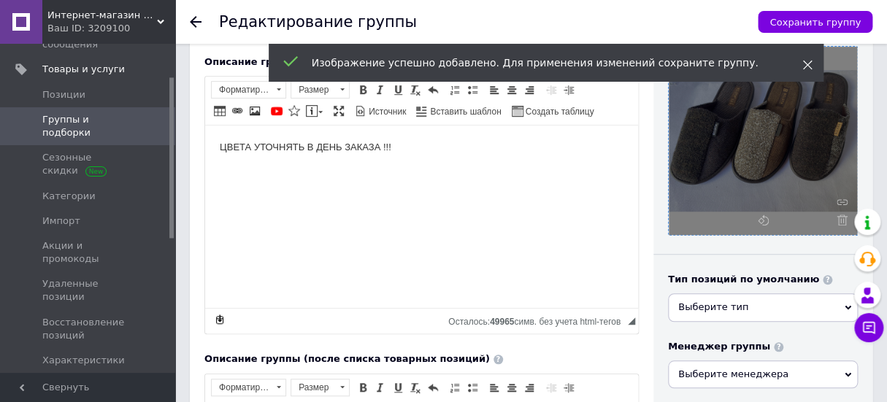
click at [805, 63] on icon at bounding box center [807, 65] width 10 height 10
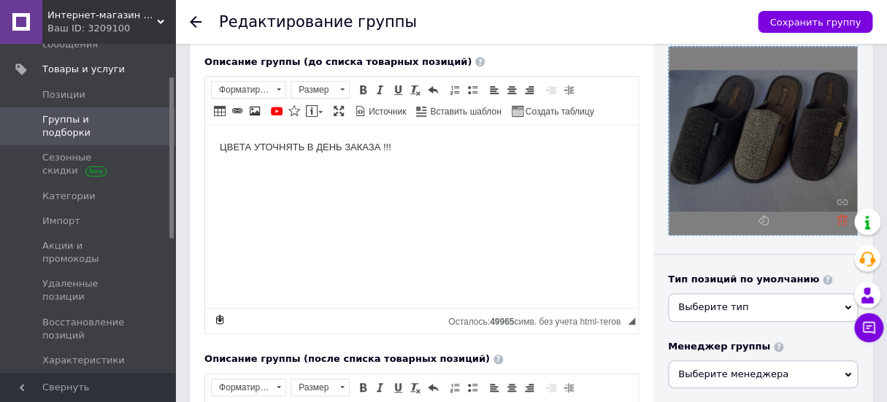
click at [839, 219] on use at bounding box center [841, 220] width 11 height 11
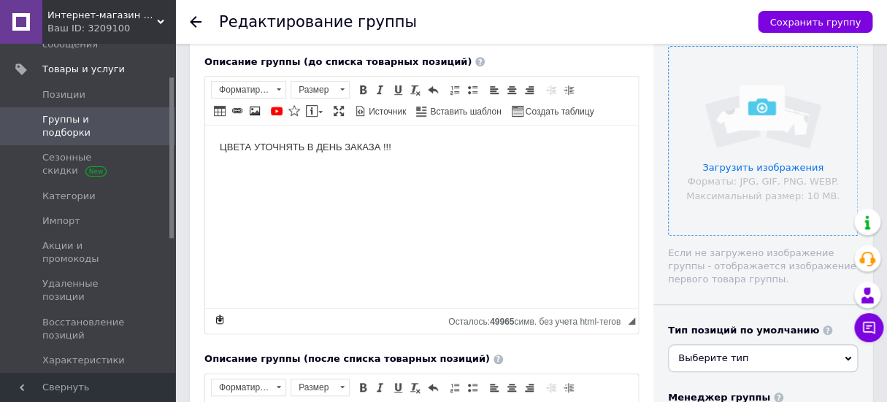
click at [757, 117] on input "file" at bounding box center [762, 141] width 188 height 188
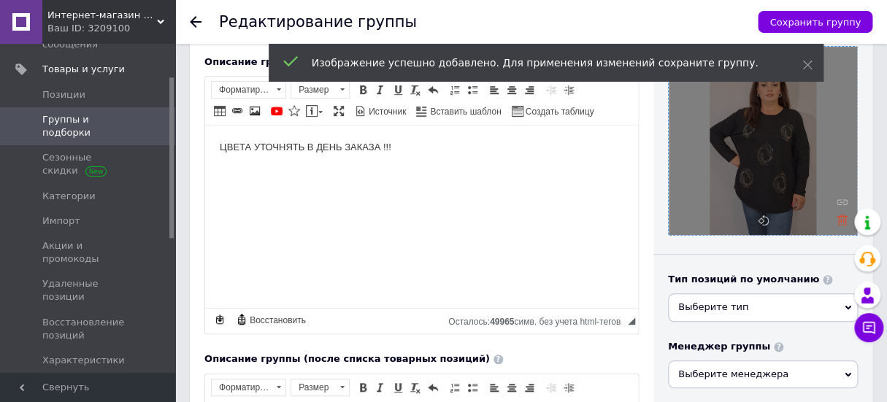
click at [843, 220] on icon at bounding box center [841, 220] width 11 height 11
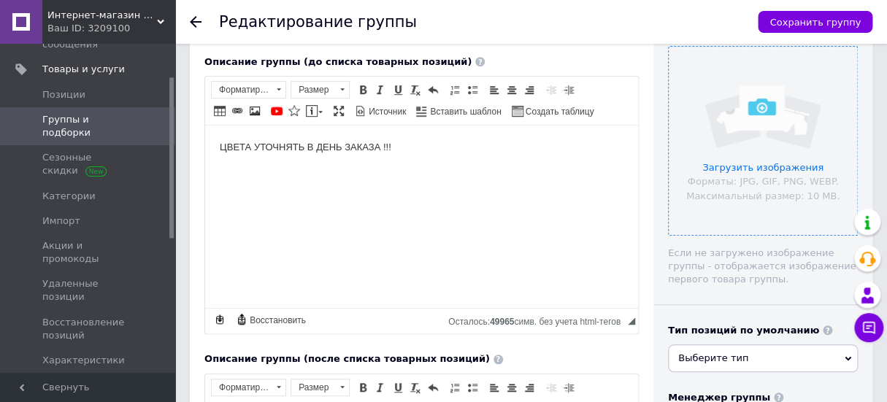
click at [758, 100] on input "file" at bounding box center [762, 141] width 188 height 188
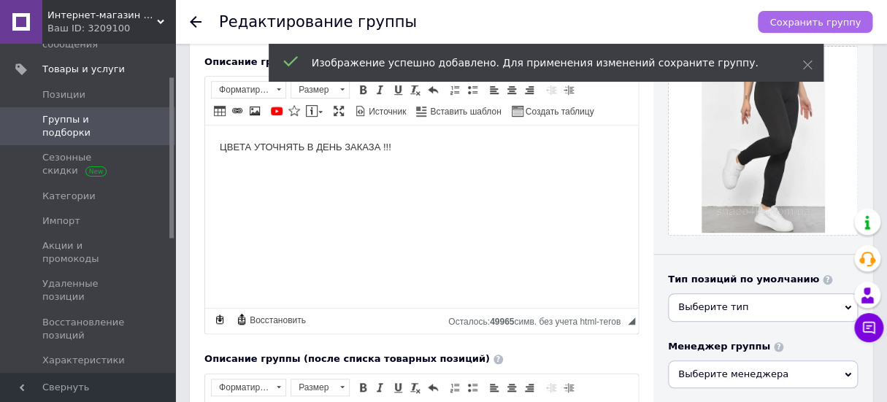
click at [815, 17] on span "Сохранить группу" at bounding box center [814, 22] width 91 height 11
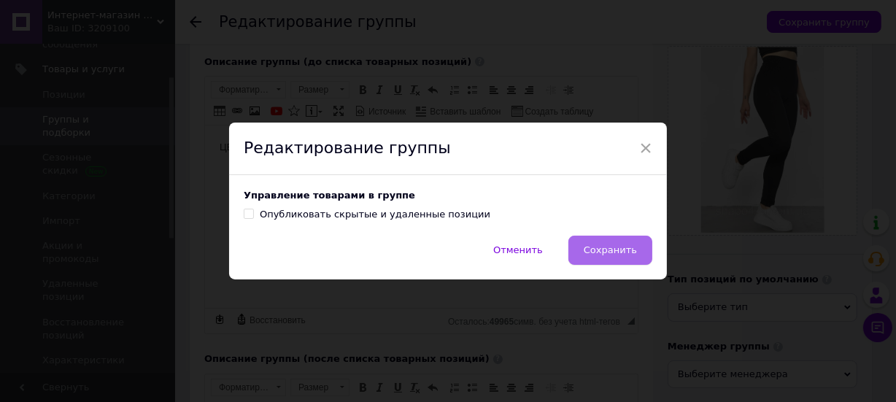
click at [604, 242] on button "Сохранить" at bounding box center [610, 250] width 84 height 29
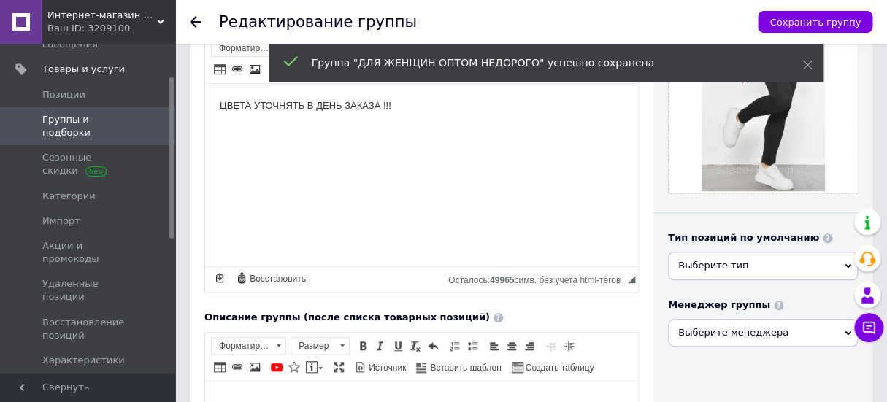
scroll to position [66, 0]
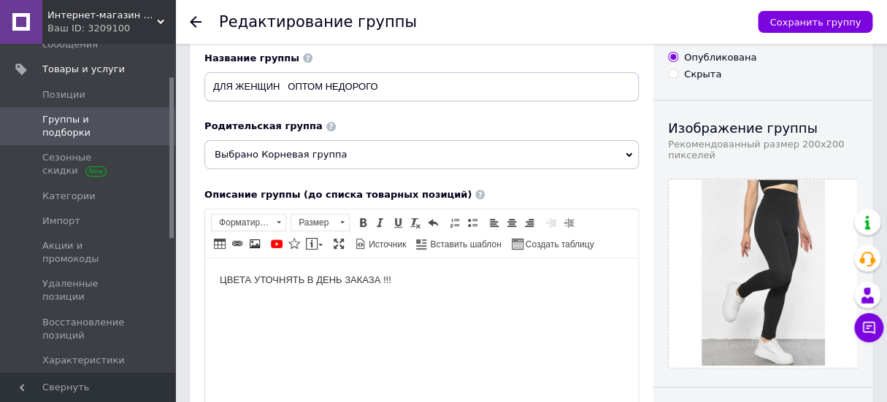
click at [190, 15] on div at bounding box center [204, 22] width 29 height 44
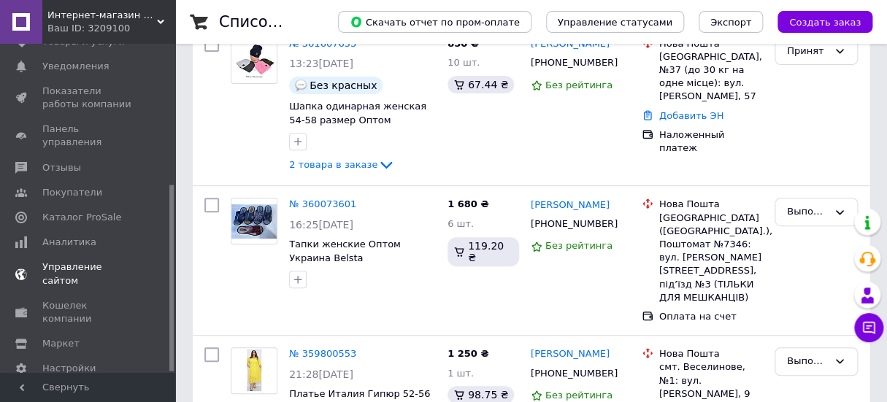
scroll to position [247, 0]
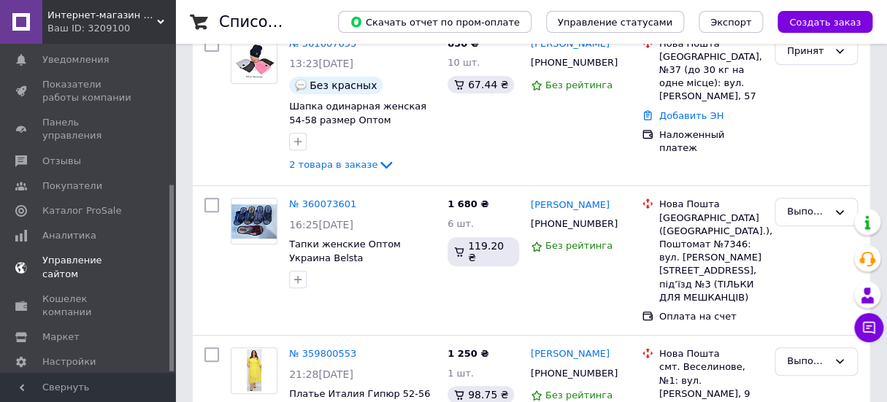
click at [62, 254] on span "Управление сайтом" at bounding box center [88, 267] width 93 height 26
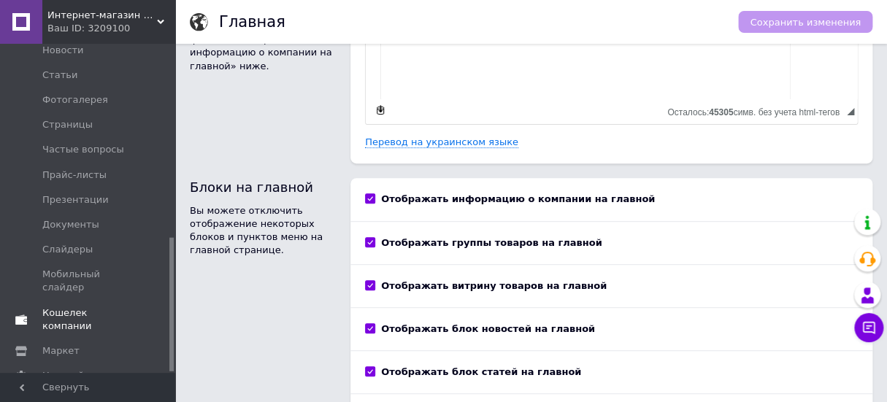
scroll to position [132, 0]
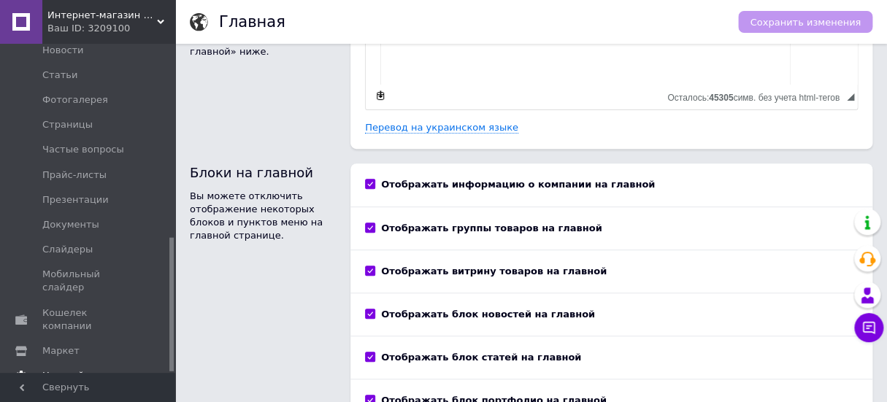
click at [63, 363] on link "Настройки" at bounding box center [89, 375] width 179 height 25
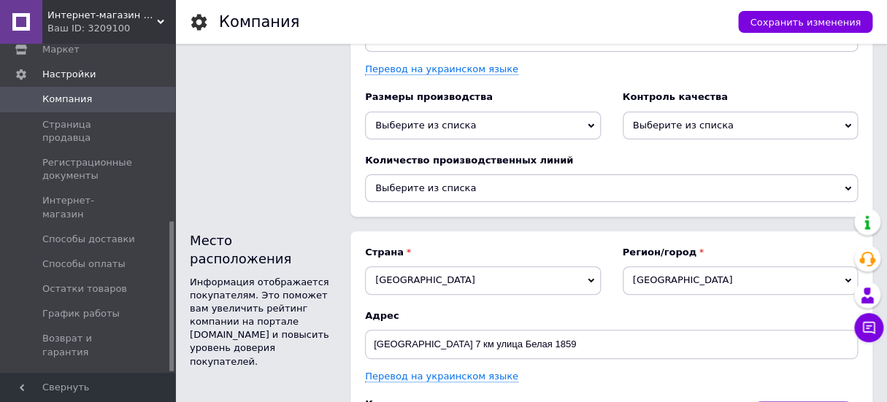
scroll to position [2189, 0]
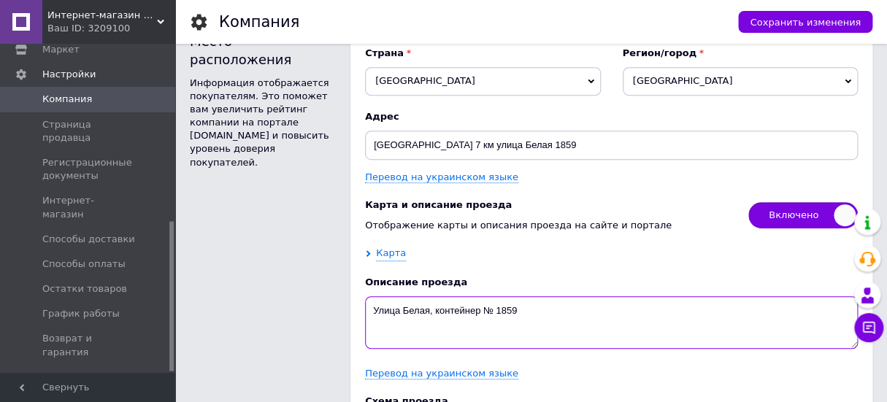
click at [519, 325] on textarea "Улица Белая, контейнер № 1859" at bounding box center [611, 322] width 493 height 53
click at [639, 314] on textarea "[GEOGRAPHIC_DATA] 444 под горой" at bounding box center [611, 322] width 493 height 53
type textarea "[GEOGRAPHIC_DATA] 444 под горой"
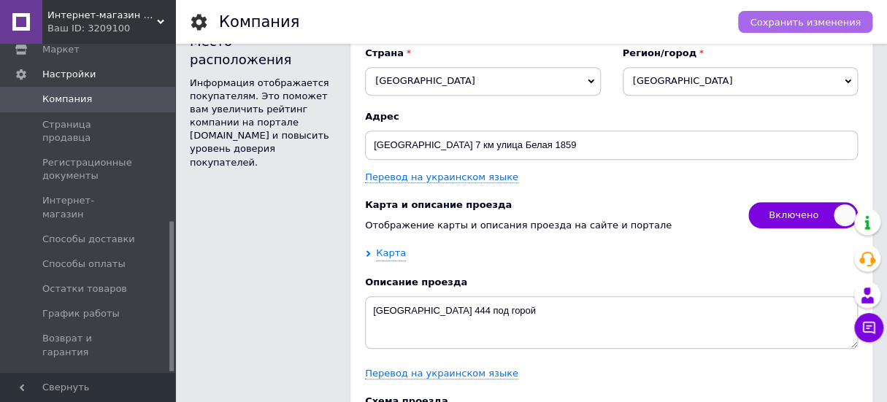
click at [784, 17] on span "Сохранить изменения" at bounding box center [804, 22] width 111 height 11
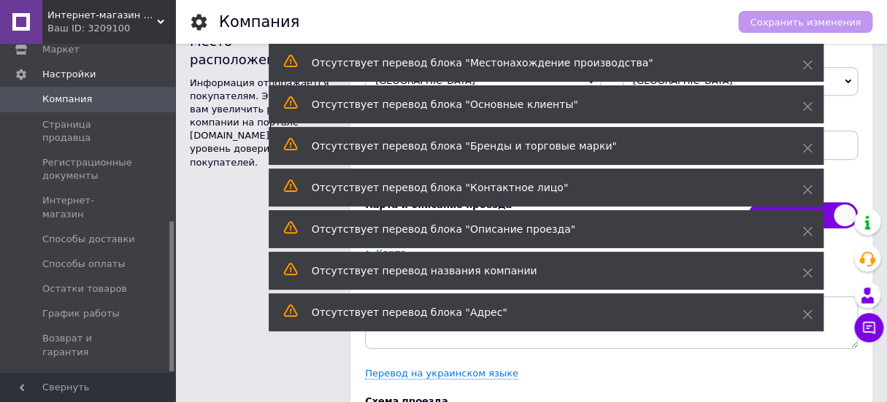
click at [215, 169] on div "Место расположения Информация отображается покупателям. Это поможет вам увеличи…" at bounding box center [263, 257] width 146 height 450
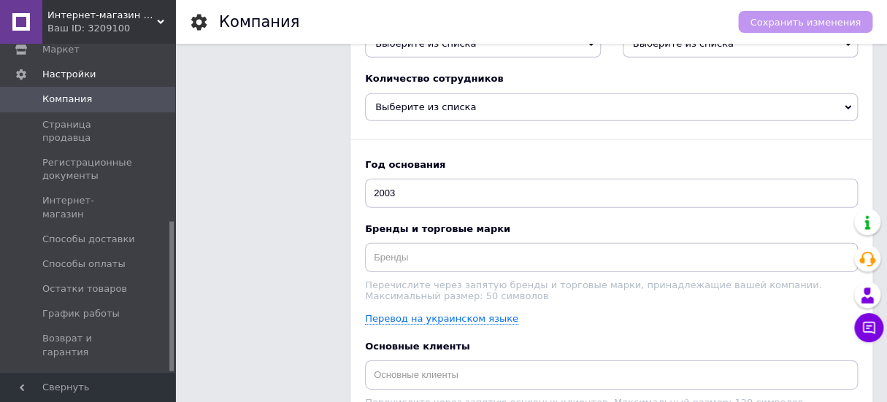
scroll to position [1393, 0]
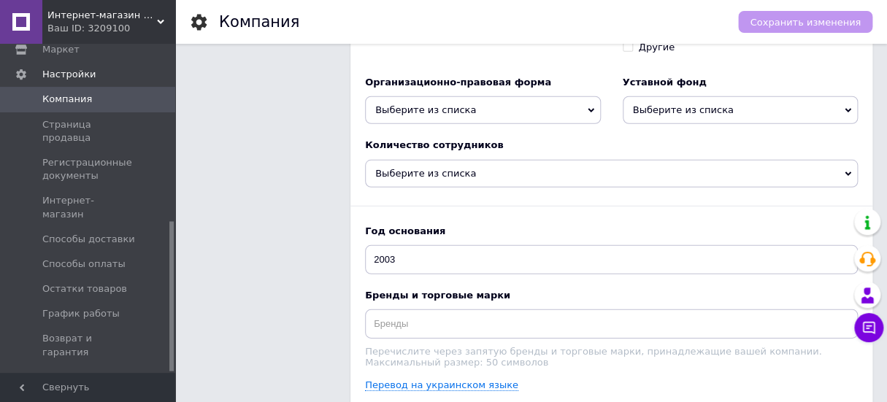
click at [590, 118] on span "Выберите из списка" at bounding box center [483, 110] width 236 height 28
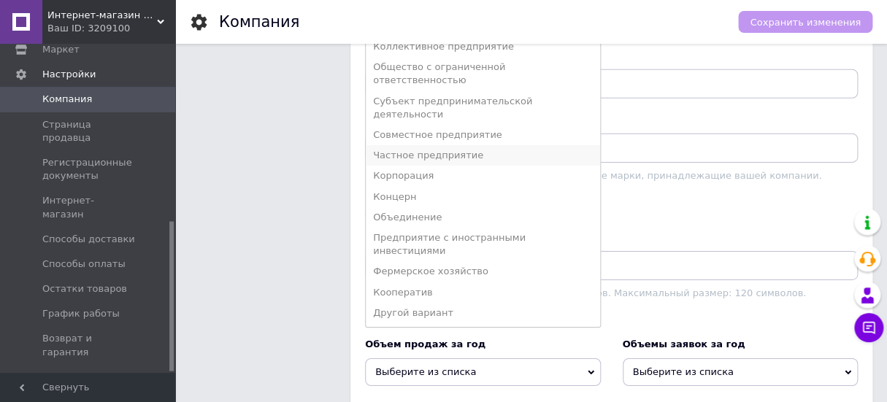
scroll to position [1591, 0]
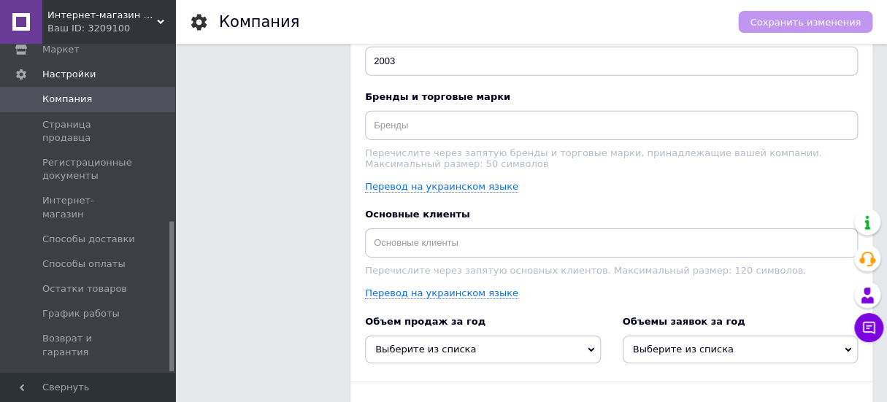
click at [304, 117] on div "Дополнительная информация о компании Дополнительная информация о компании отобр…" at bounding box center [263, 104] width 146 height 1021
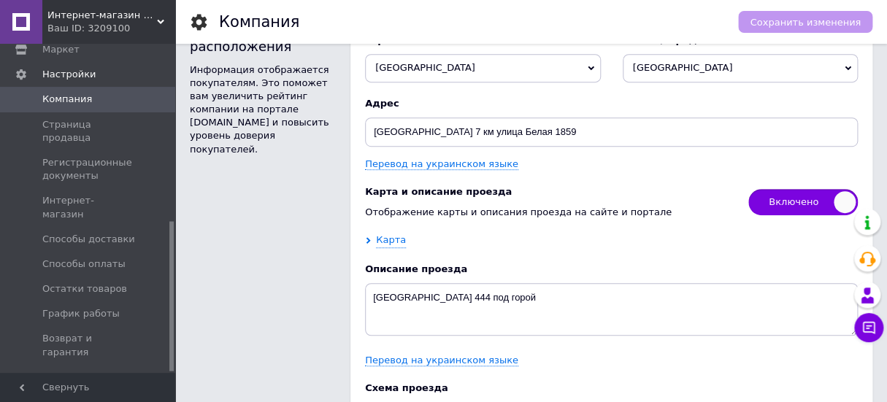
scroll to position [2255, 0]
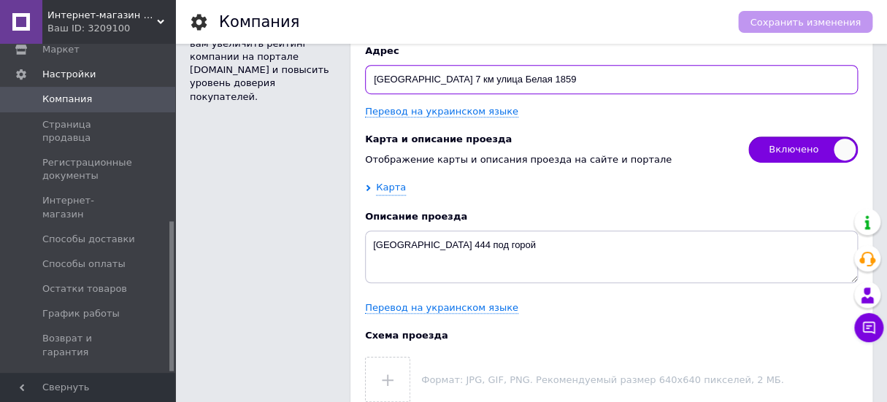
click at [517, 90] on input "[GEOGRAPHIC_DATA] 7 км улица Белая 1859" at bounding box center [611, 79] width 493 height 29
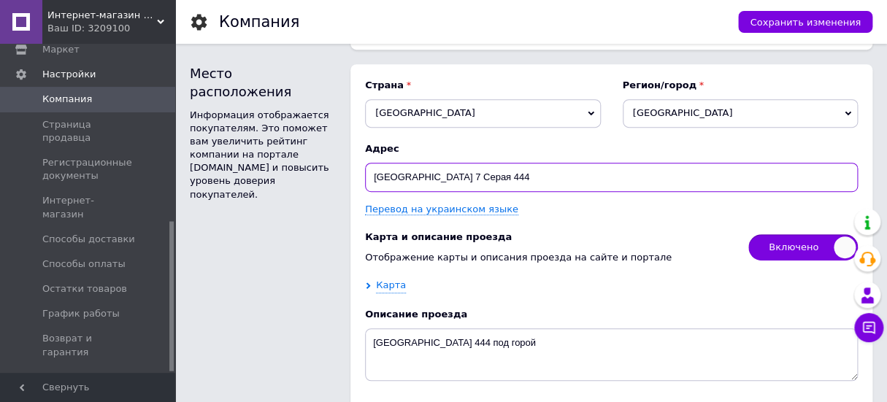
scroll to position [2144, 0]
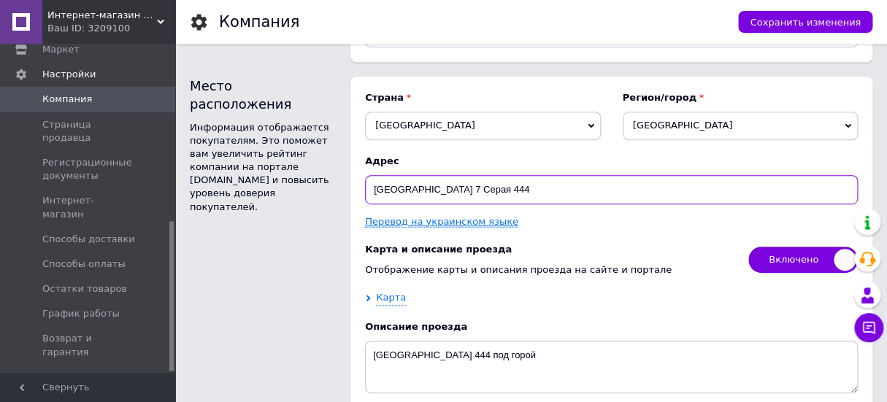
type input "[GEOGRAPHIC_DATA] 7 Серая 444"
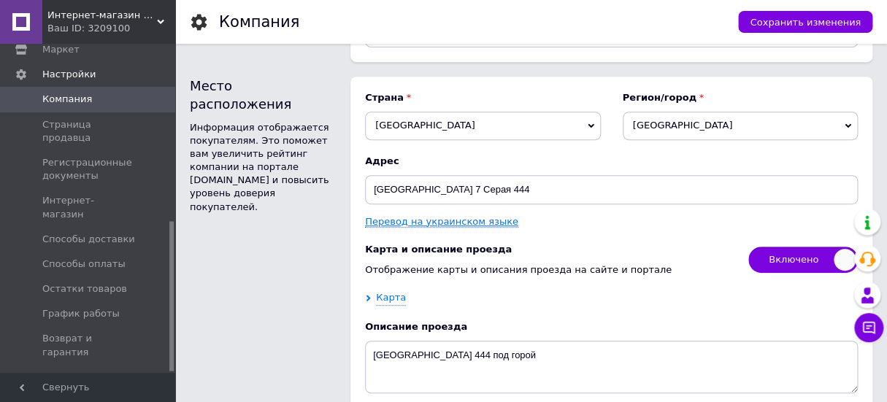
click at [419, 228] on link "Перевод на украинском языке" at bounding box center [441, 222] width 153 height 12
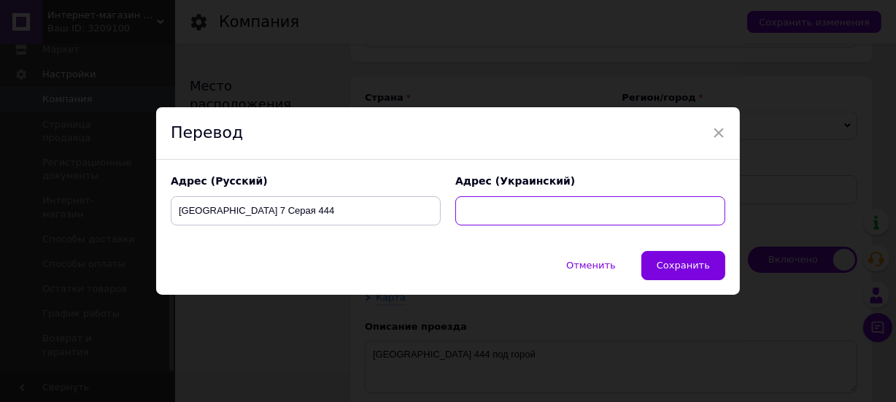
click at [468, 206] on input "text" at bounding box center [590, 210] width 270 height 29
type input "[GEOGRAPHIC_DATA] 7 км Сіра 444"
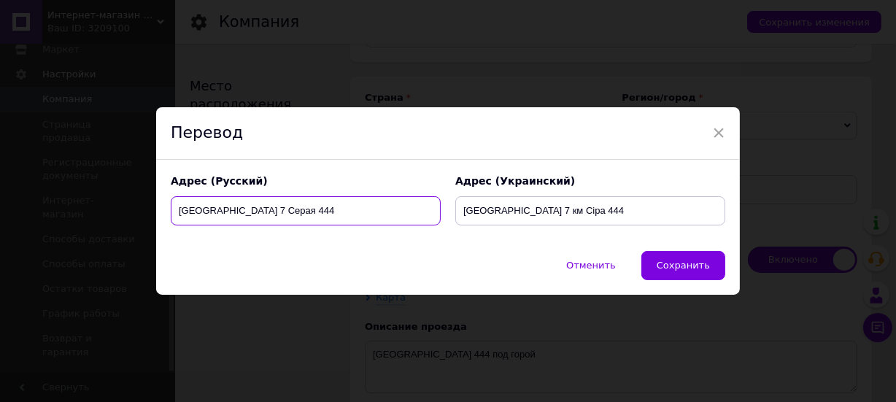
click at [217, 209] on input "[GEOGRAPHIC_DATA] 7 Серая 444" at bounding box center [306, 210] width 270 height 29
type input "[GEOGRAPHIC_DATA] 7 км Серая 444"
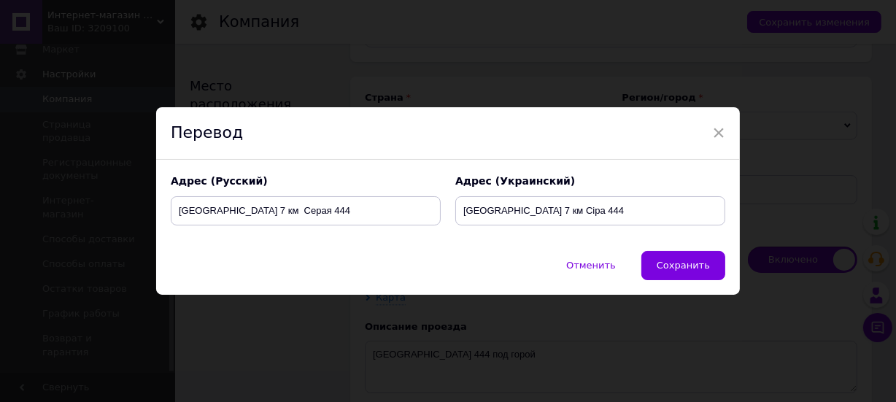
click at [380, 277] on div "Отменить   Сохранить" at bounding box center [448, 273] width 584 height 44
click at [684, 260] on span "Сохранить" at bounding box center [683, 265] width 53 height 11
type input "[GEOGRAPHIC_DATA] 7 км Серая 444"
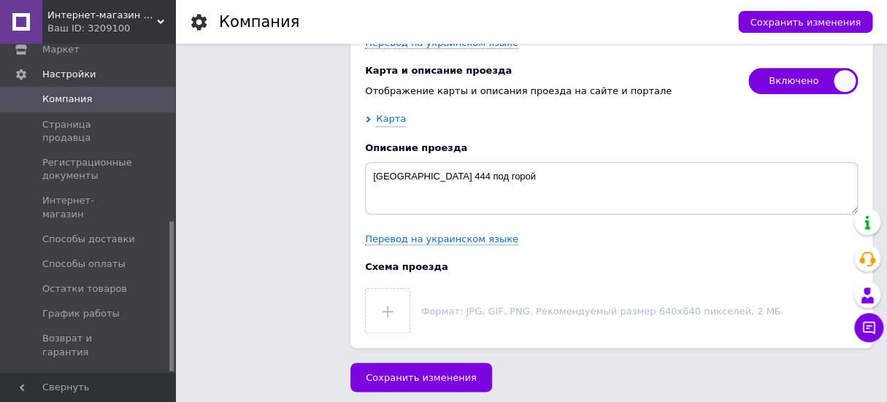
scroll to position [2343, 0]
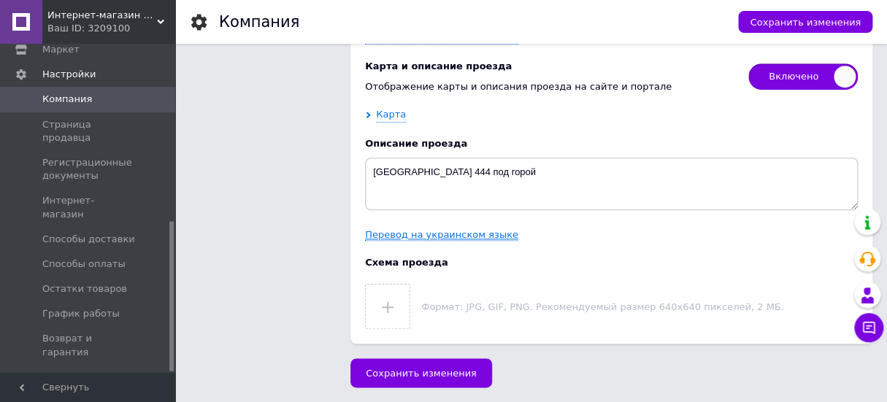
click at [442, 231] on link "Перевод на украинском языке" at bounding box center [441, 235] width 153 height 12
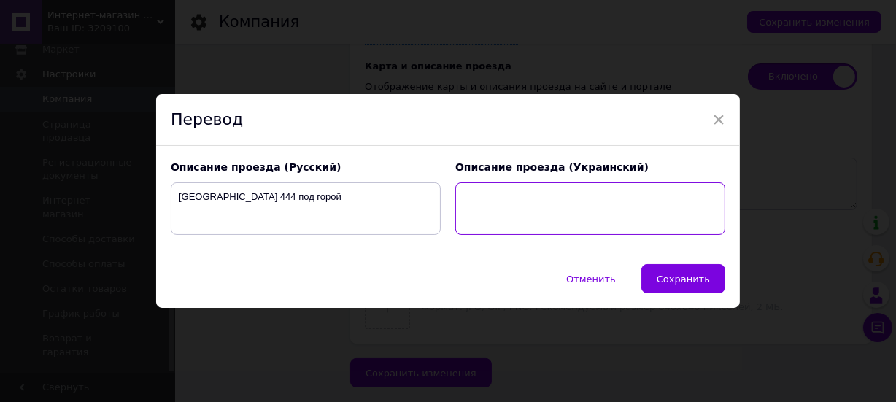
click at [472, 194] on textarea at bounding box center [590, 208] width 270 height 53
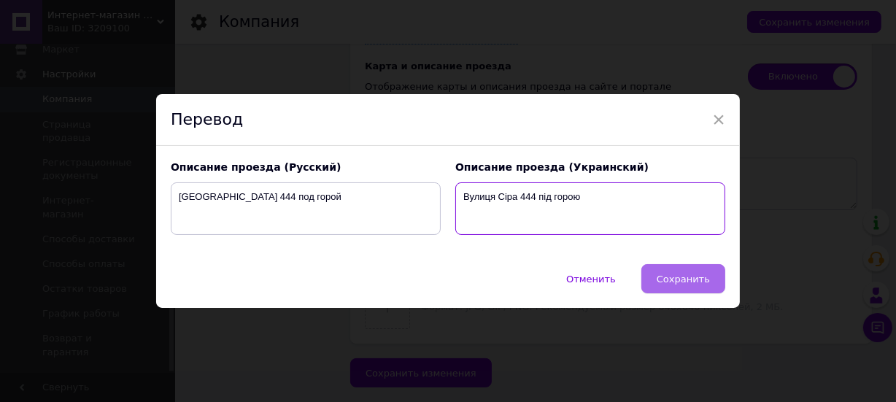
type textarea "Вулиця Сіра 444 під горою"
click at [686, 277] on span "Сохранить" at bounding box center [683, 279] width 53 height 11
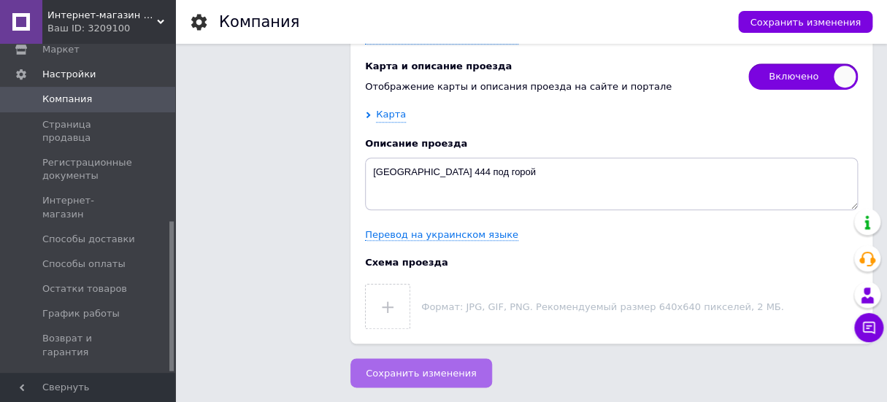
click at [416, 361] on button "Сохранить изменения" at bounding box center [421, 372] width 142 height 29
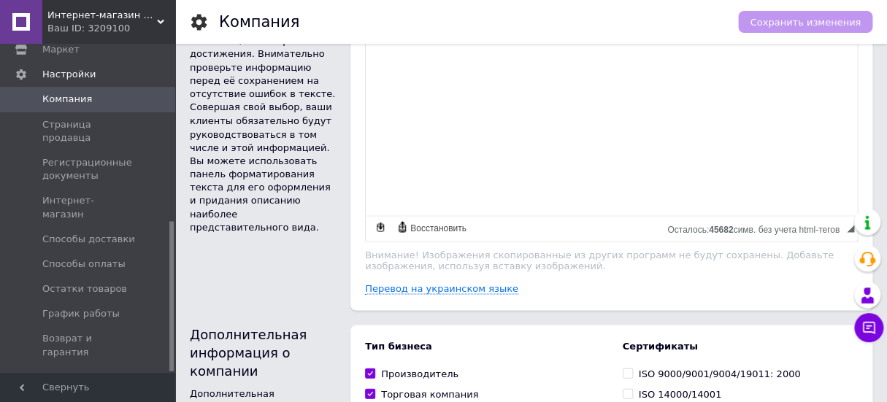
scroll to position [884, 0]
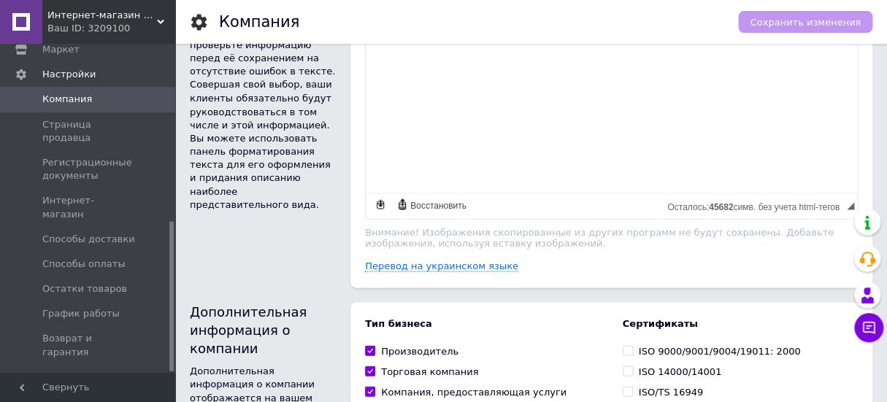
click at [67, 365] on link "Менеджеры" at bounding box center [89, 377] width 179 height 25
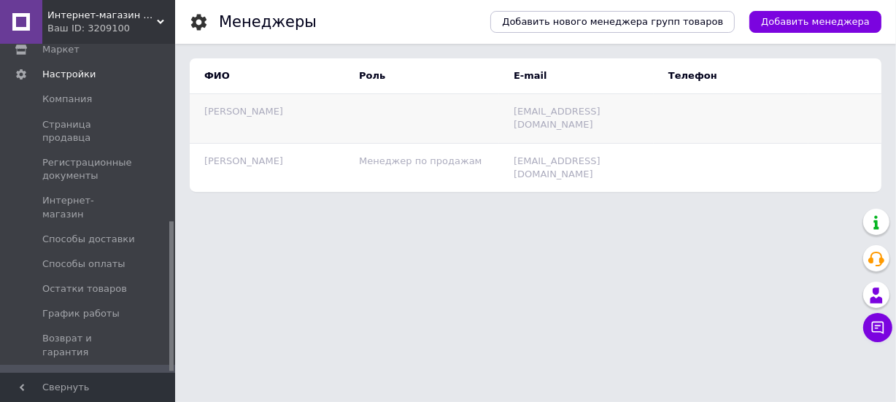
click at [256, 113] on span "[PERSON_NAME]" at bounding box center [243, 111] width 79 height 11
click at [270, 159] on span "[PERSON_NAME]" at bounding box center [243, 160] width 79 height 11
click at [409, 155] on span "Менеджер по продажам" at bounding box center [420, 160] width 123 height 11
click at [496, 153] on td "Менеджер по продажам" at bounding box center [421, 167] width 155 height 49
click at [571, 155] on span "[EMAIL_ADDRESS][DOMAIN_NAME]" at bounding box center [557, 167] width 87 height 24
